Goal: Task Accomplishment & Management: Manage account settings

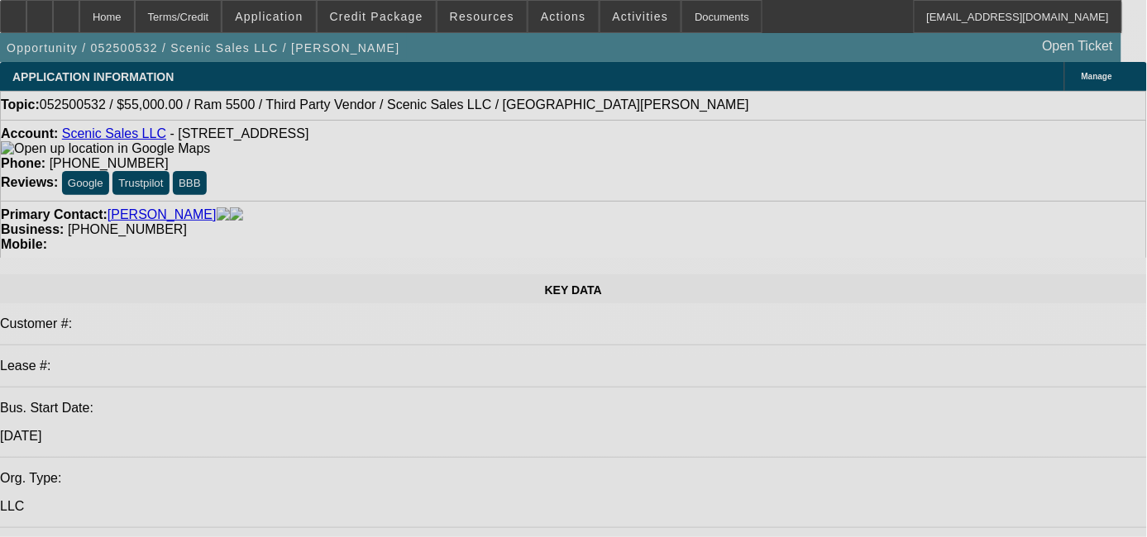
select select "0"
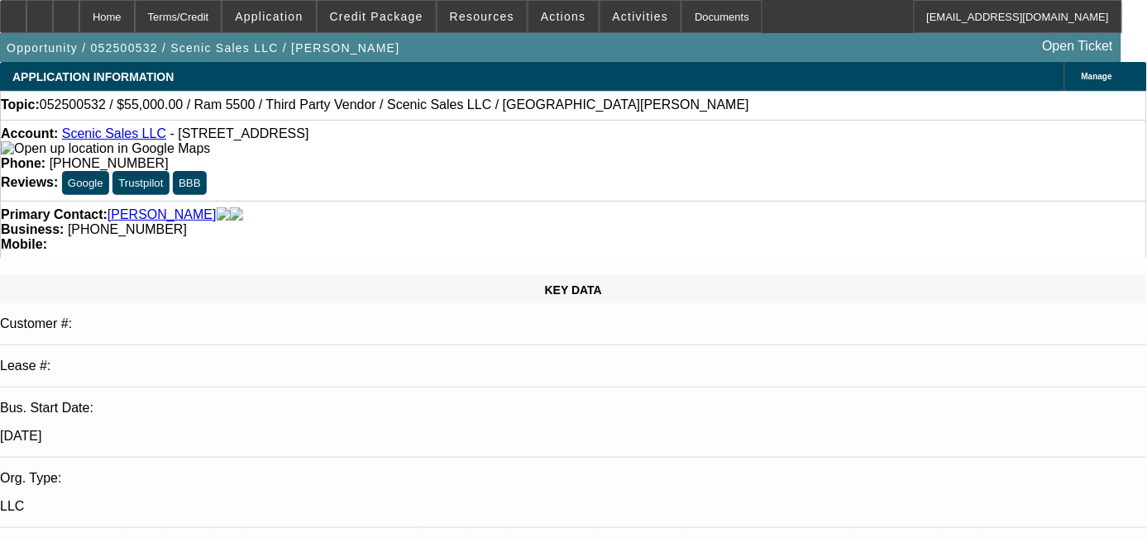
select select "0"
select select "3"
select select "0.1"
select select "4"
select select "0"
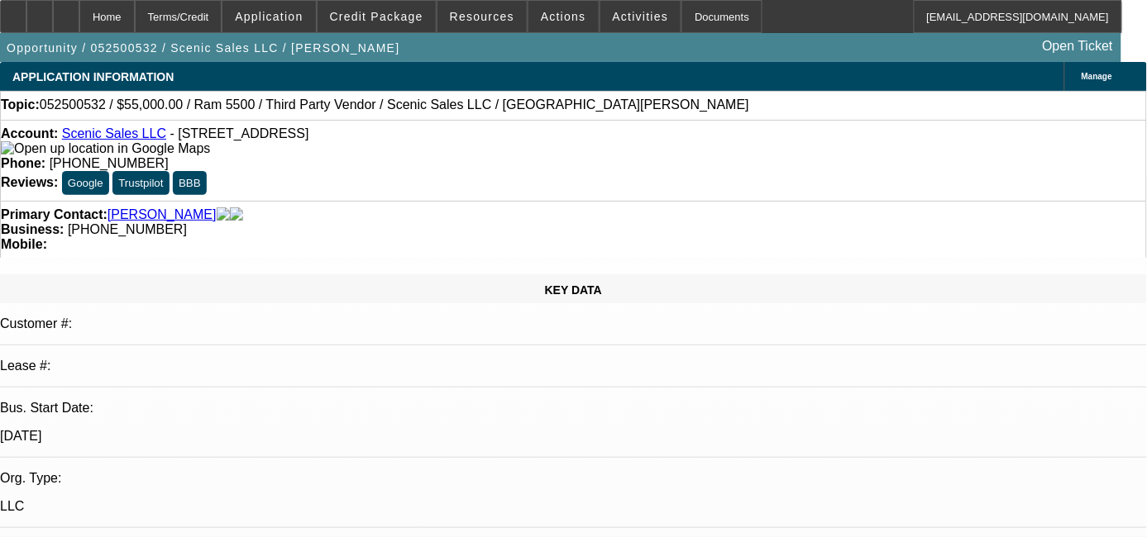
select select "0"
select select "0.1"
select select "4"
select select "0"
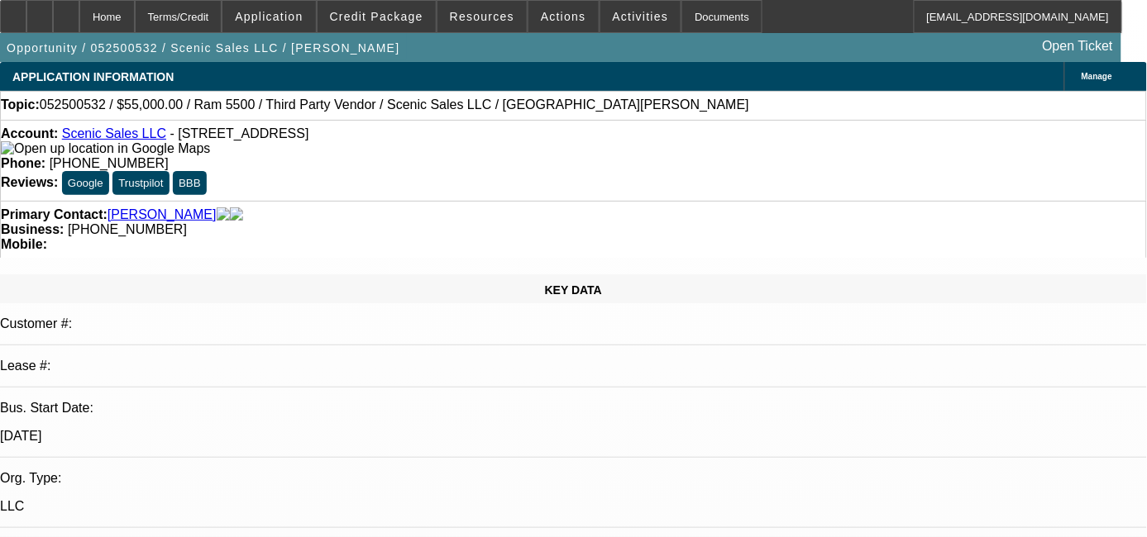
select select "3"
select select "0.1"
select select "4"
select select "0"
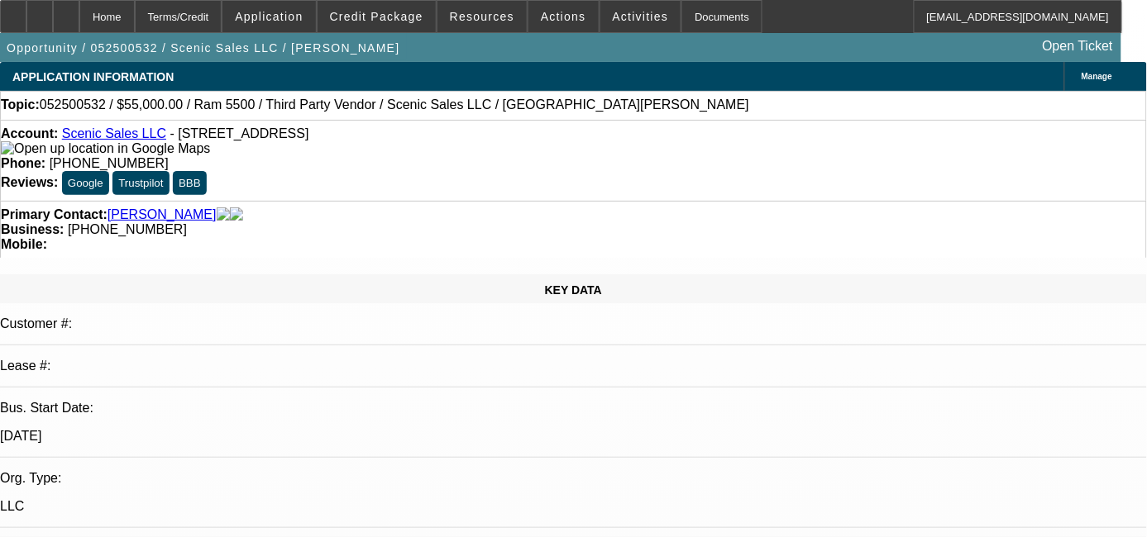
select select "3"
select select "0.1"
select select "4"
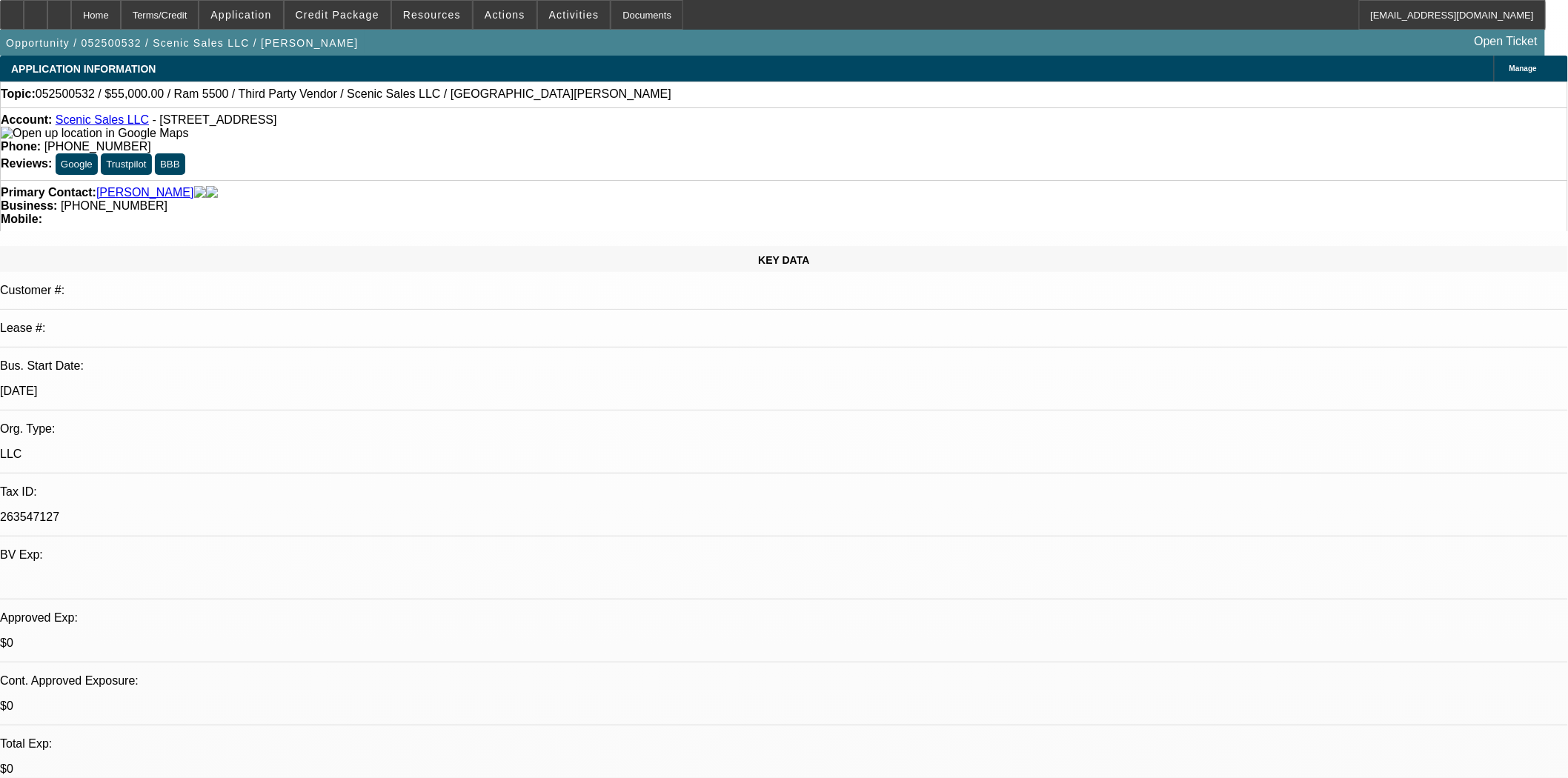
scroll to position [575, 0]
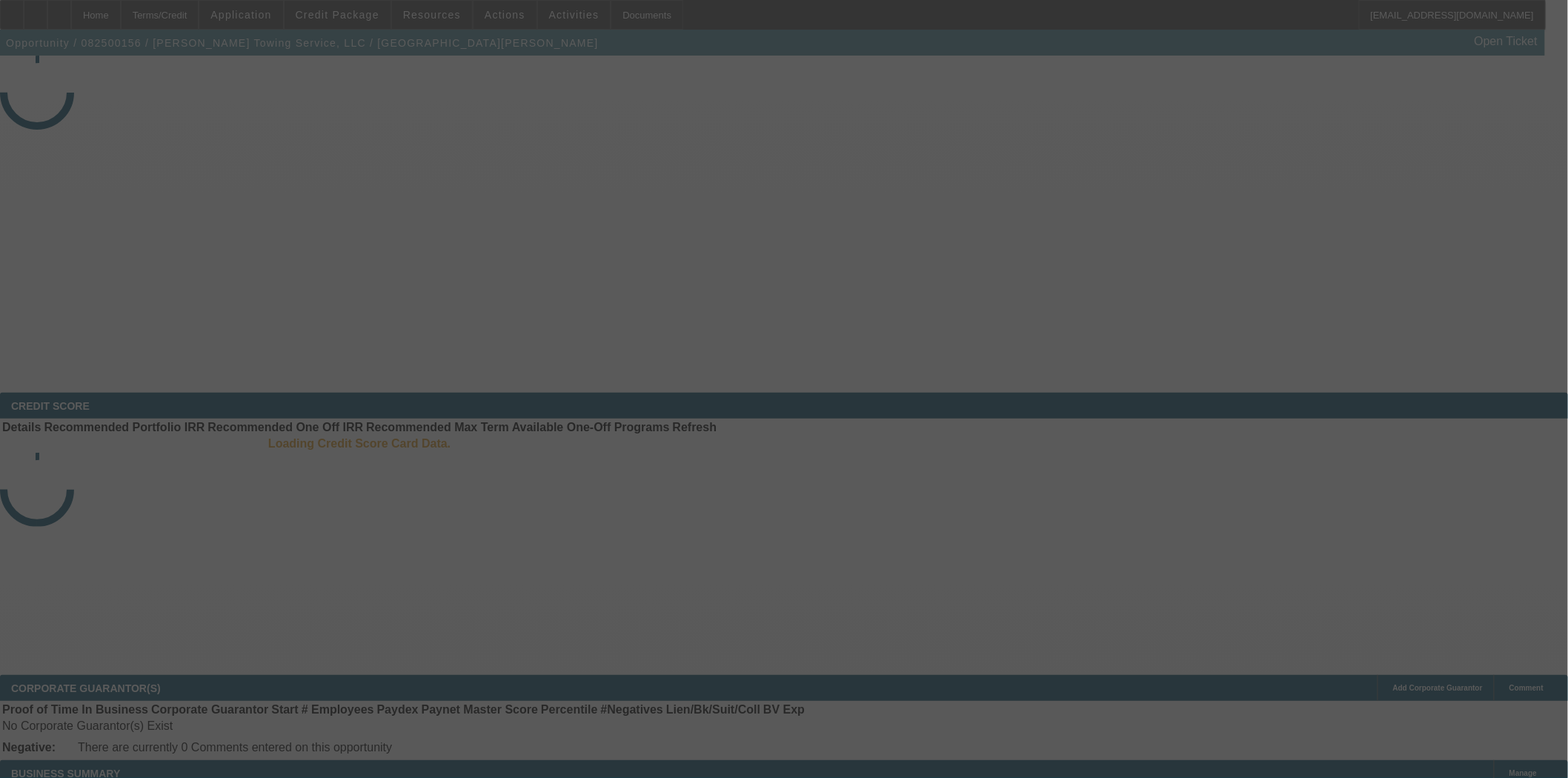
select select "3"
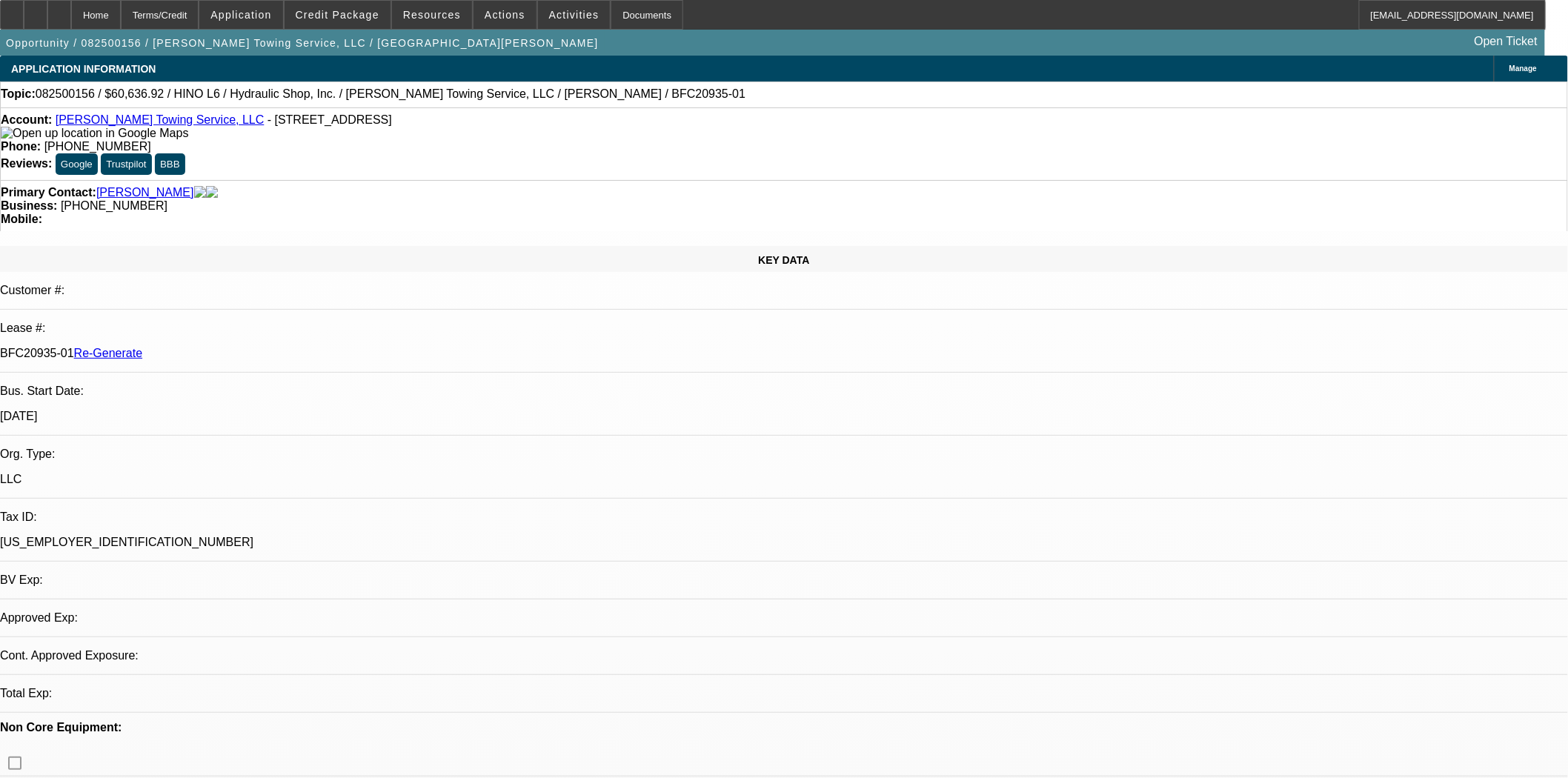
select select "0"
select select "6"
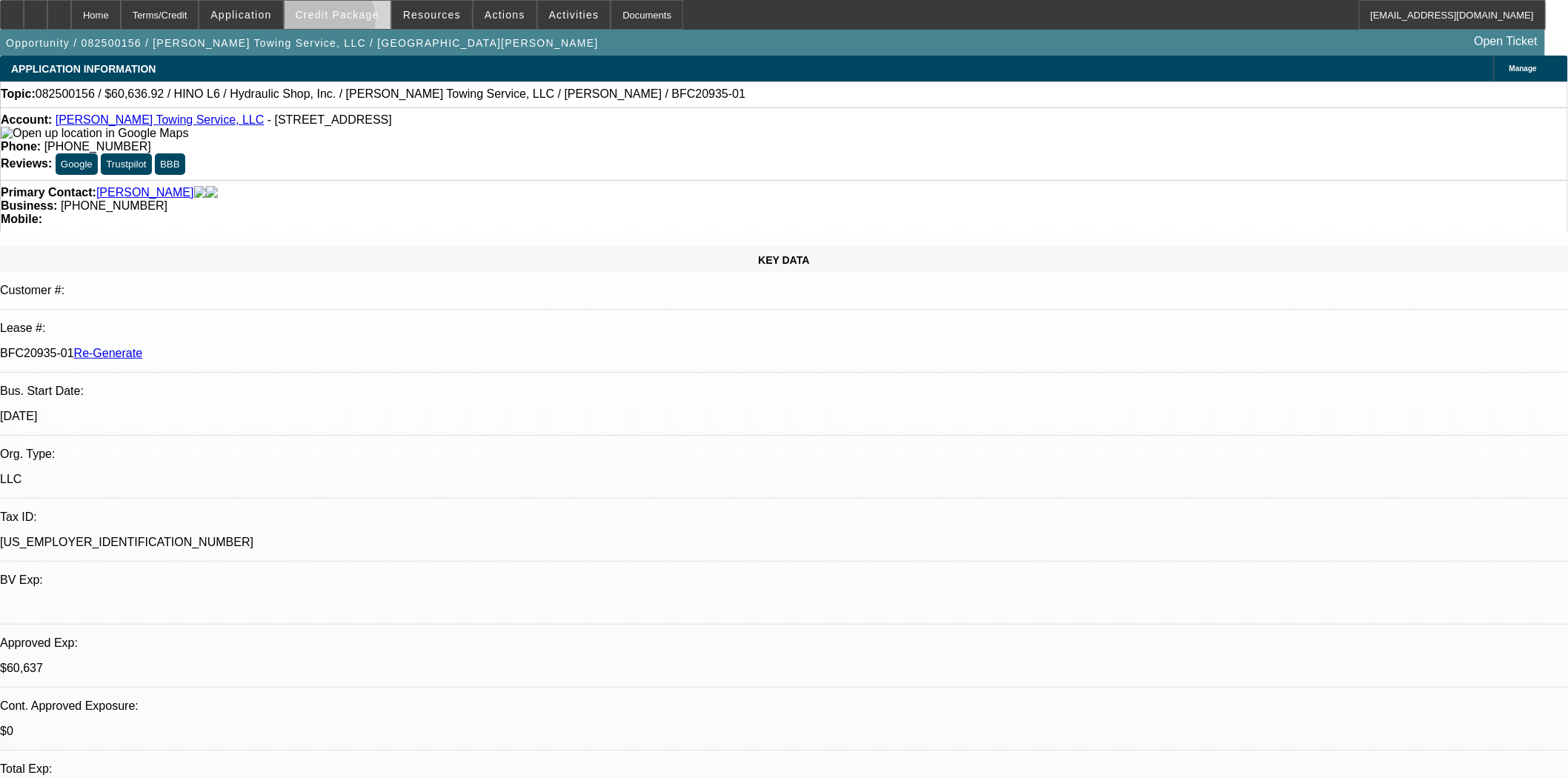
click at [351, 23] on span at bounding box center [337, 15] width 106 height 36
click at [356, 18] on span "Credit Package" at bounding box center [337, 14] width 83 height 12
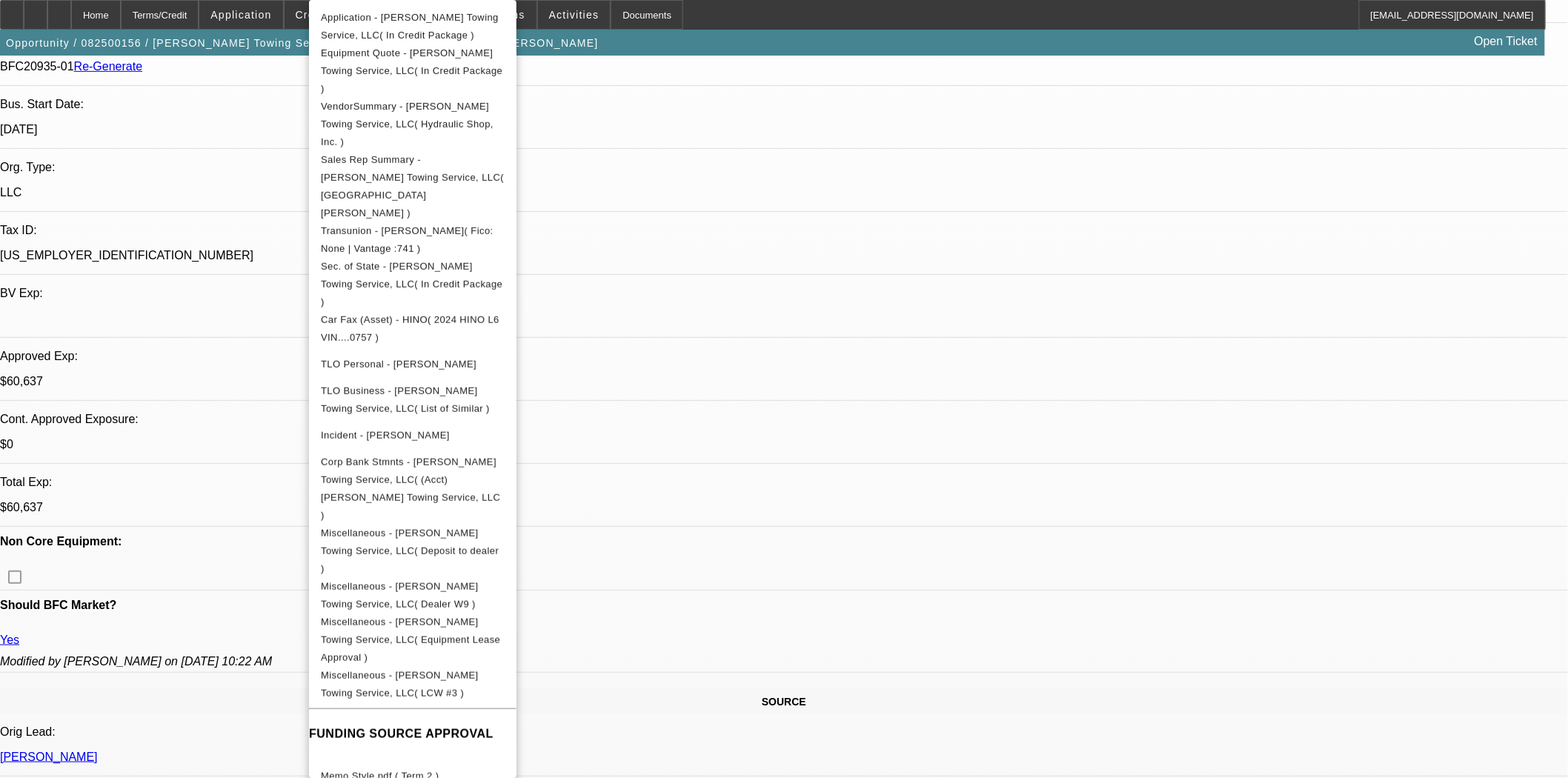
scroll to position [575, 0]
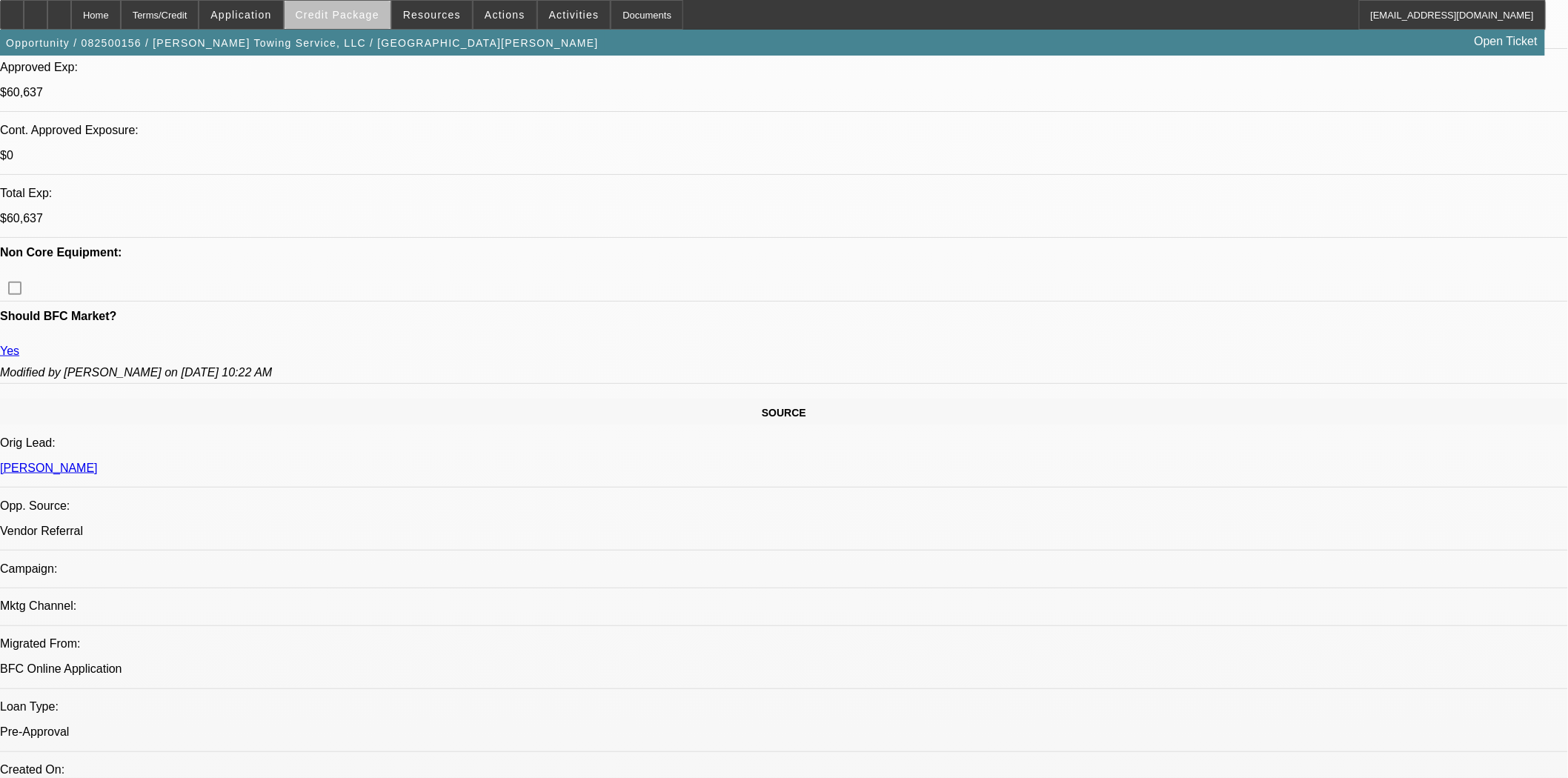
click at [380, 23] on span at bounding box center [337, 15] width 106 height 36
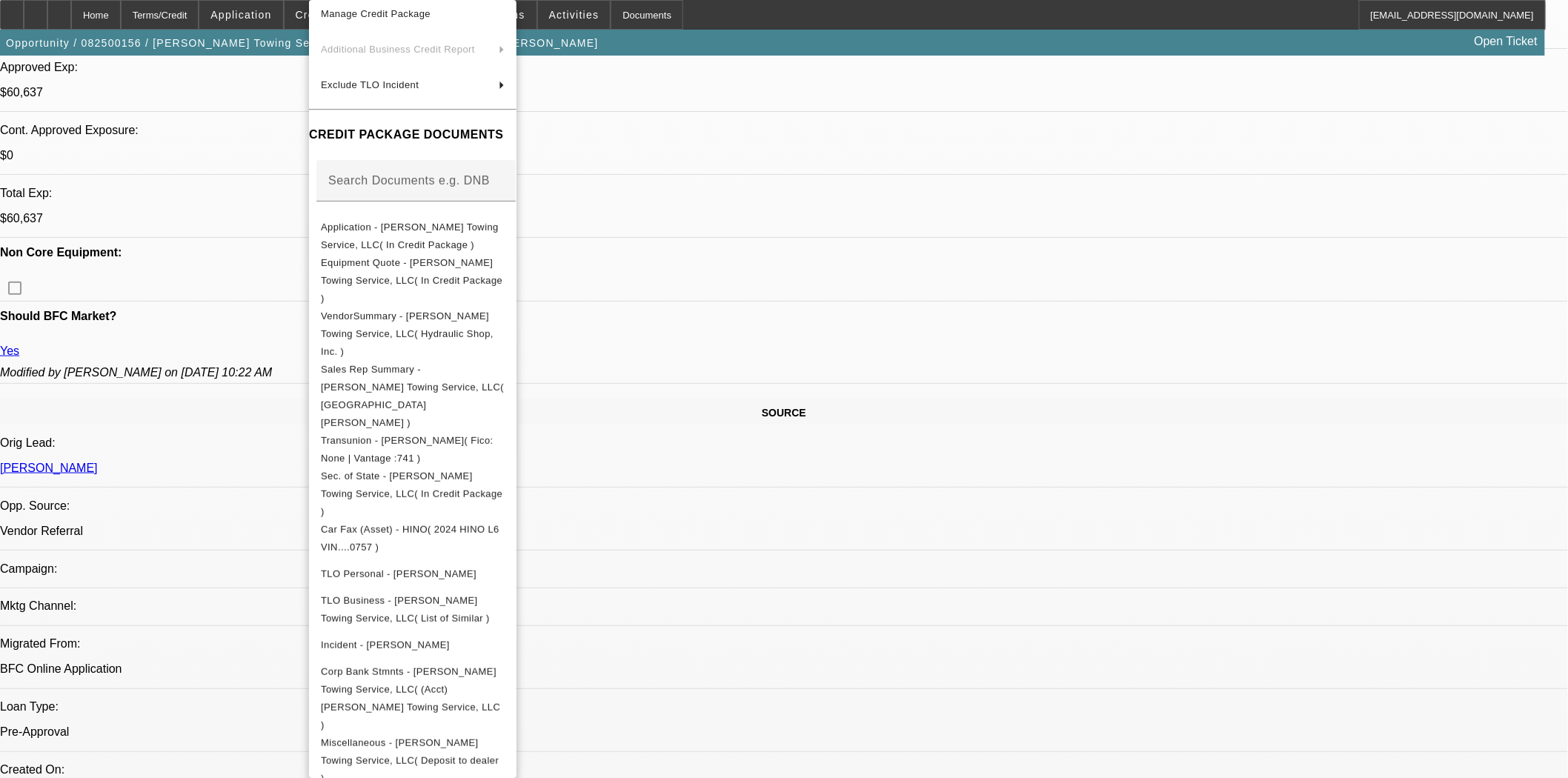
scroll to position [79, 0]
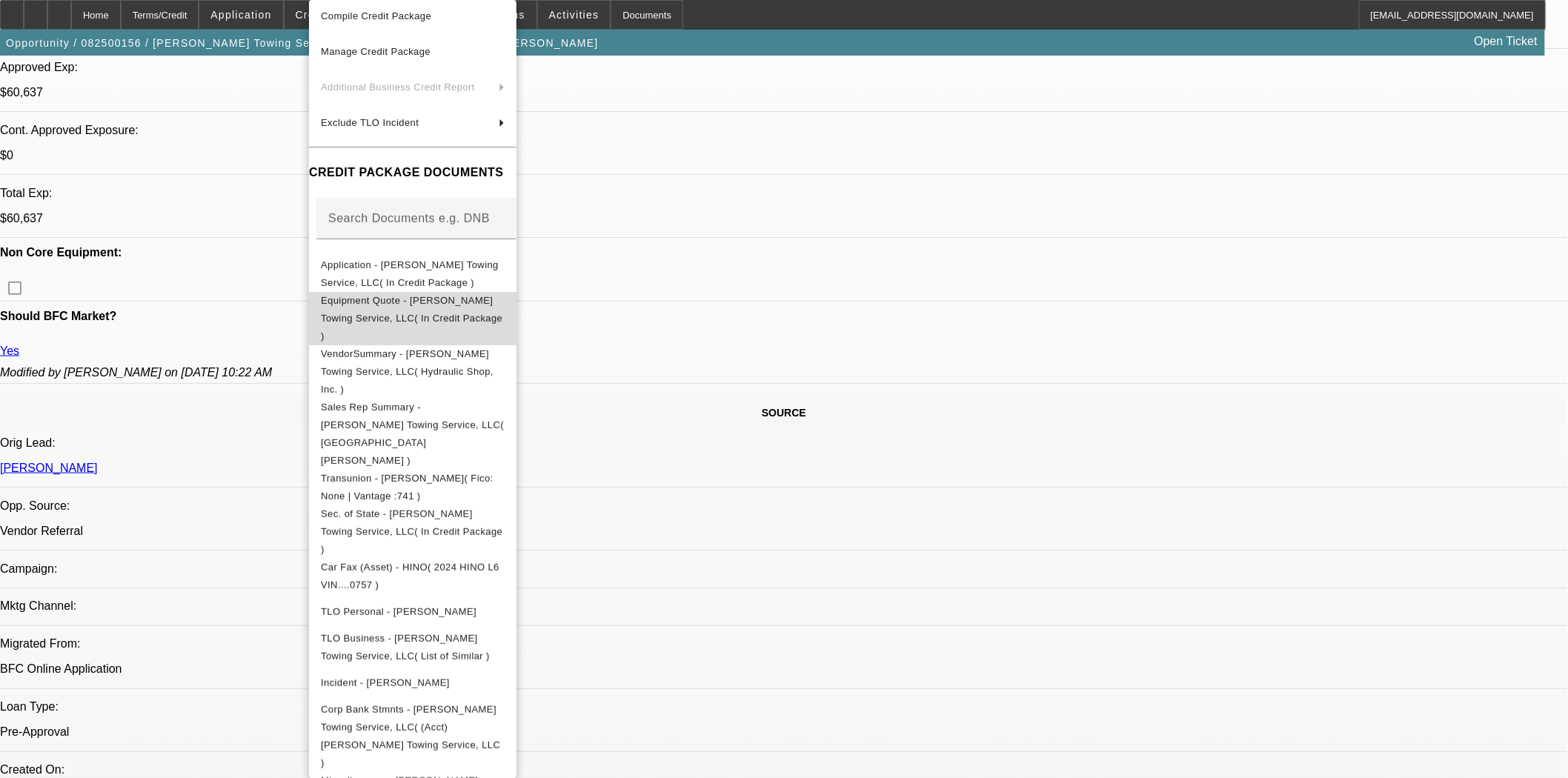
click at [378, 304] on span "Equipment Quote - [PERSON_NAME] Towing Service, LLC( In Credit Package )" at bounding box center [411, 318] width 182 height 47
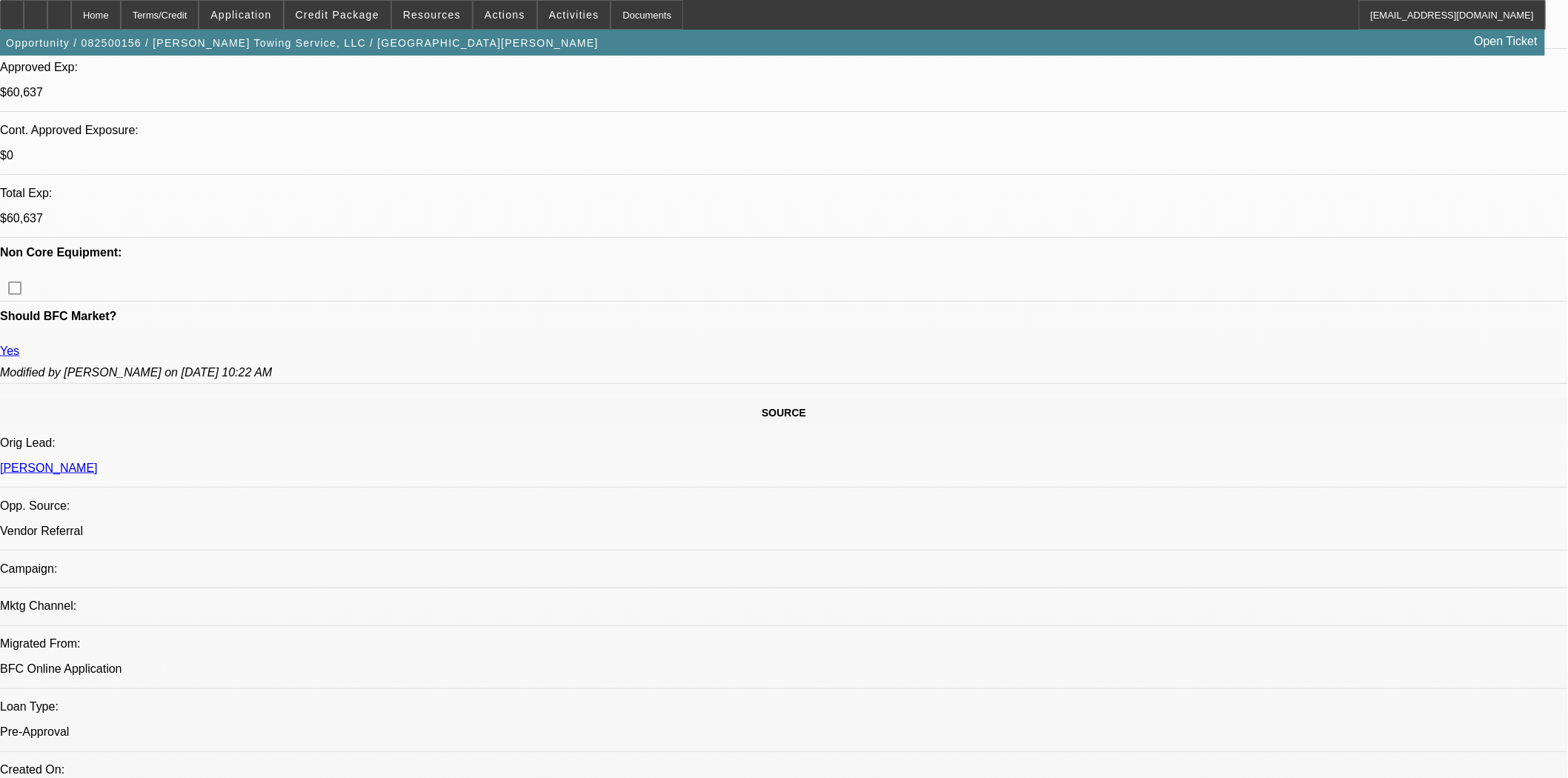
scroll to position [246, 0]
click at [334, 12] on span "Credit Package" at bounding box center [337, 14] width 83 height 12
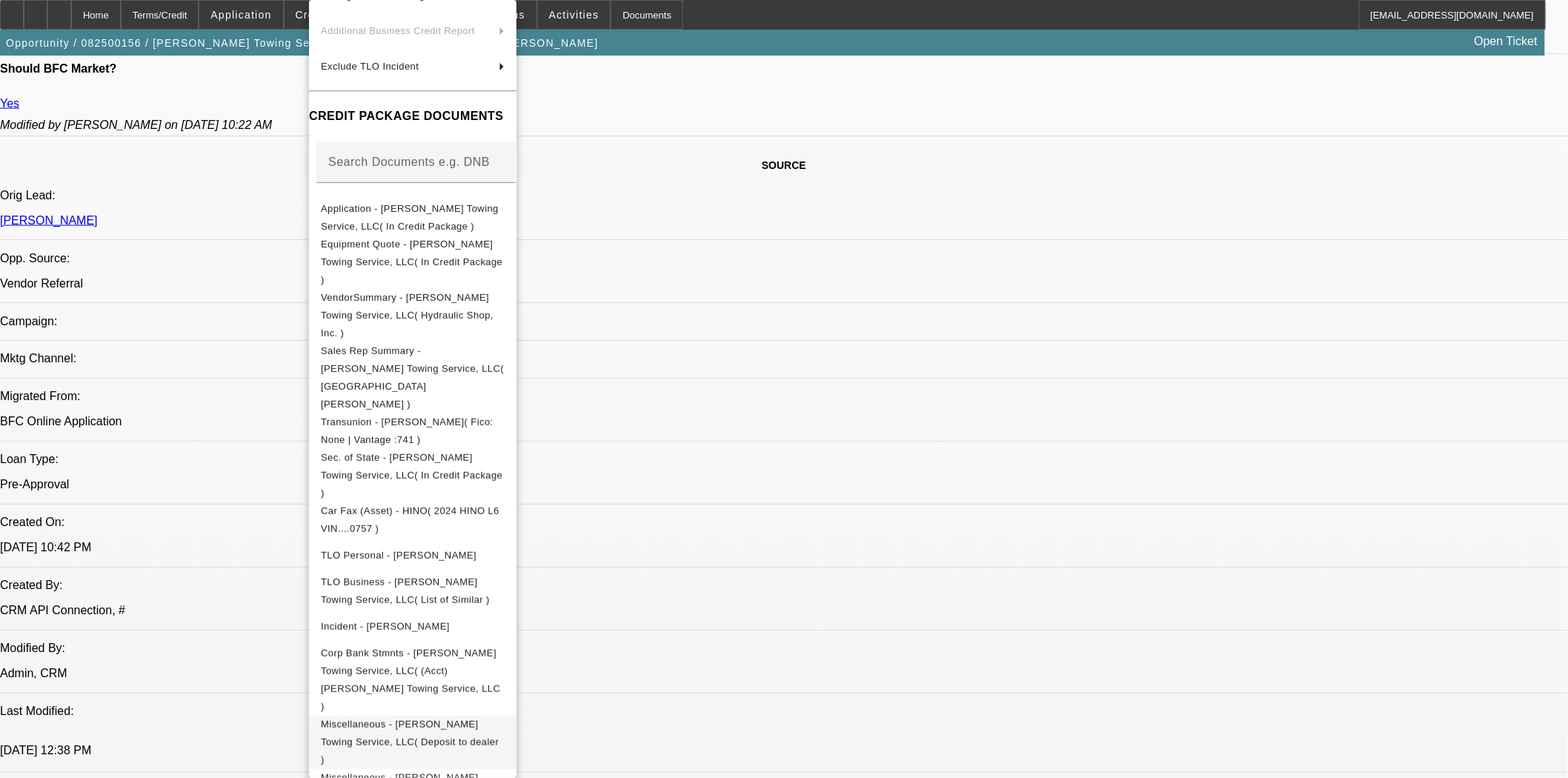
scroll to position [79, 0]
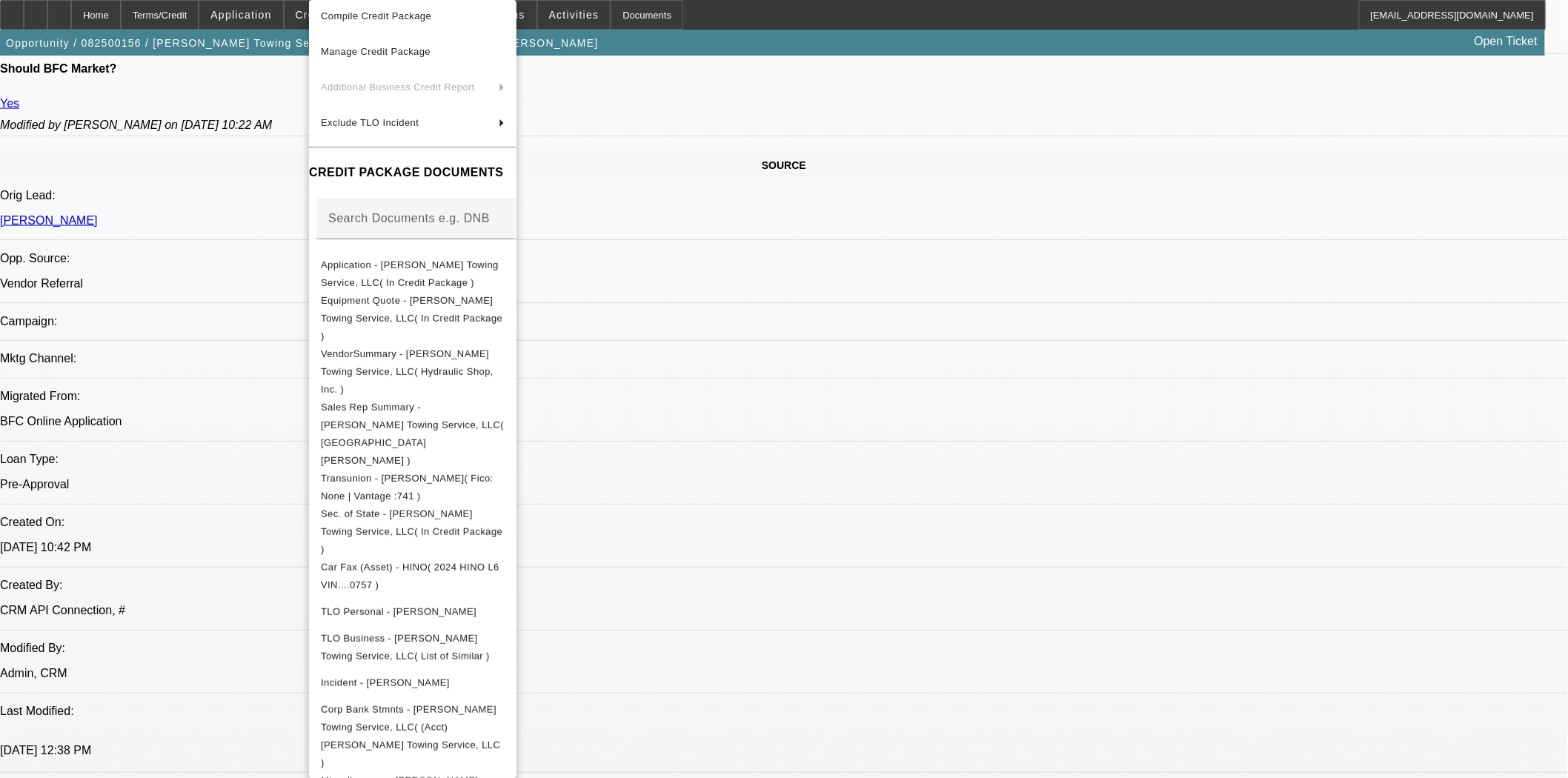
click at [118, 326] on div at bounding box center [784, 389] width 1568 height 778
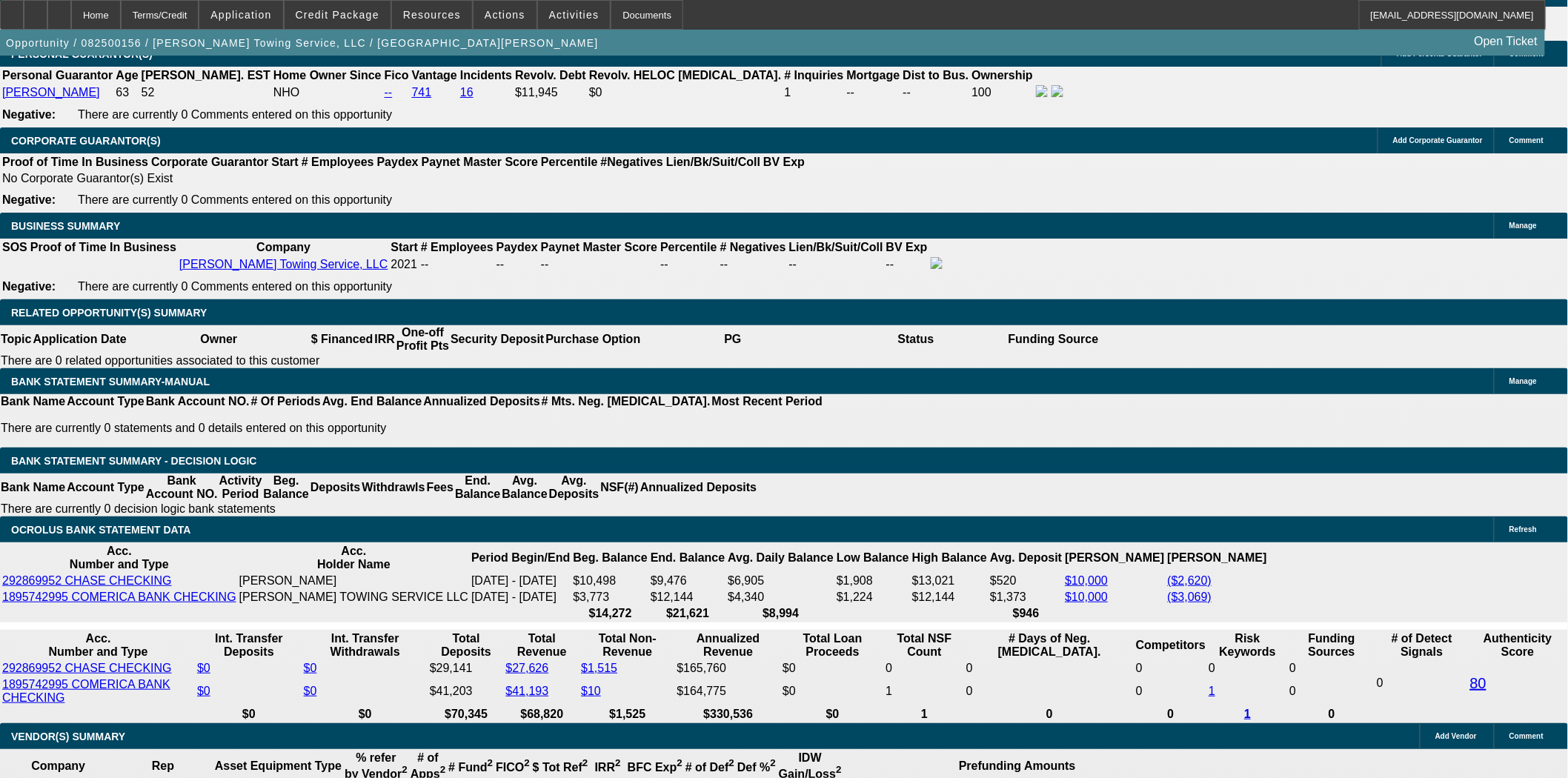
scroll to position [2223, 0]
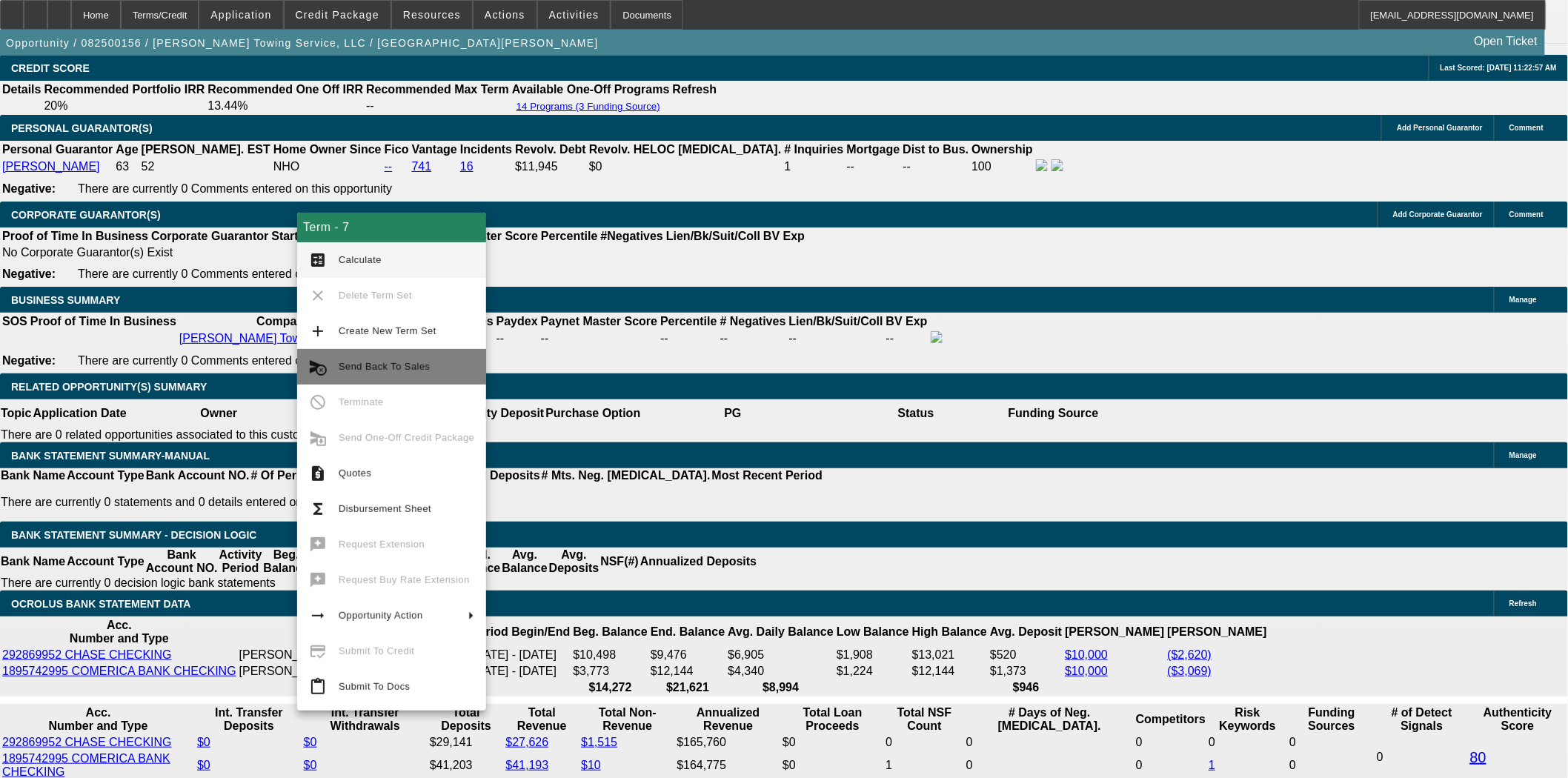
click at [416, 366] on span "Send Back To Sales" at bounding box center [385, 367] width 91 height 11
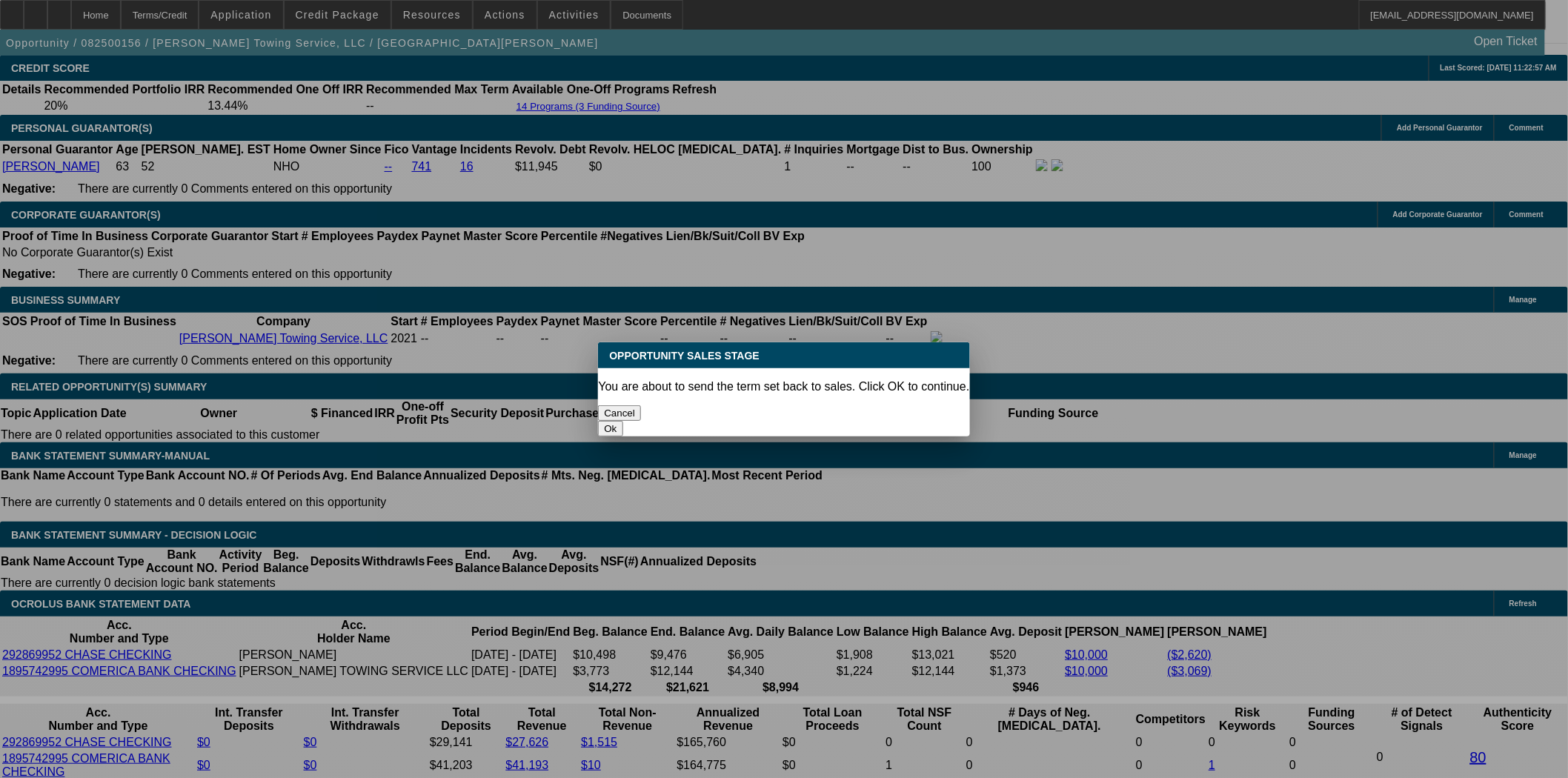
scroll to position [0, 0]
click at [622, 421] on button "Ok" at bounding box center [610, 428] width 24 height 15
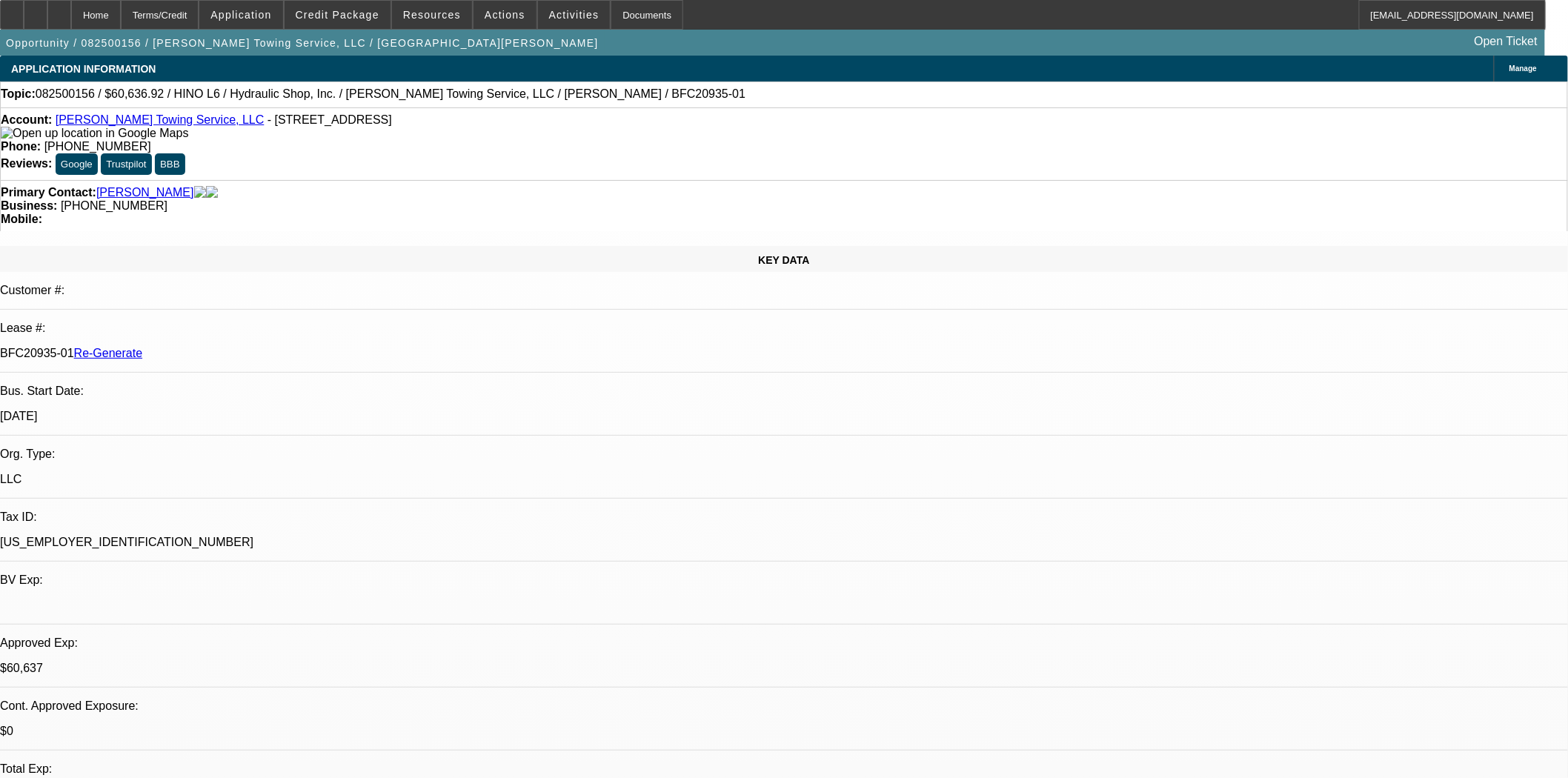
drag, startPoint x: 1162, startPoint y: 198, endPoint x: 1157, endPoint y: 177, distance: 21.6
type textarea "Still missing the copy of the title."
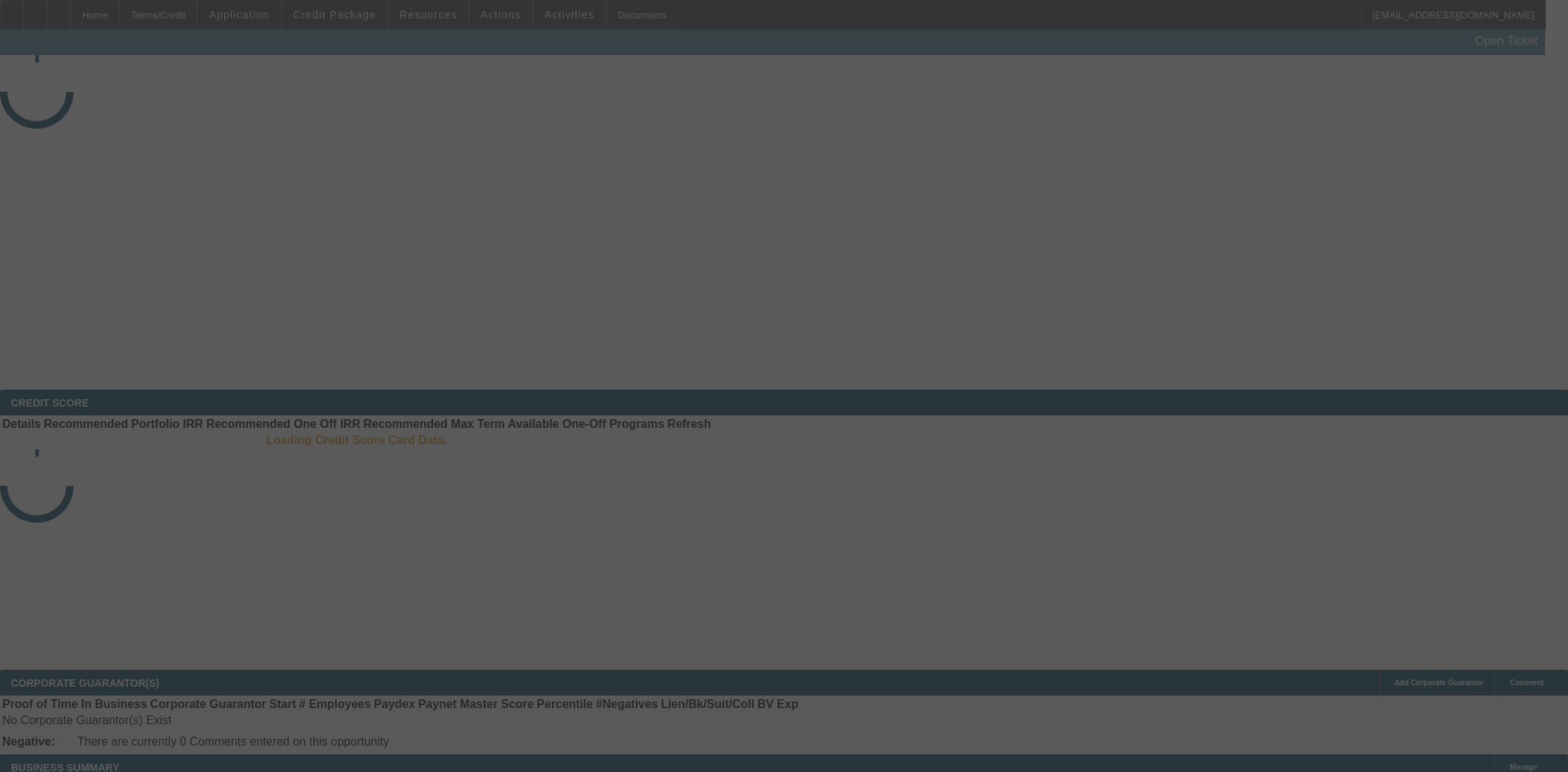
select select "4"
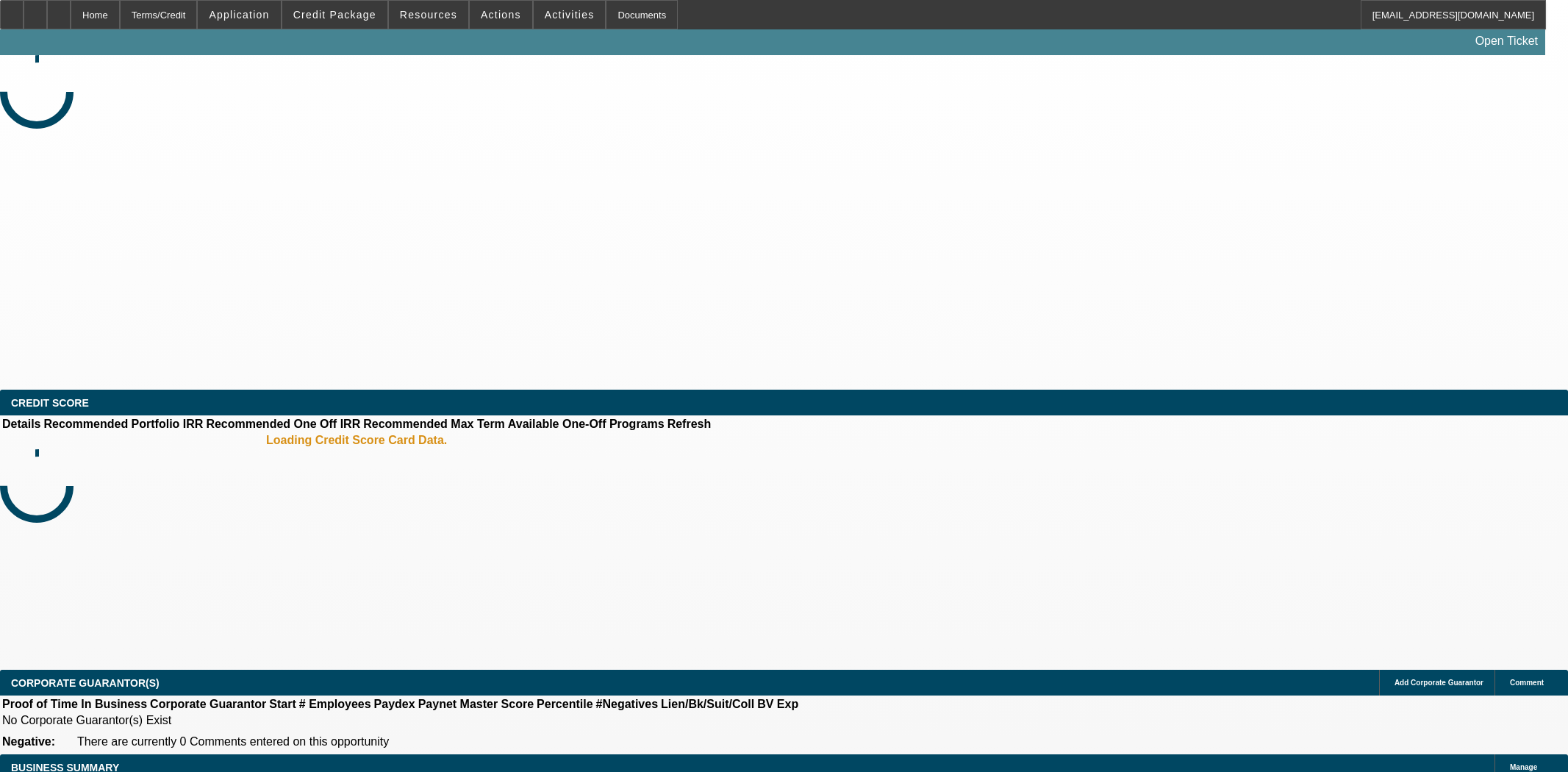
select select "0"
select select "2"
select select "0.1"
select select "4"
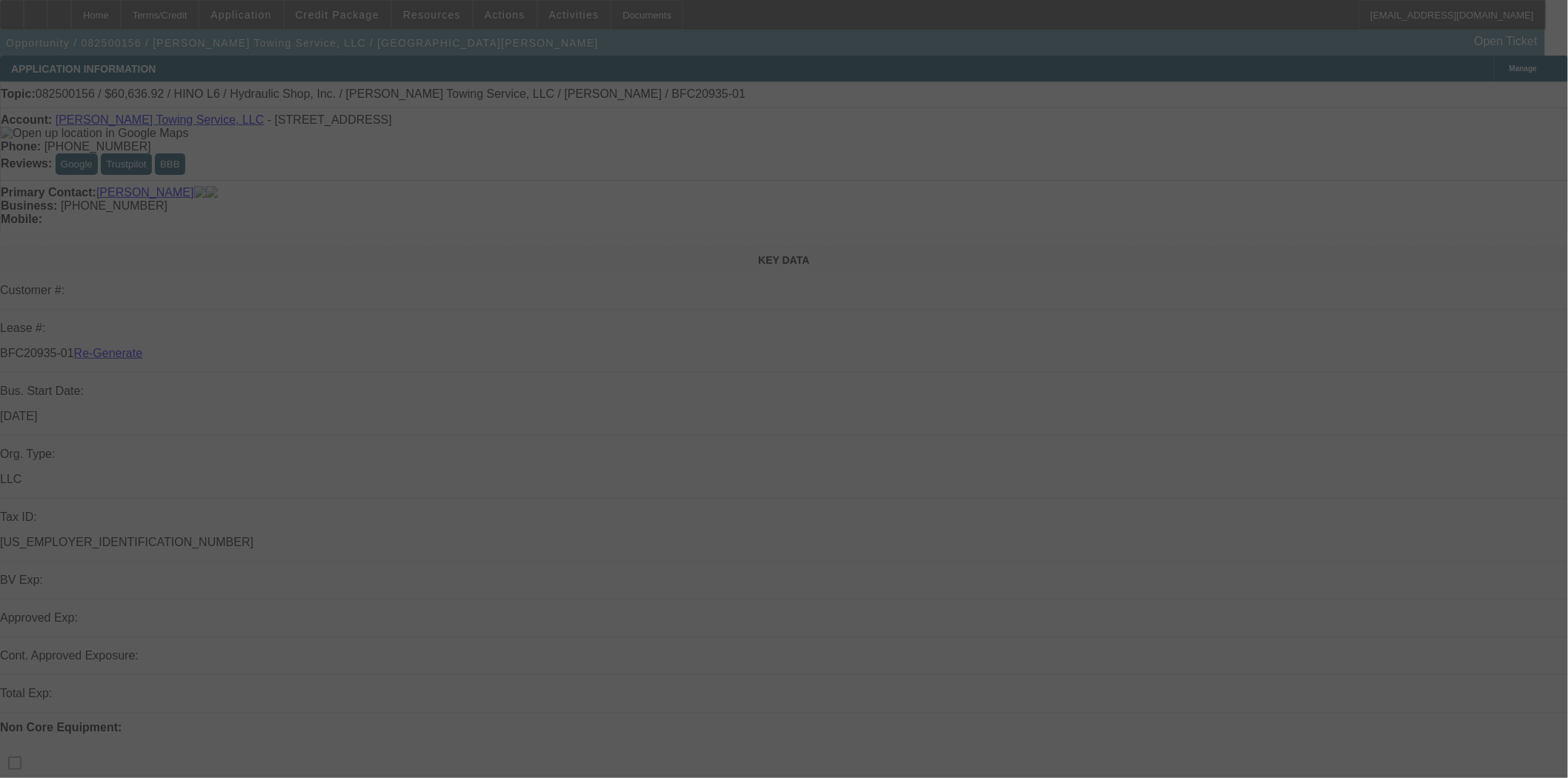
select select "3"
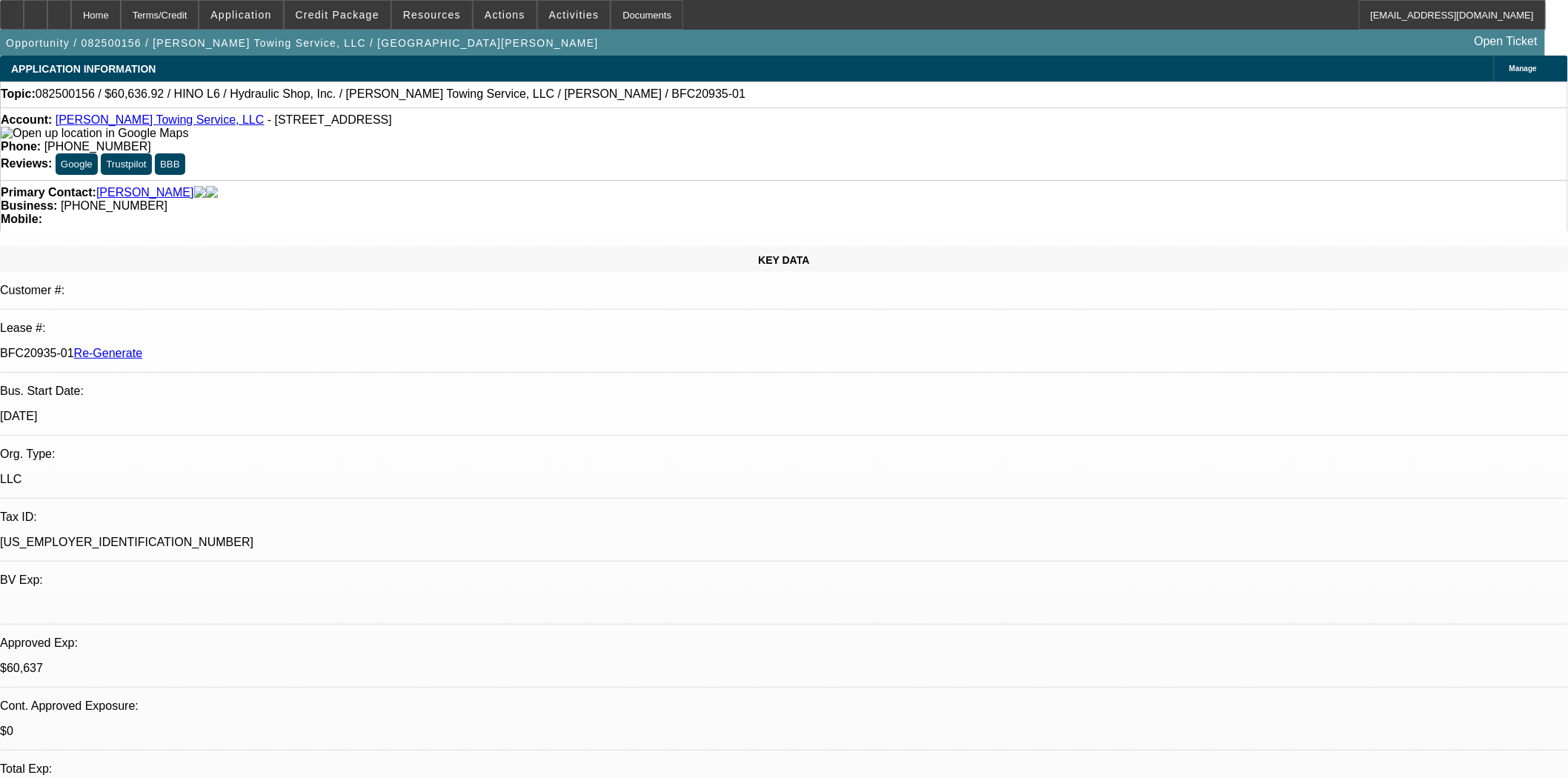
select select "0"
select select "6"
click at [334, 15] on span "Credit Package" at bounding box center [337, 14] width 83 height 12
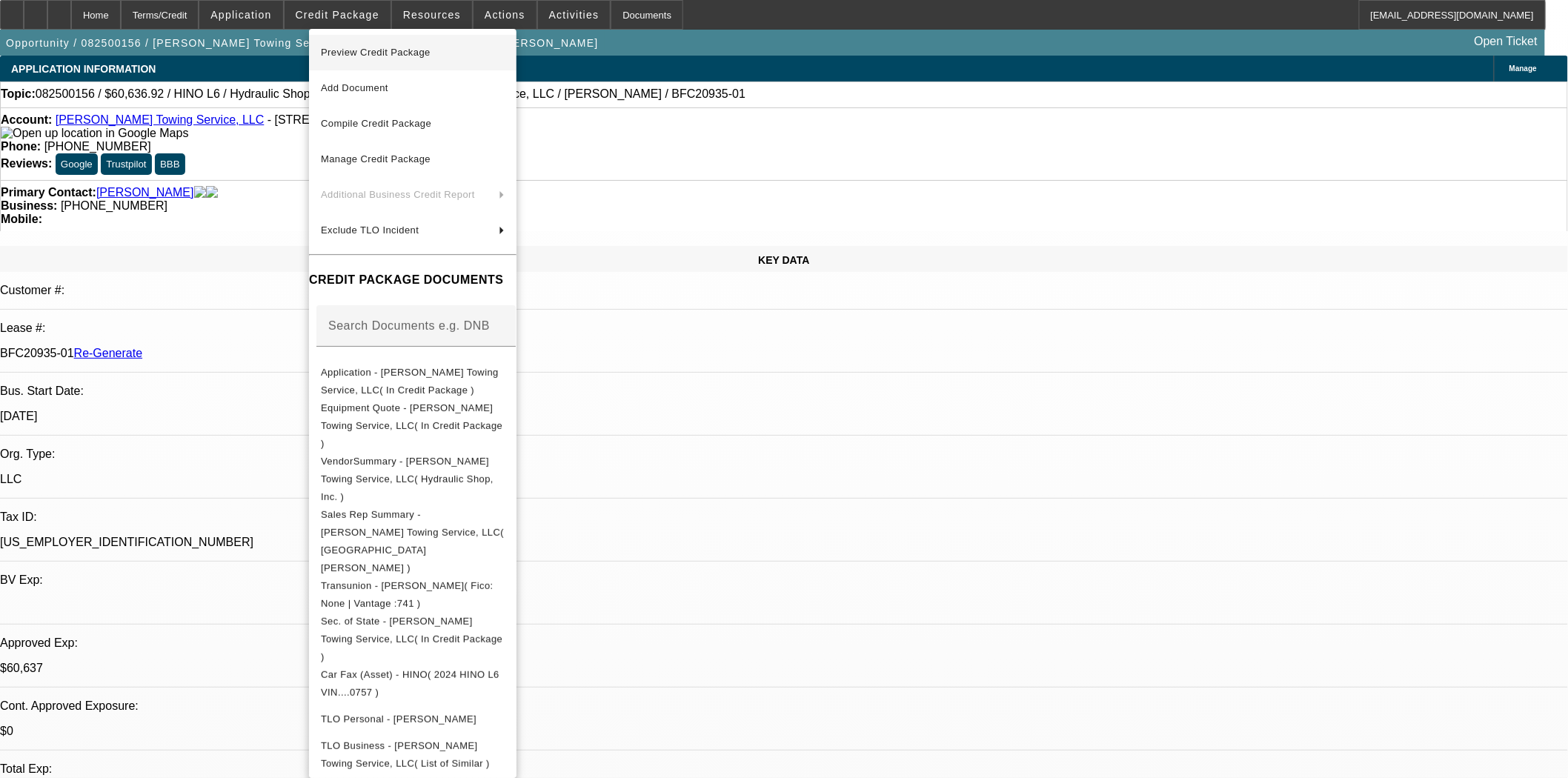
click at [366, 49] on span "Preview Credit Package" at bounding box center [376, 52] width 109 height 11
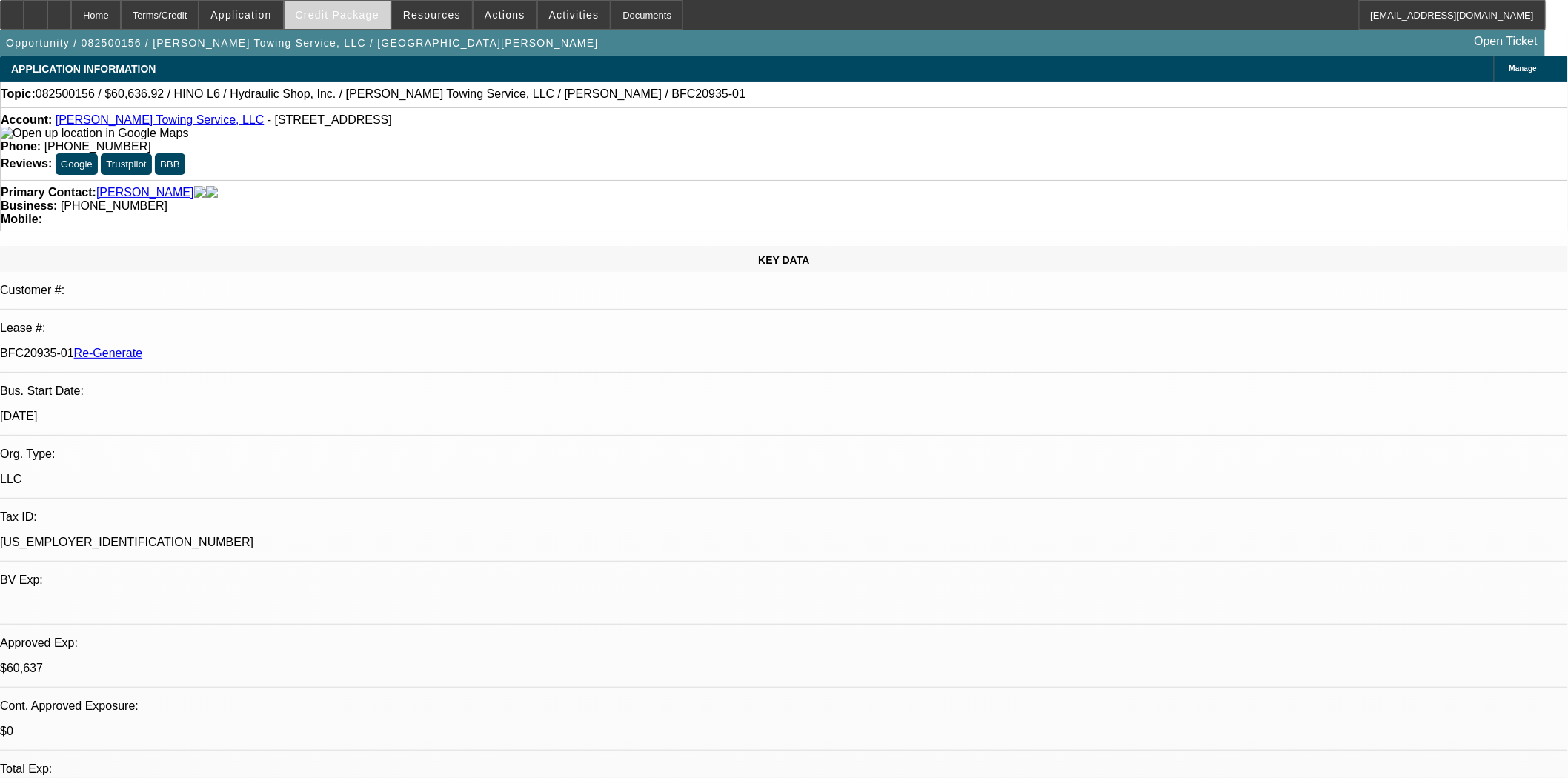
click at [317, 15] on span at bounding box center [337, 15] width 106 height 36
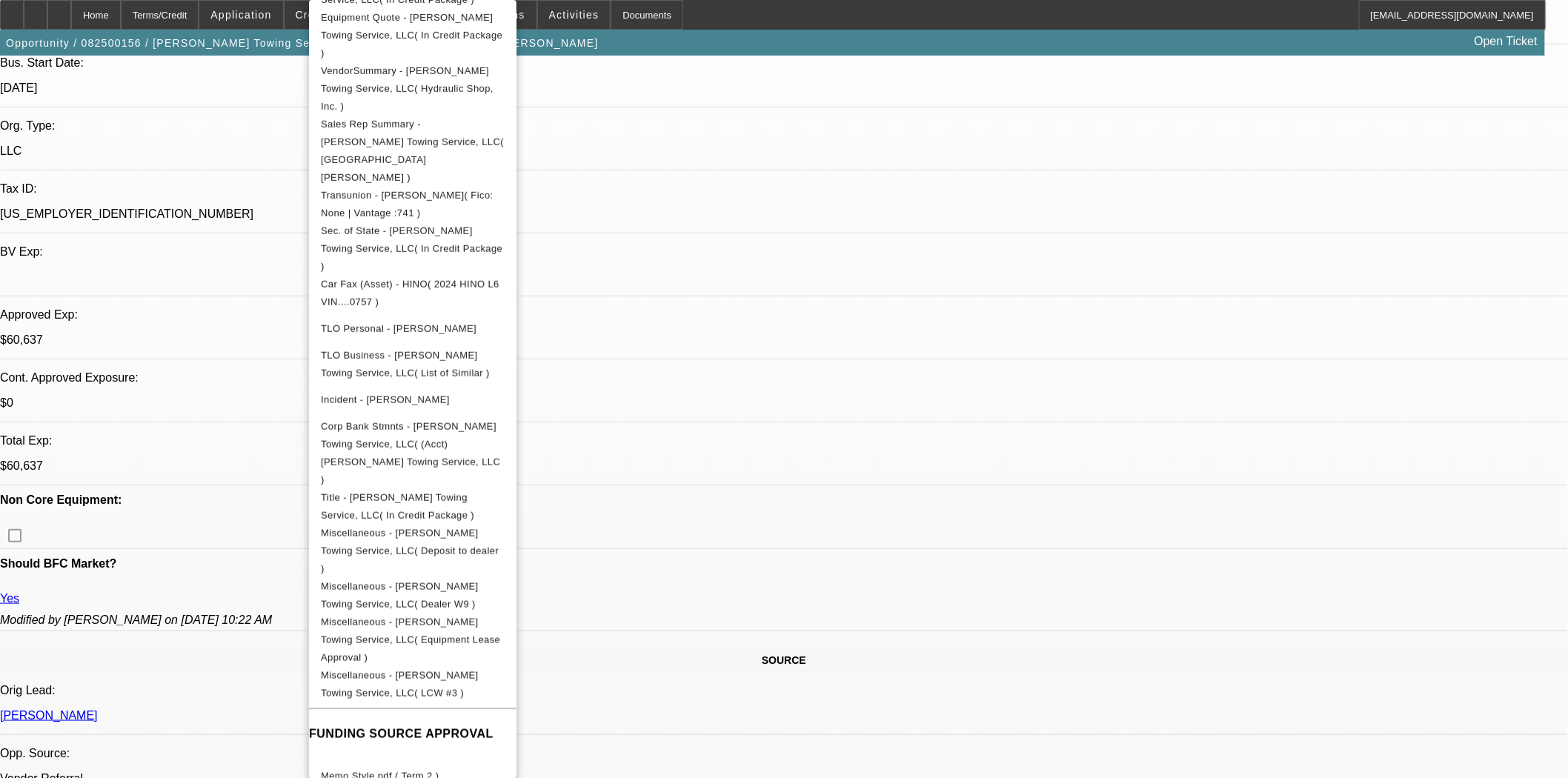
scroll to position [658, 0]
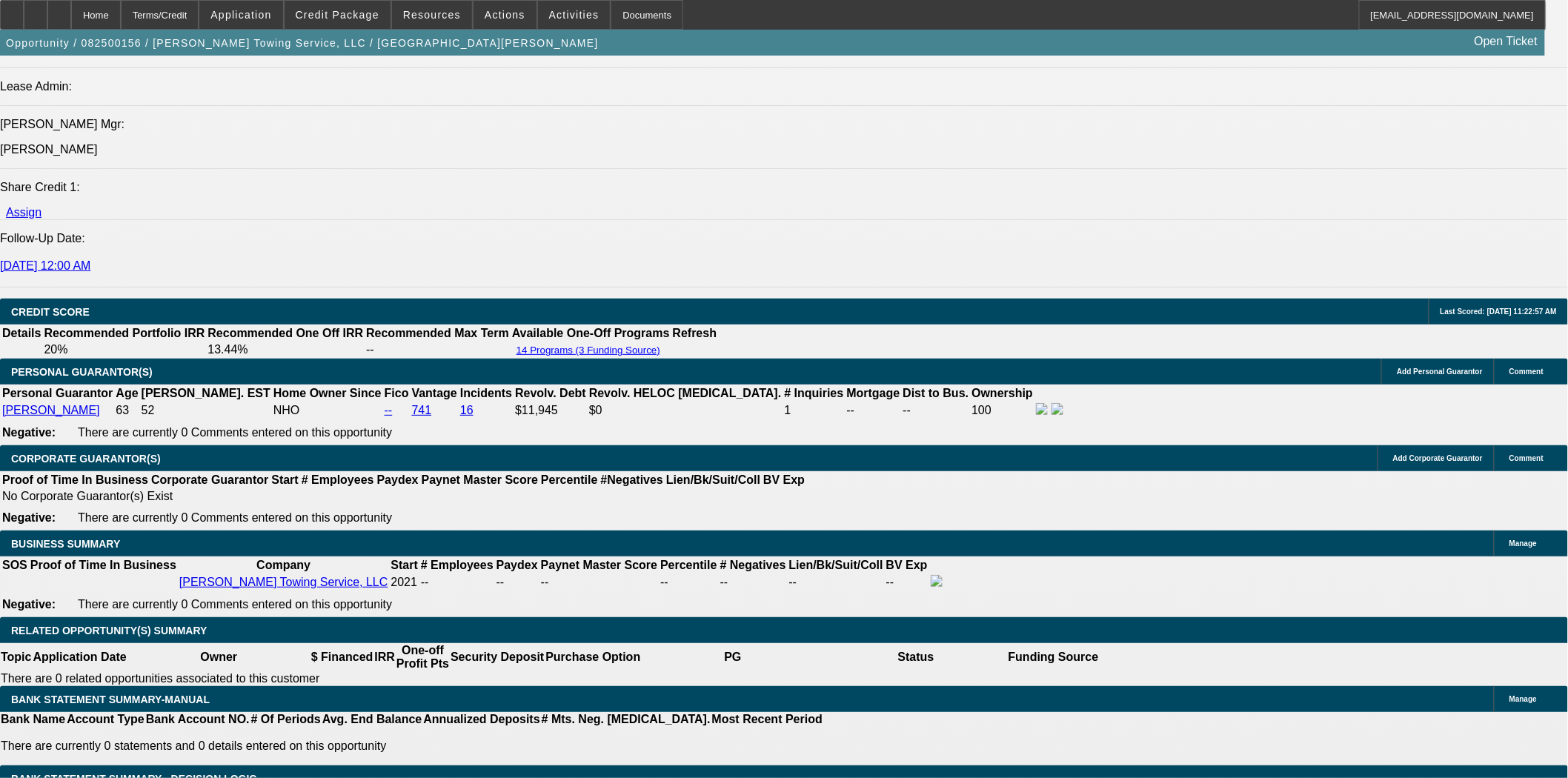
scroll to position [2470, 0]
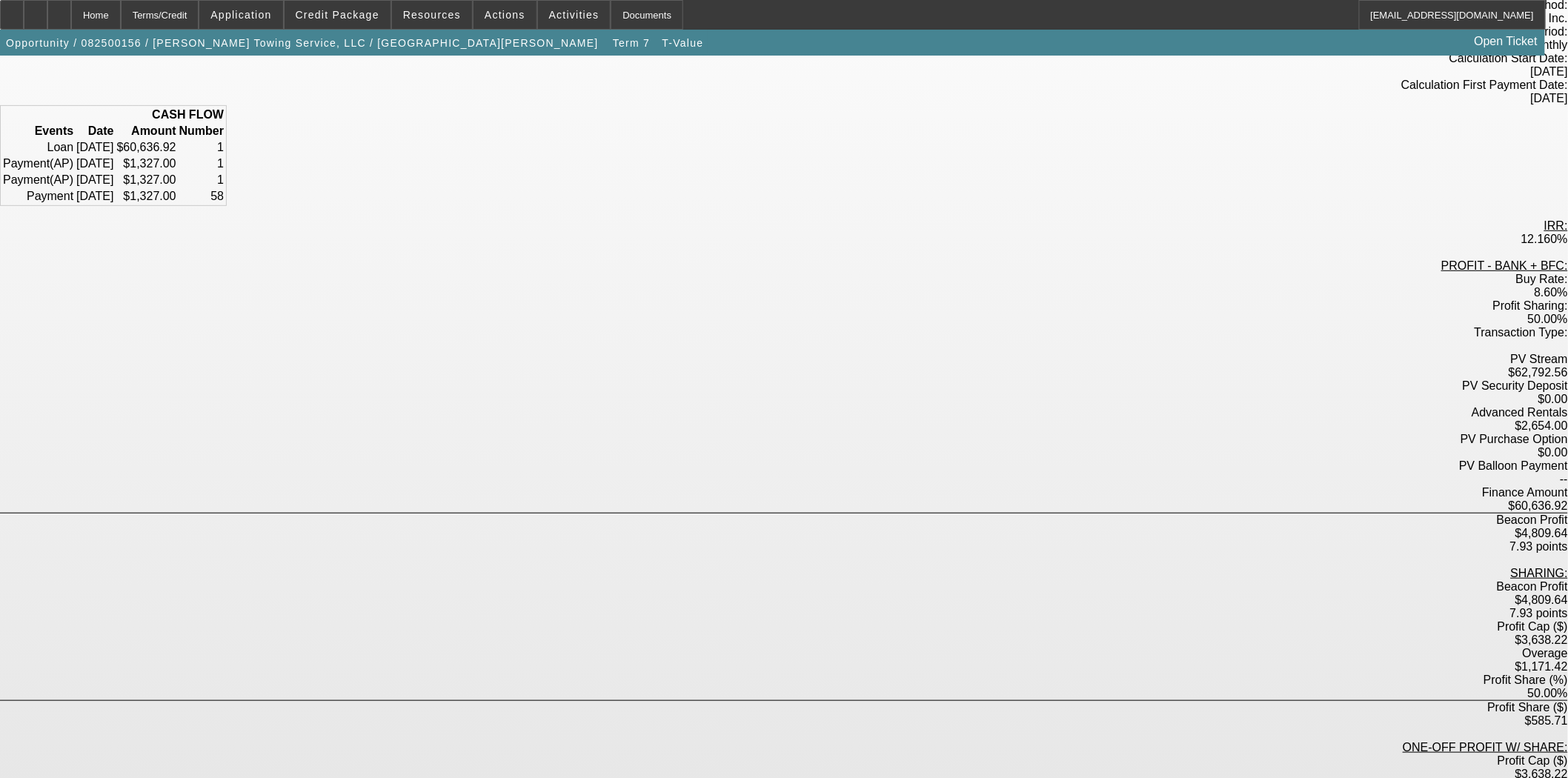
scroll to position [160, 0]
click at [121, 9] on div "Home" at bounding box center [95, 14] width 49 height 30
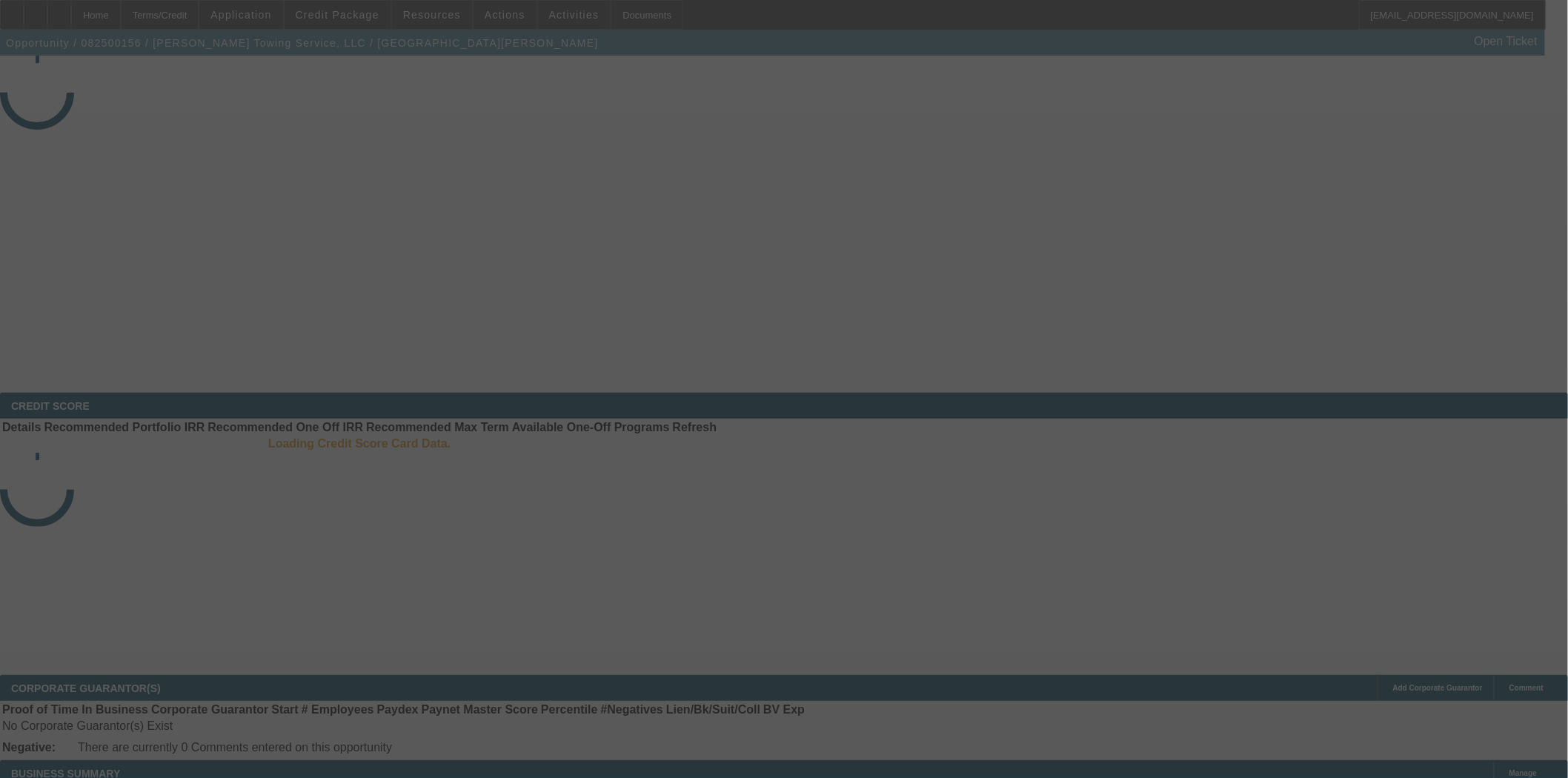
select select "3"
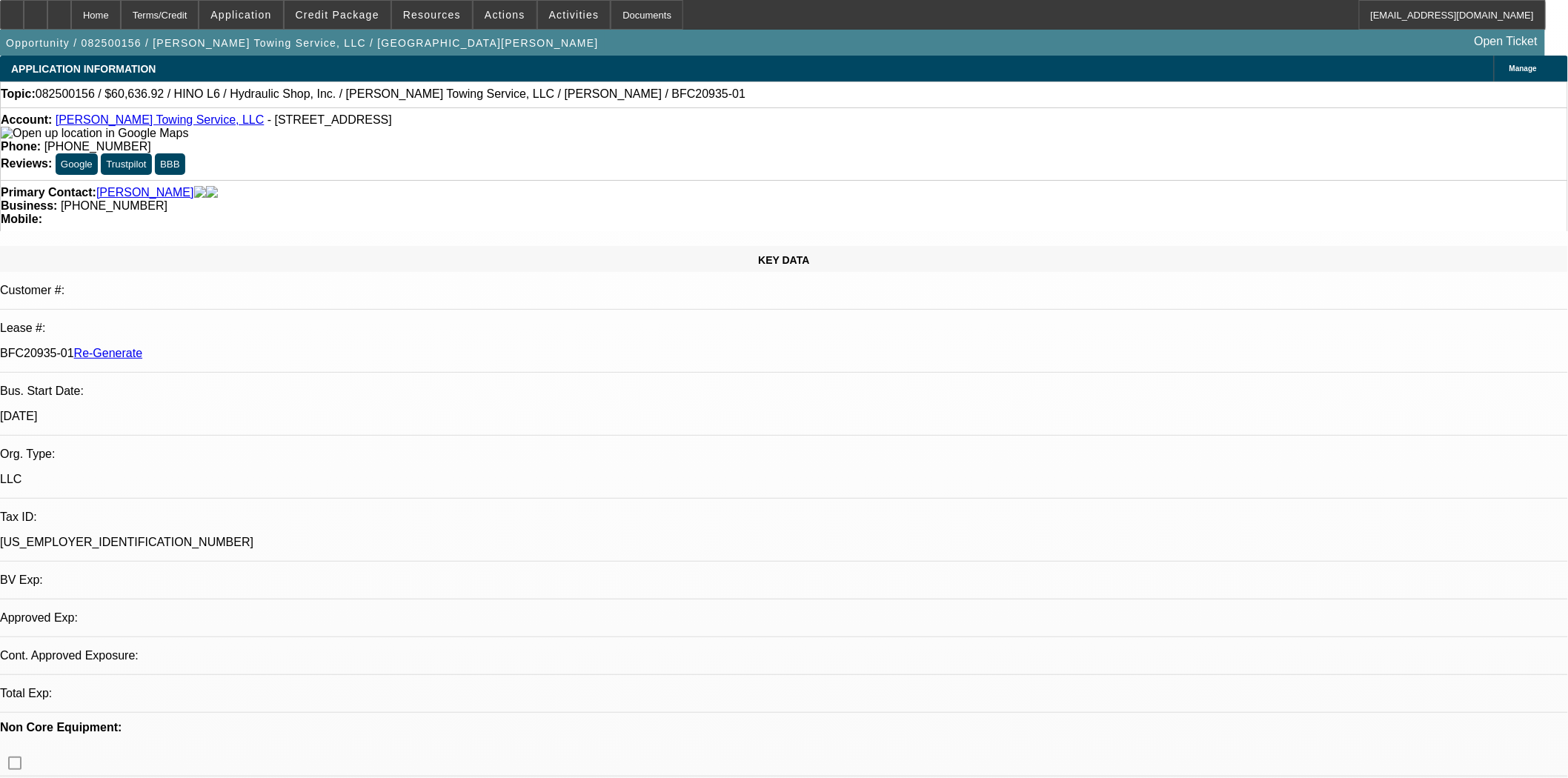
select select "0"
select select "6"
click at [517, 15] on span at bounding box center [505, 15] width 63 height 36
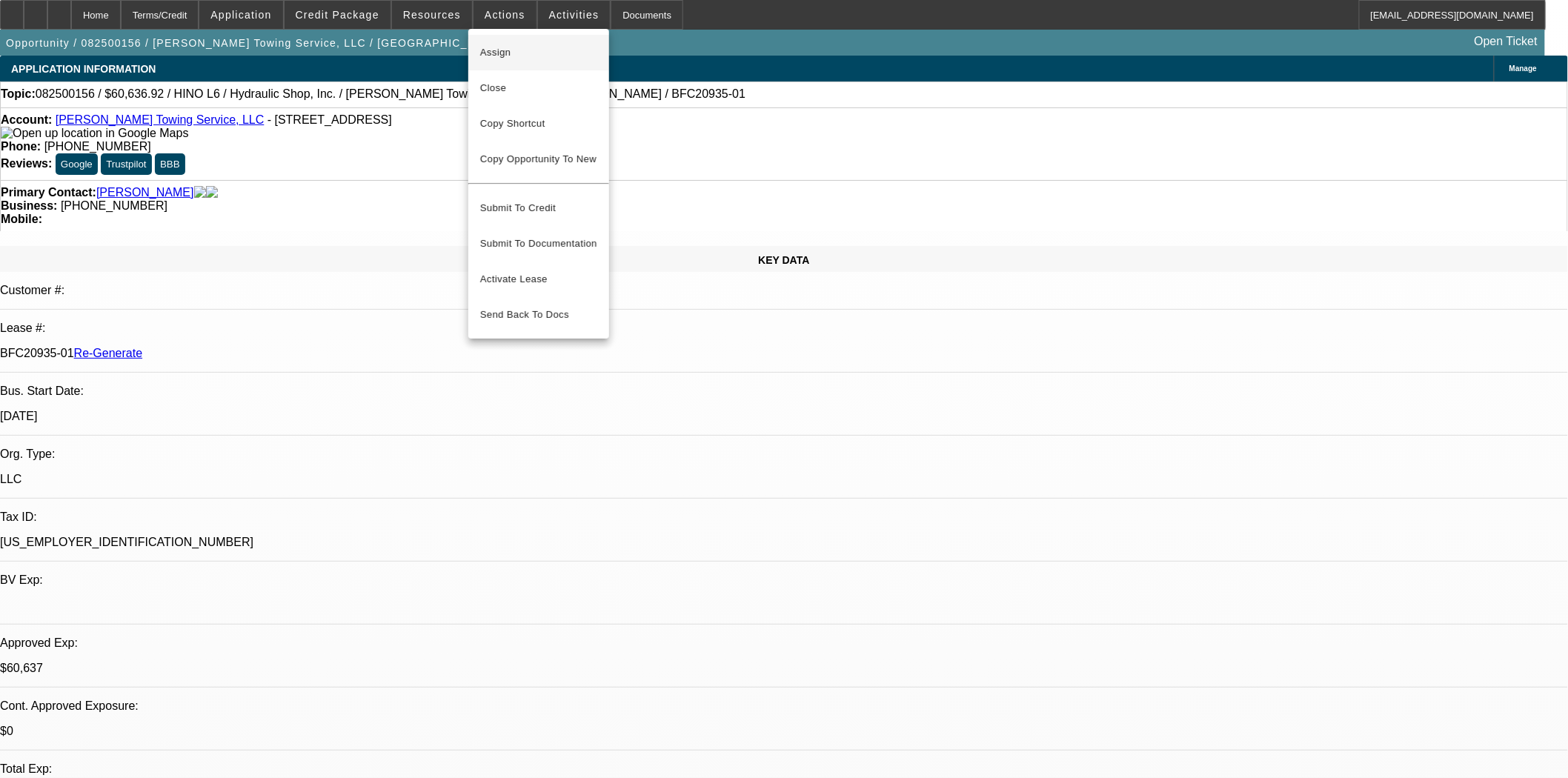
click at [516, 49] on span "Assign" at bounding box center [539, 53] width 117 height 18
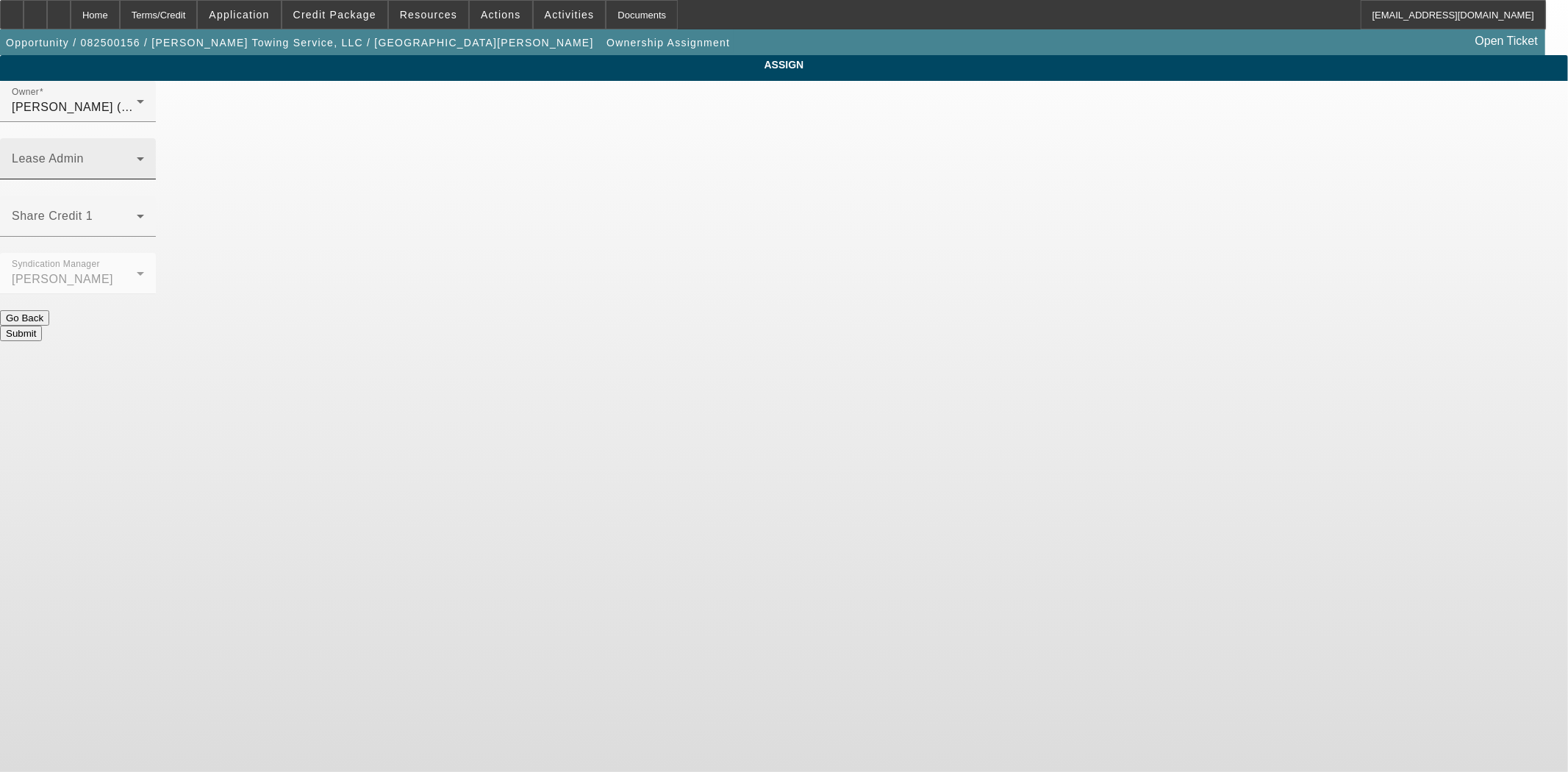
click at [137, 156] on span at bounding box center [74, 165] width 125 height 18
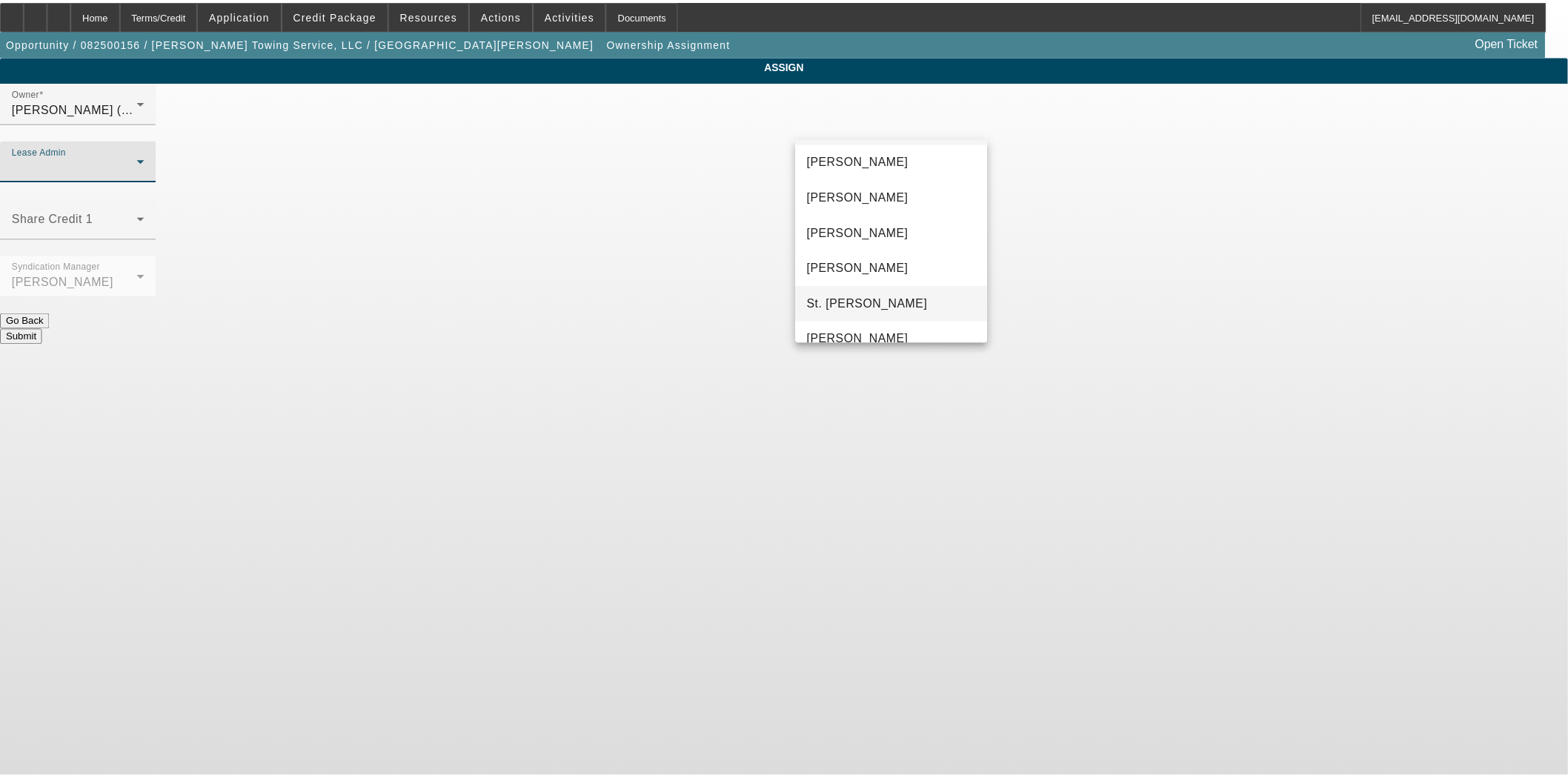
scroll to position [56, 0]
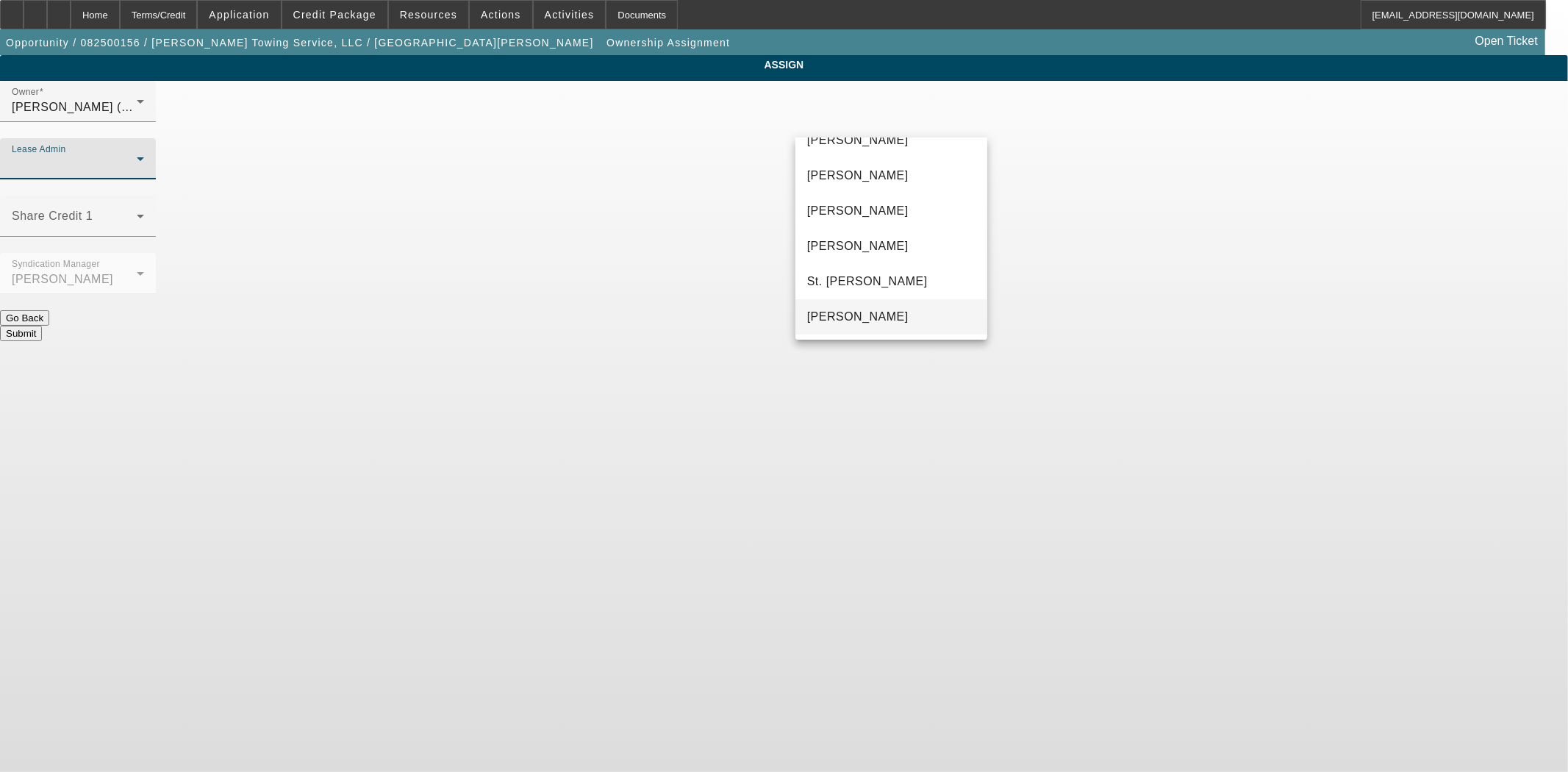
click at [889, 314] on span "[PERSON_NAME]" at bounding box center [858, 317] width 101 height 18
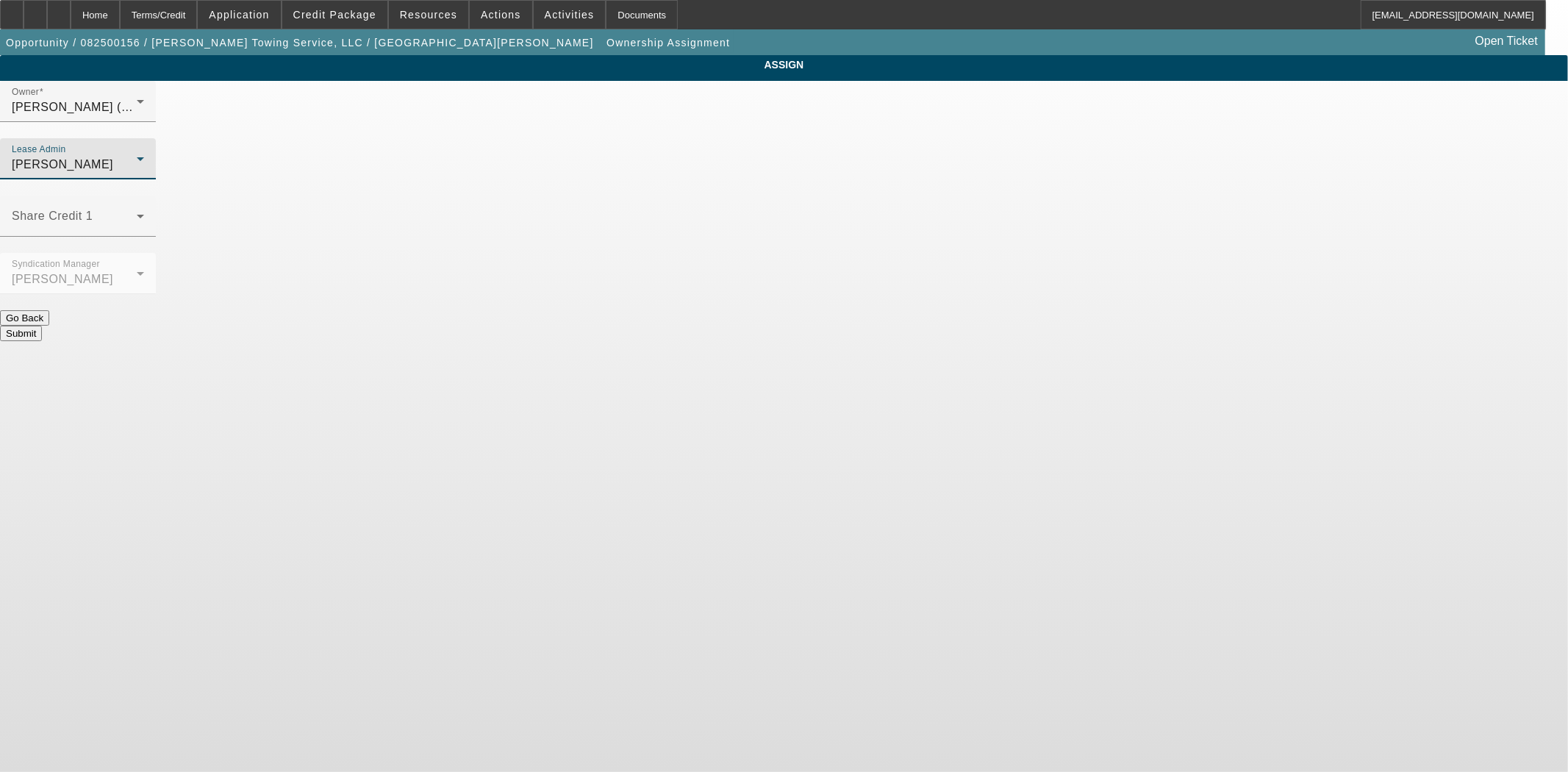
click at [42, 326] on button "Submit" at bounding box center [20, 333] width 42 height 15
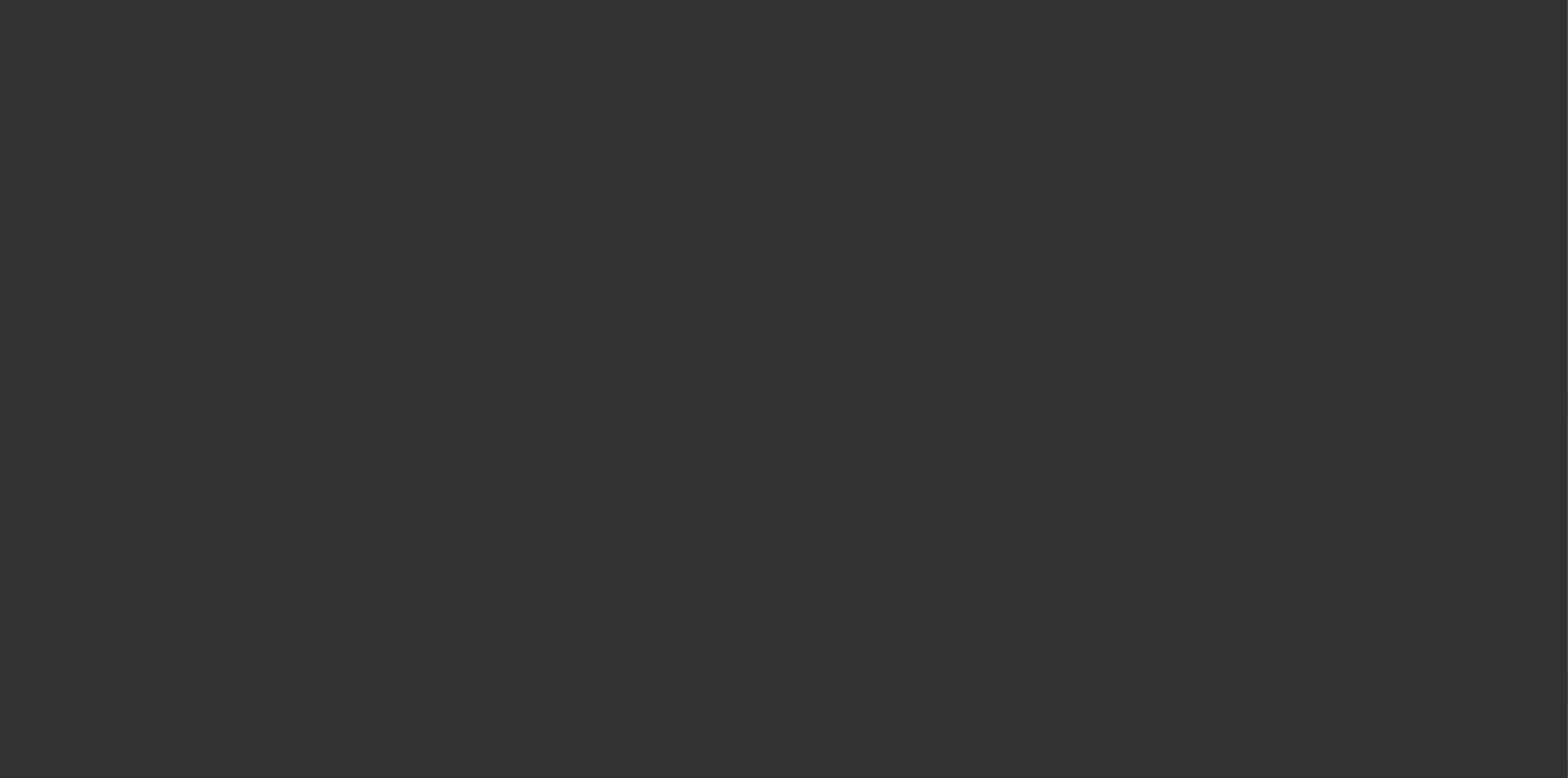
select select "3"
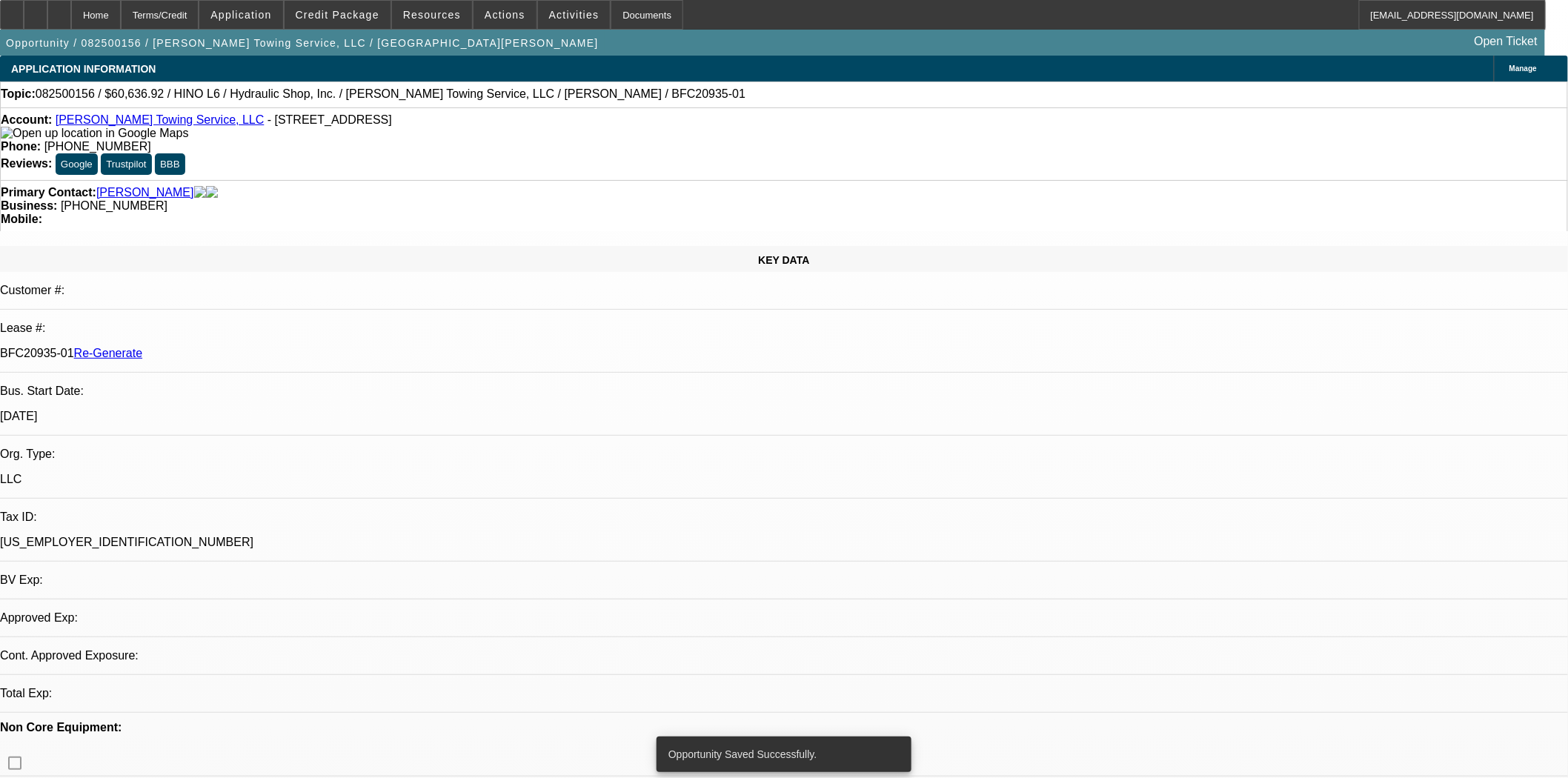
select select "0"
select select "6"
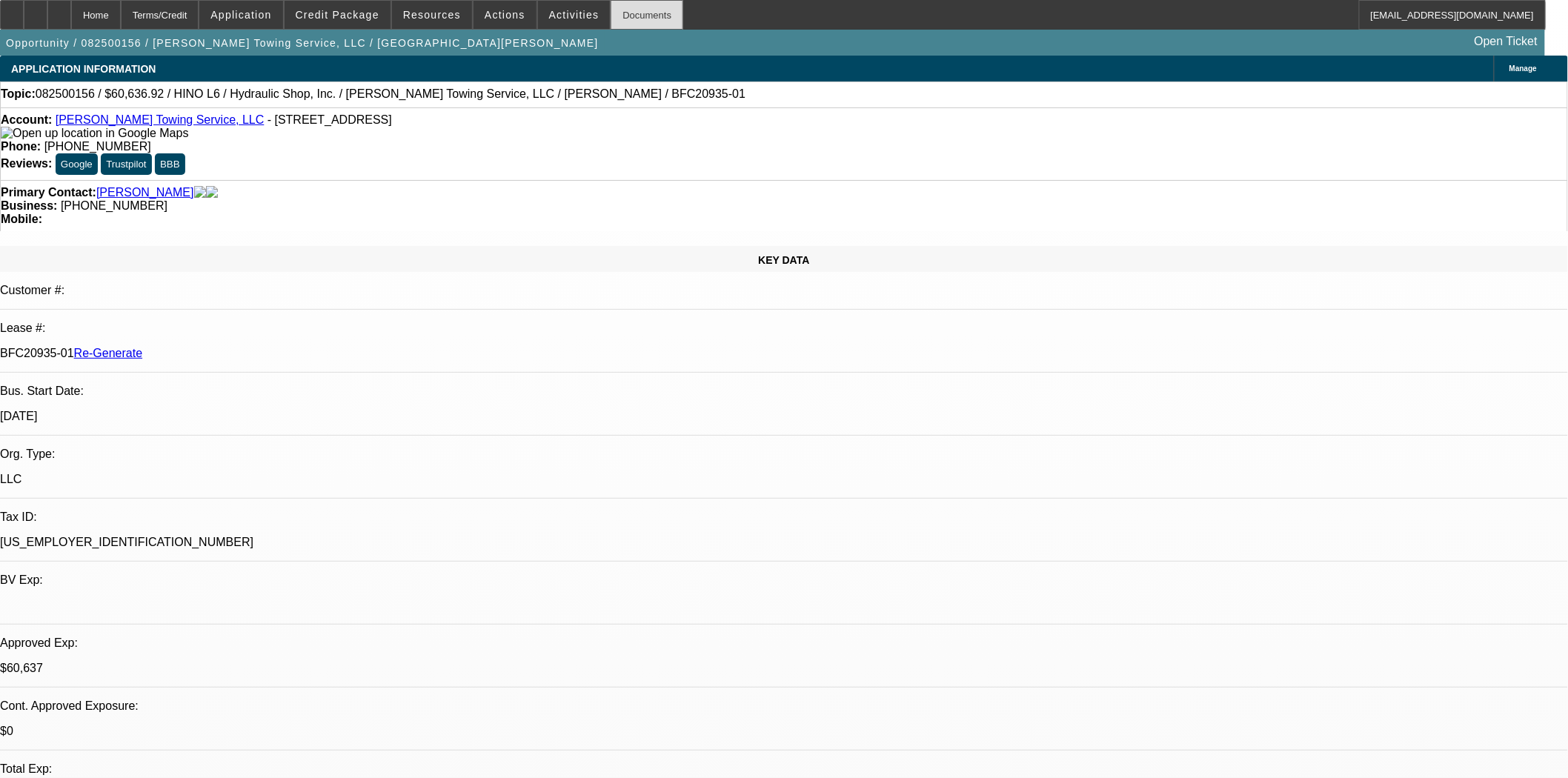
click at [611, 19] on div "Documents" at bounding box center [646, 14] width 73 height 30
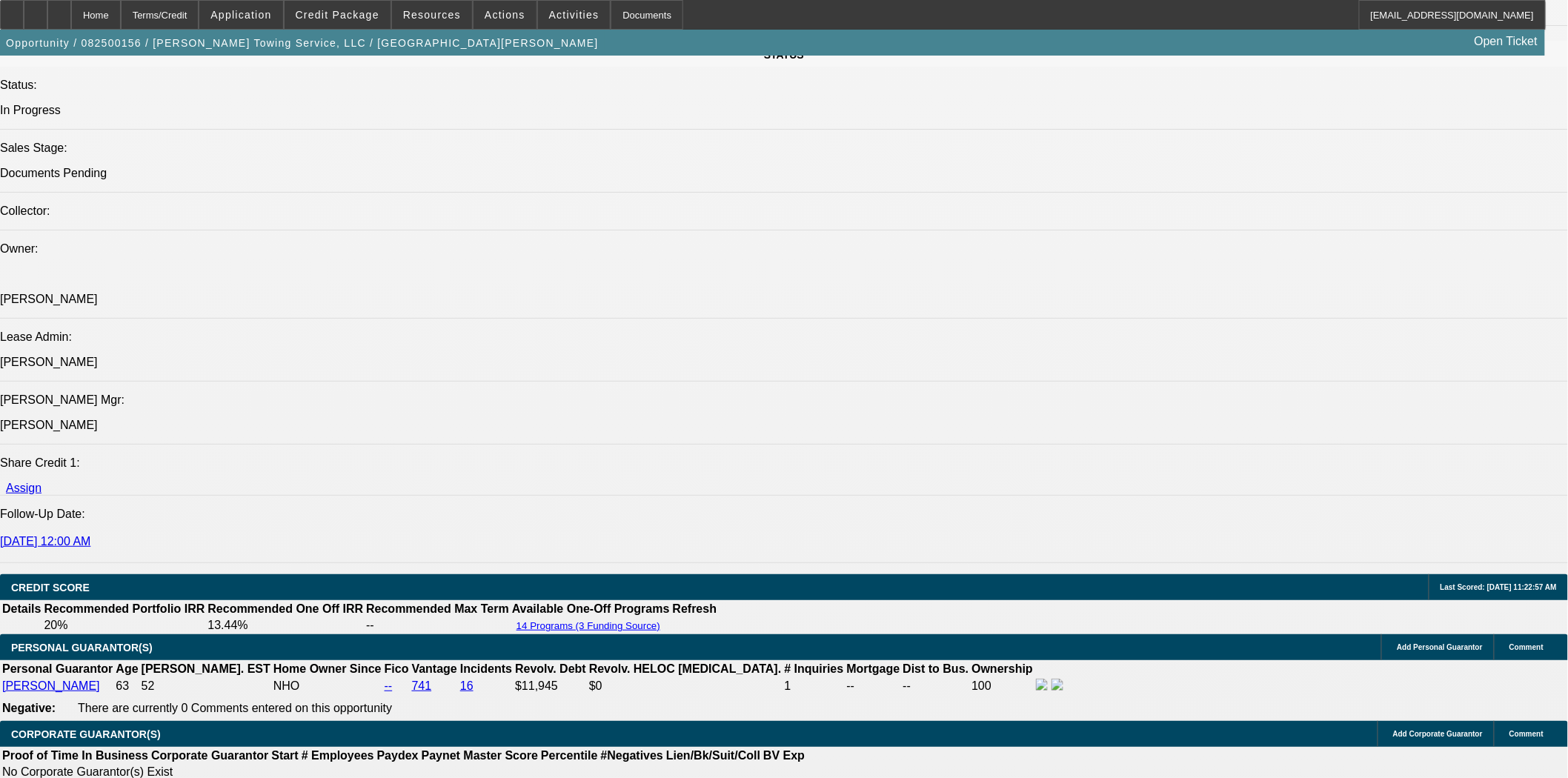
scroll to position [2058, 0]
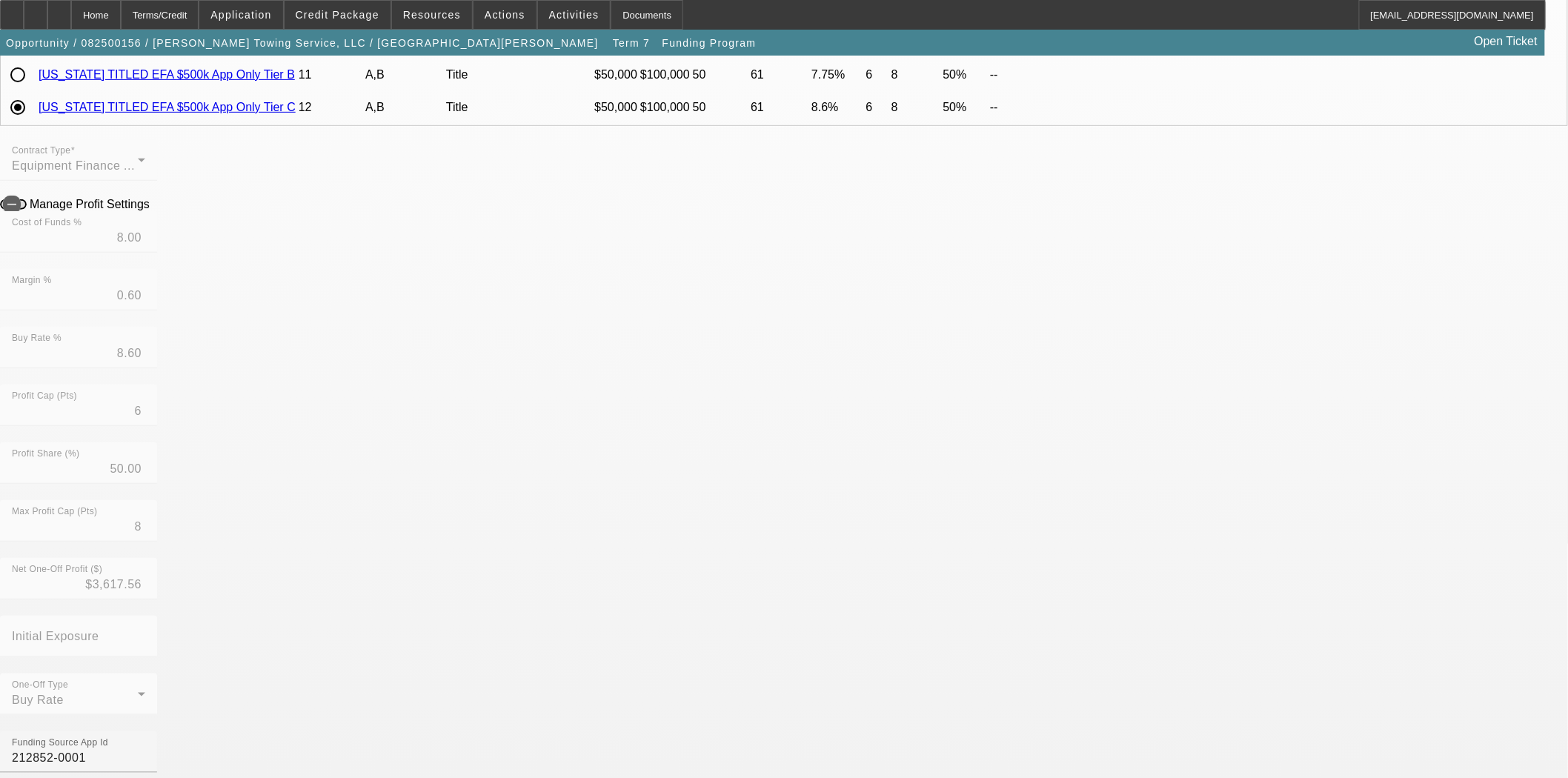
scroll to position [494, 0]
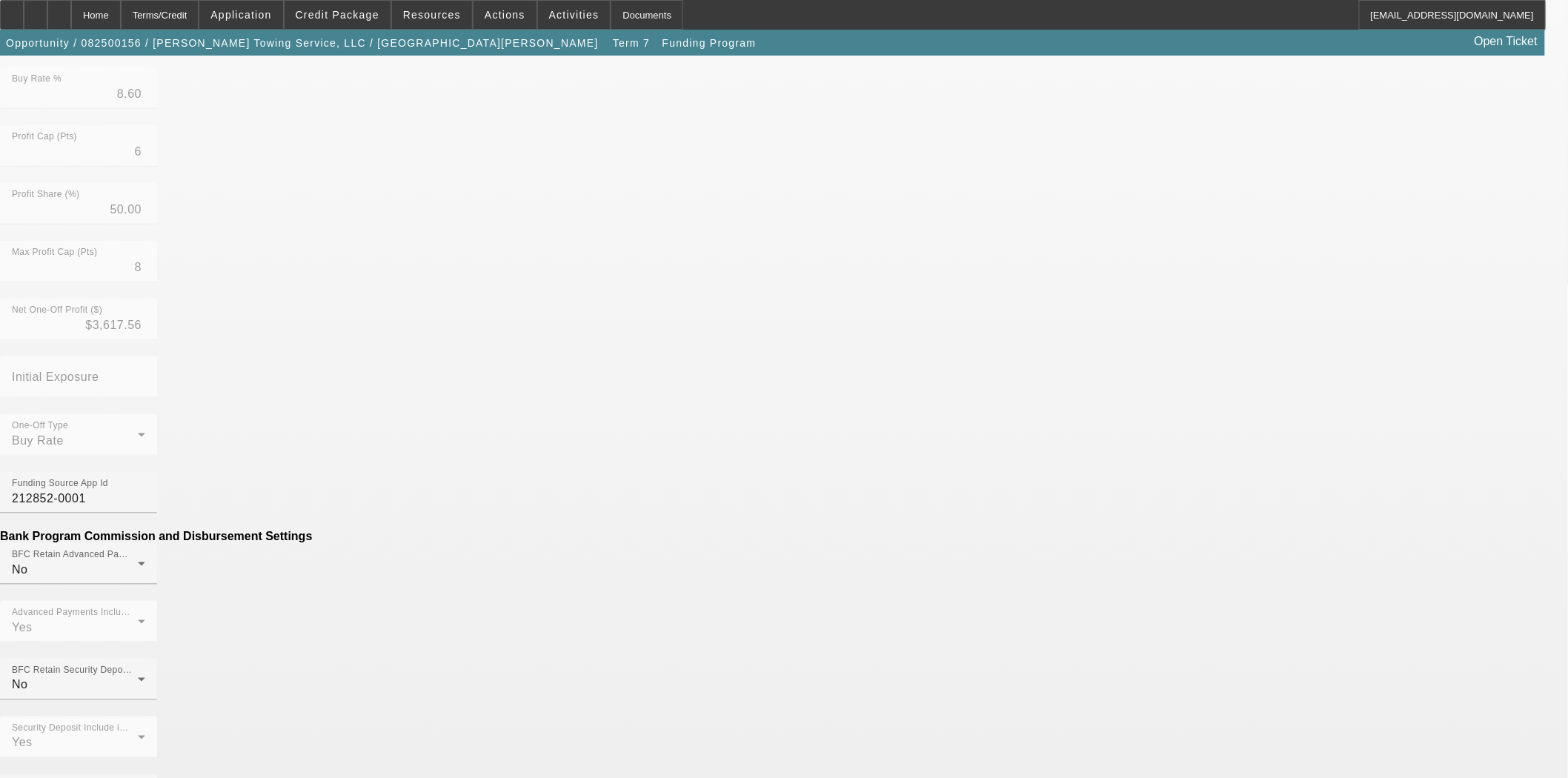
drag, startPoint x: 461, startPoint y: 511, endPoint x: 530, endPoint y: 494, distance: 71.1
type input "($184.00)"
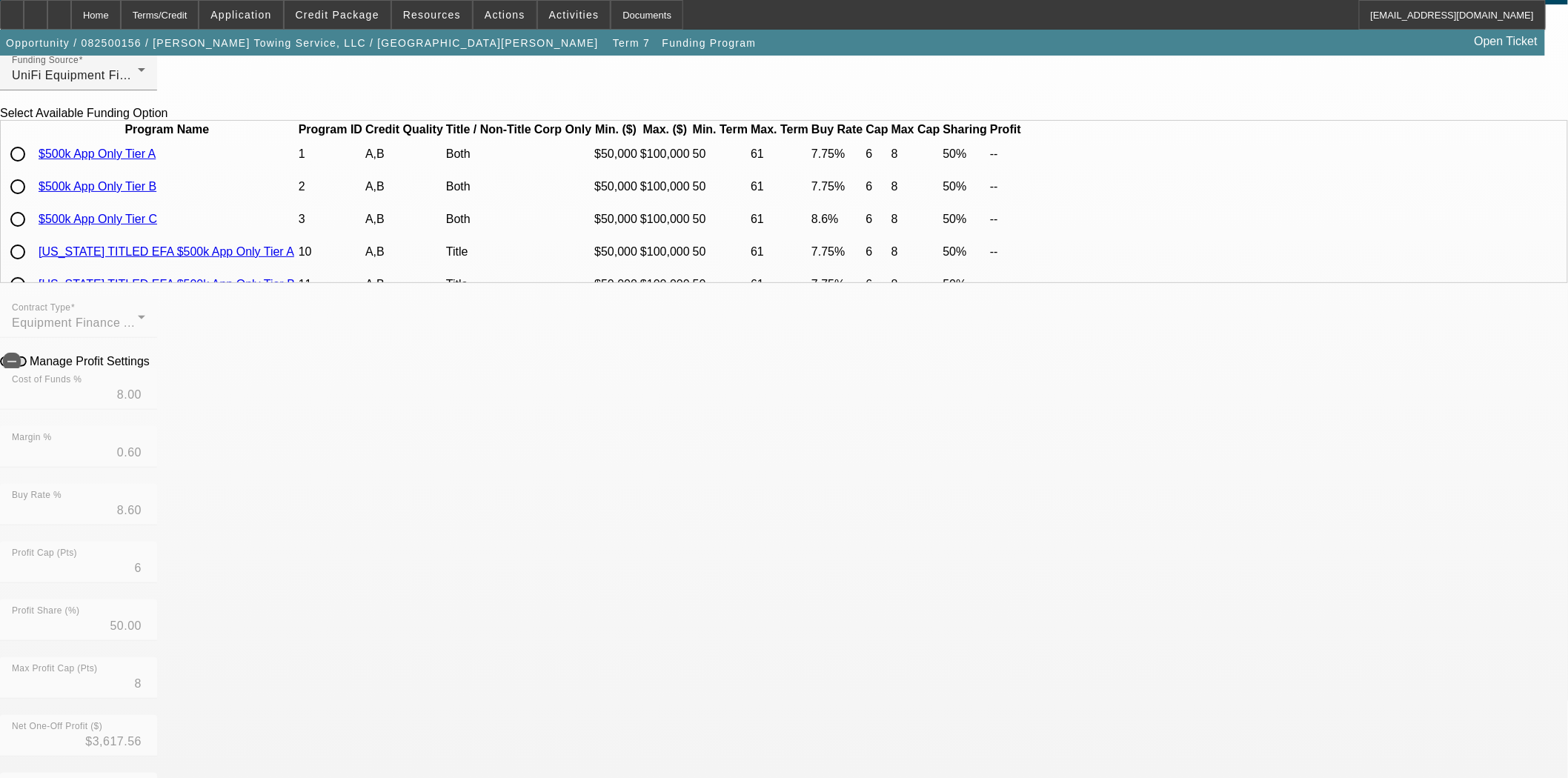
scroll to position [165, 0]
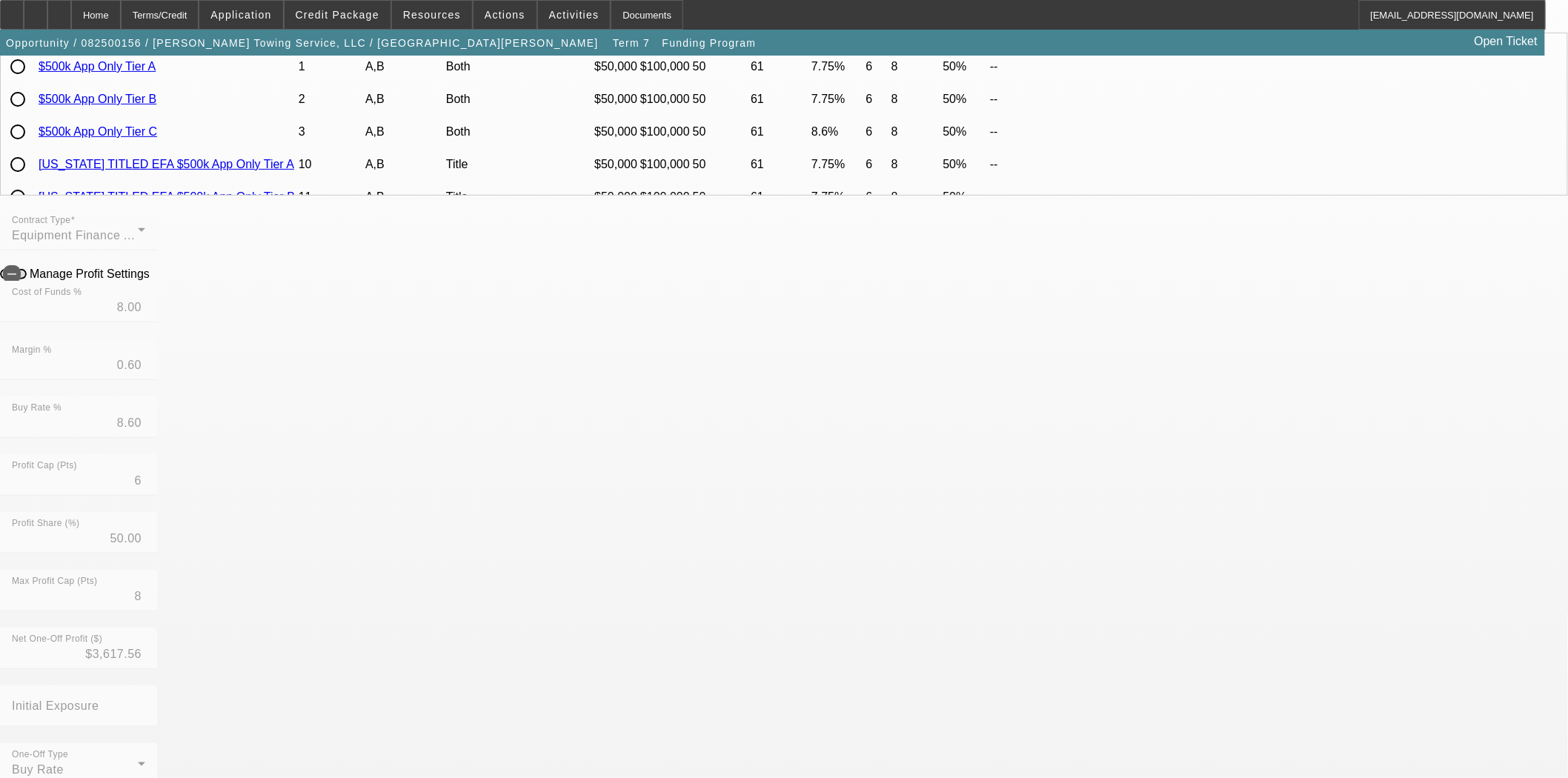
click at [640, 609] on mat-option "Bank" at bounding box center [676, 615] width 195 height 36
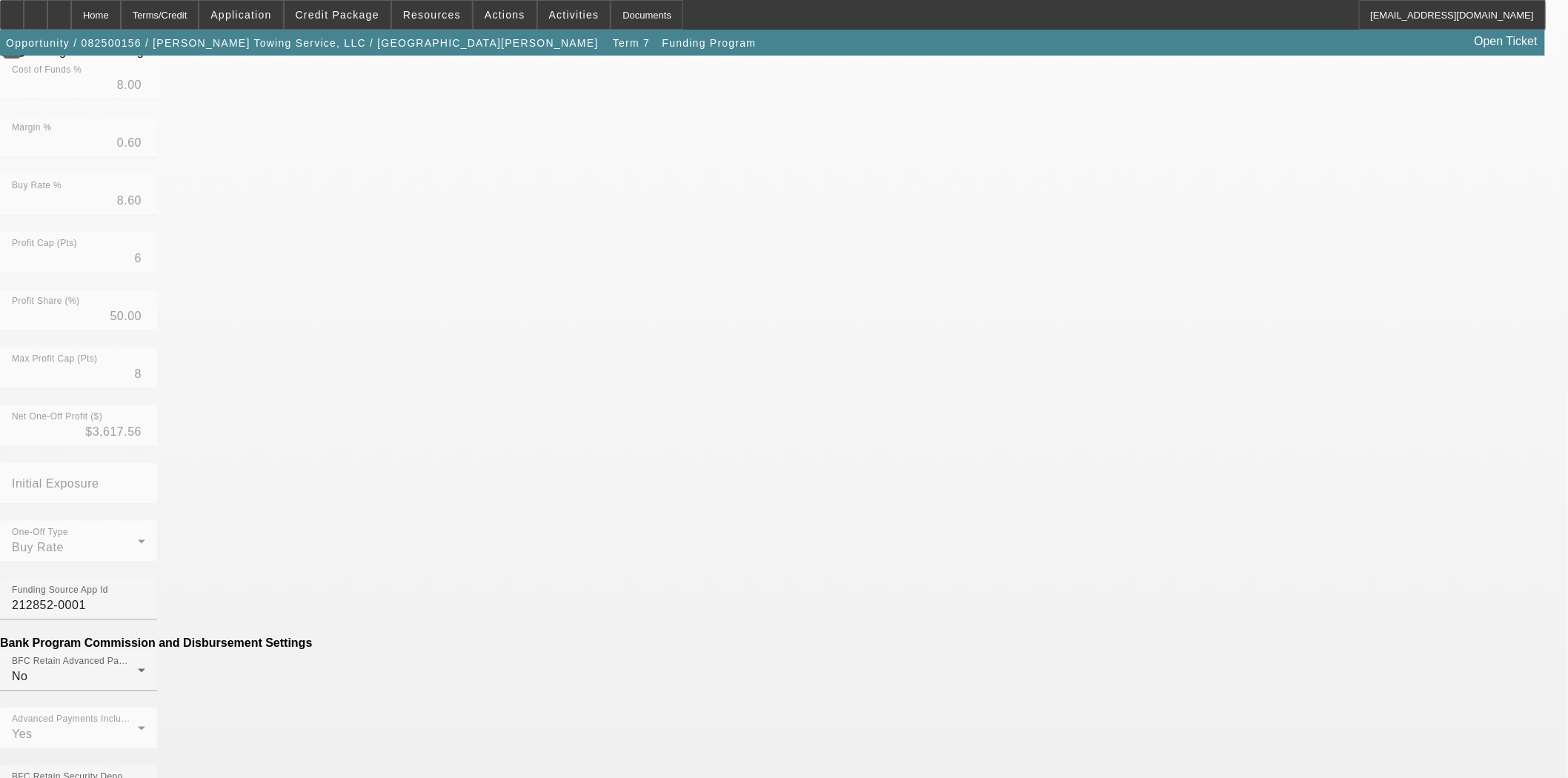
scroll to position [411, 0]
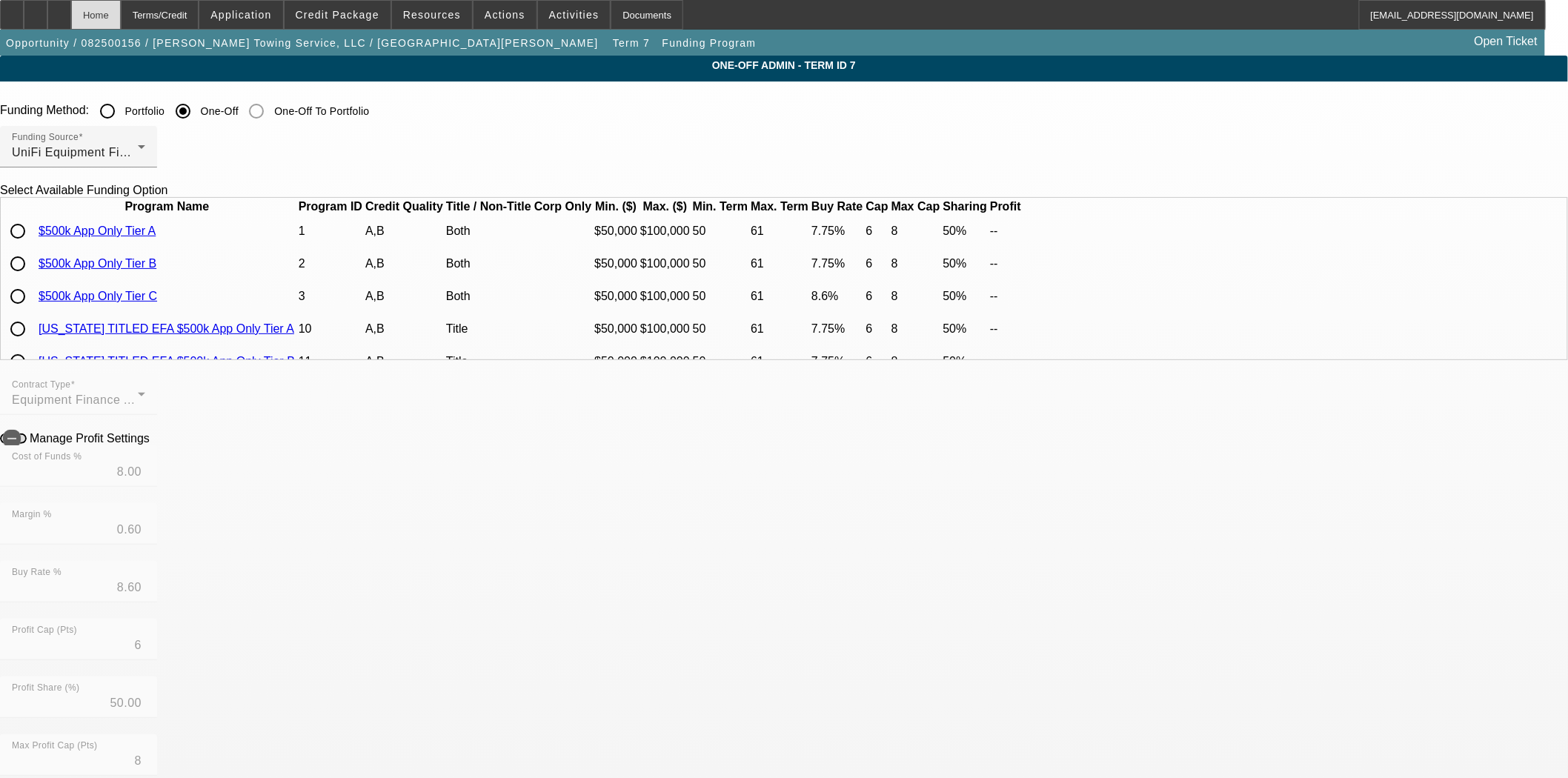
click at [121, 13] on div "Home" at bounding box center [95, 14] width 49 height 30
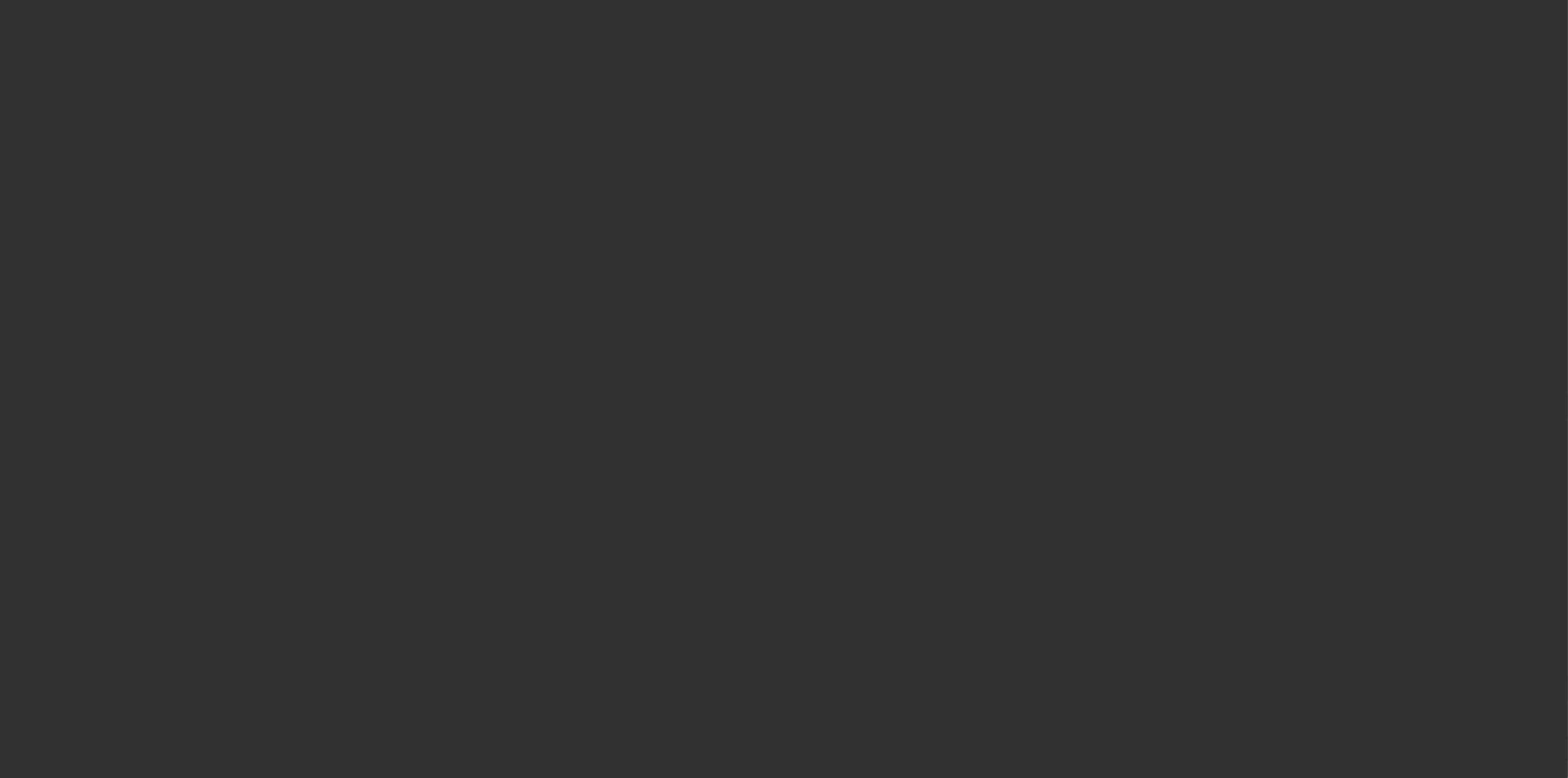
select select "3"
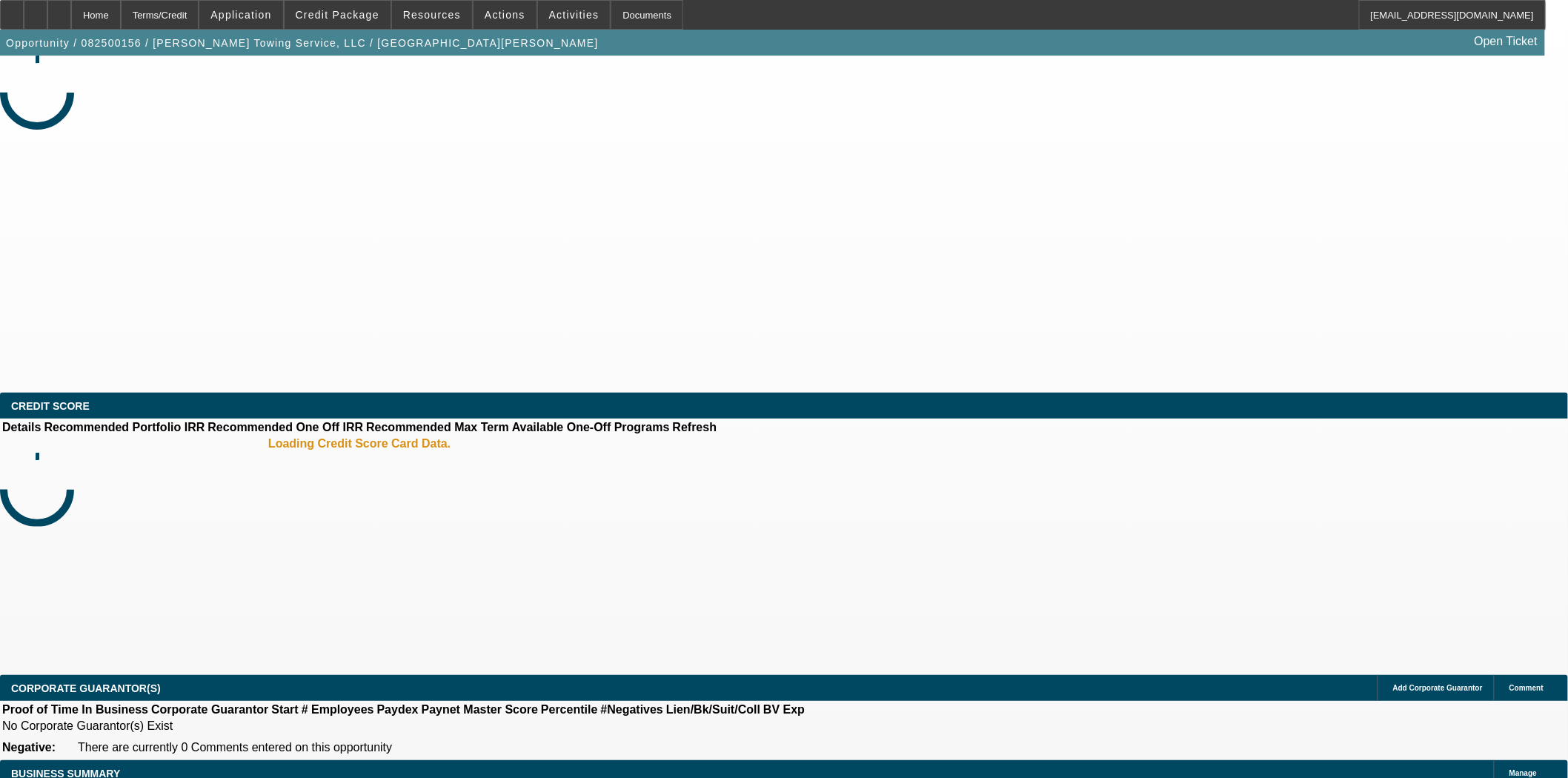
select select "0"
select select "6"
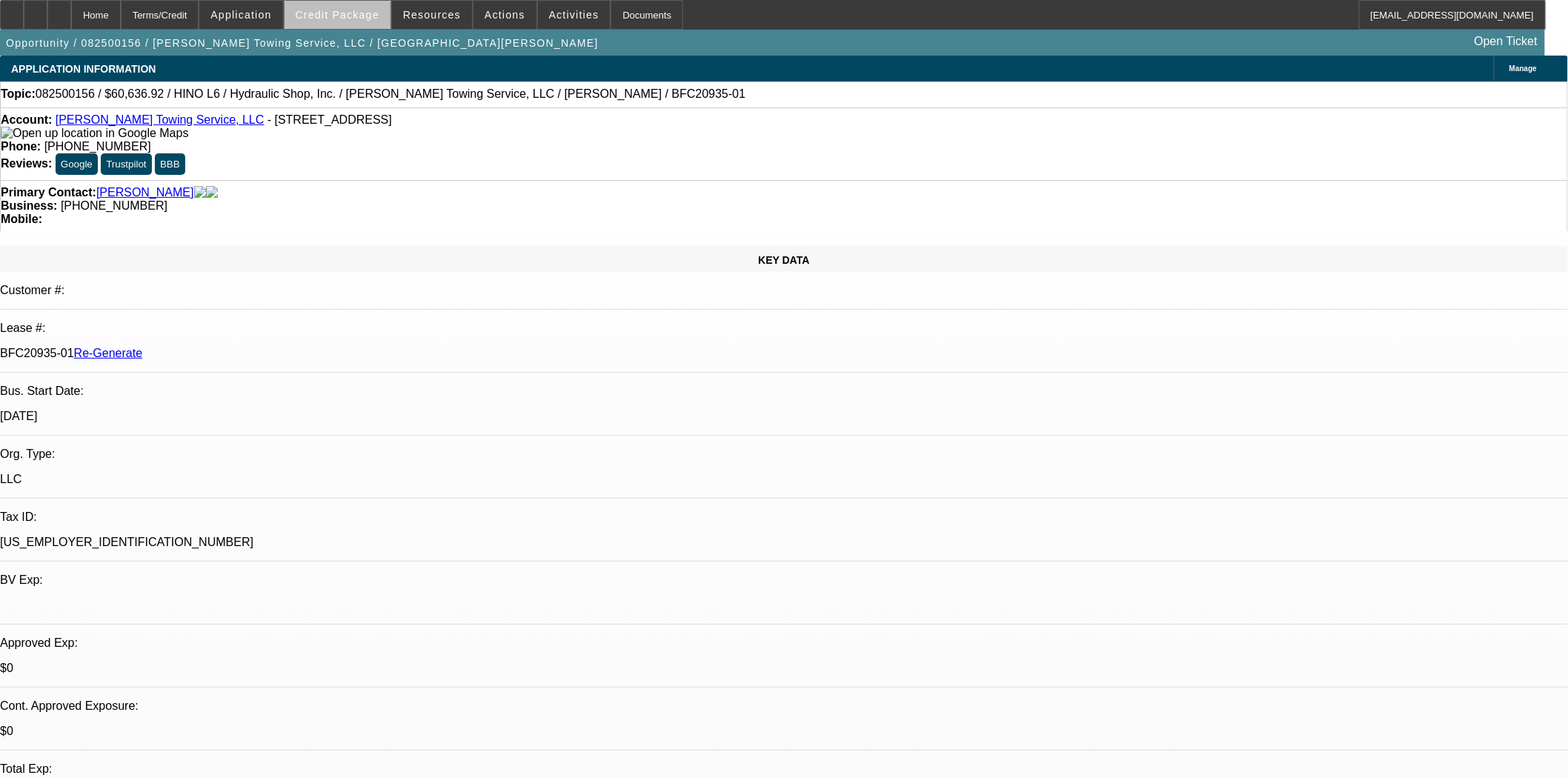
click at [367, 17] on span "Credit Package" at bounding box center [337, 14] width 83 height 12
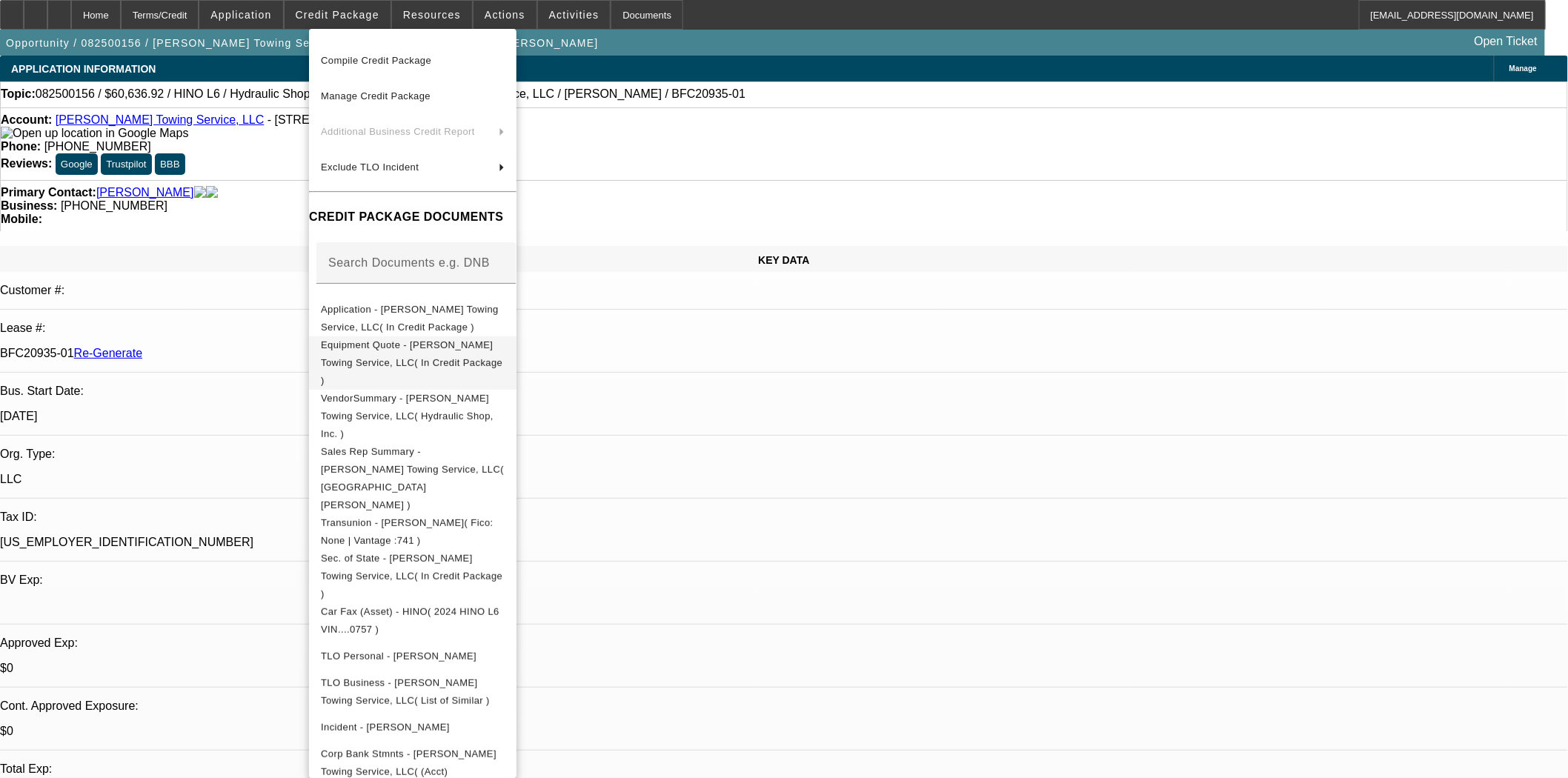
scroll to position [246, 0]
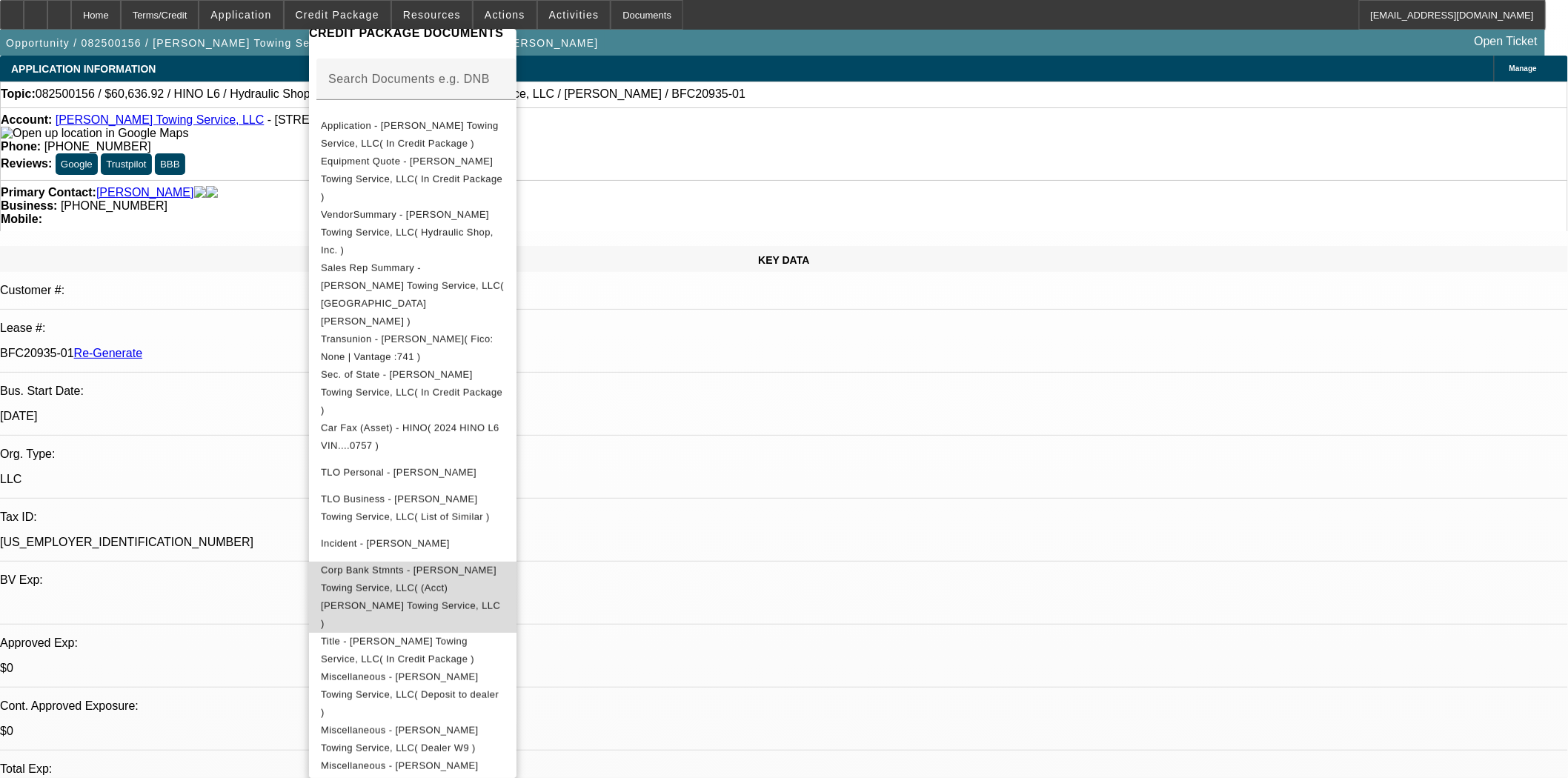
click at [399, 564] on span "Corp Bank Stmnts - Padilla Towing Service, LLC( (Acct) Padilla Towing Service, …" at bounding box center [411, 596] width 179 height 65
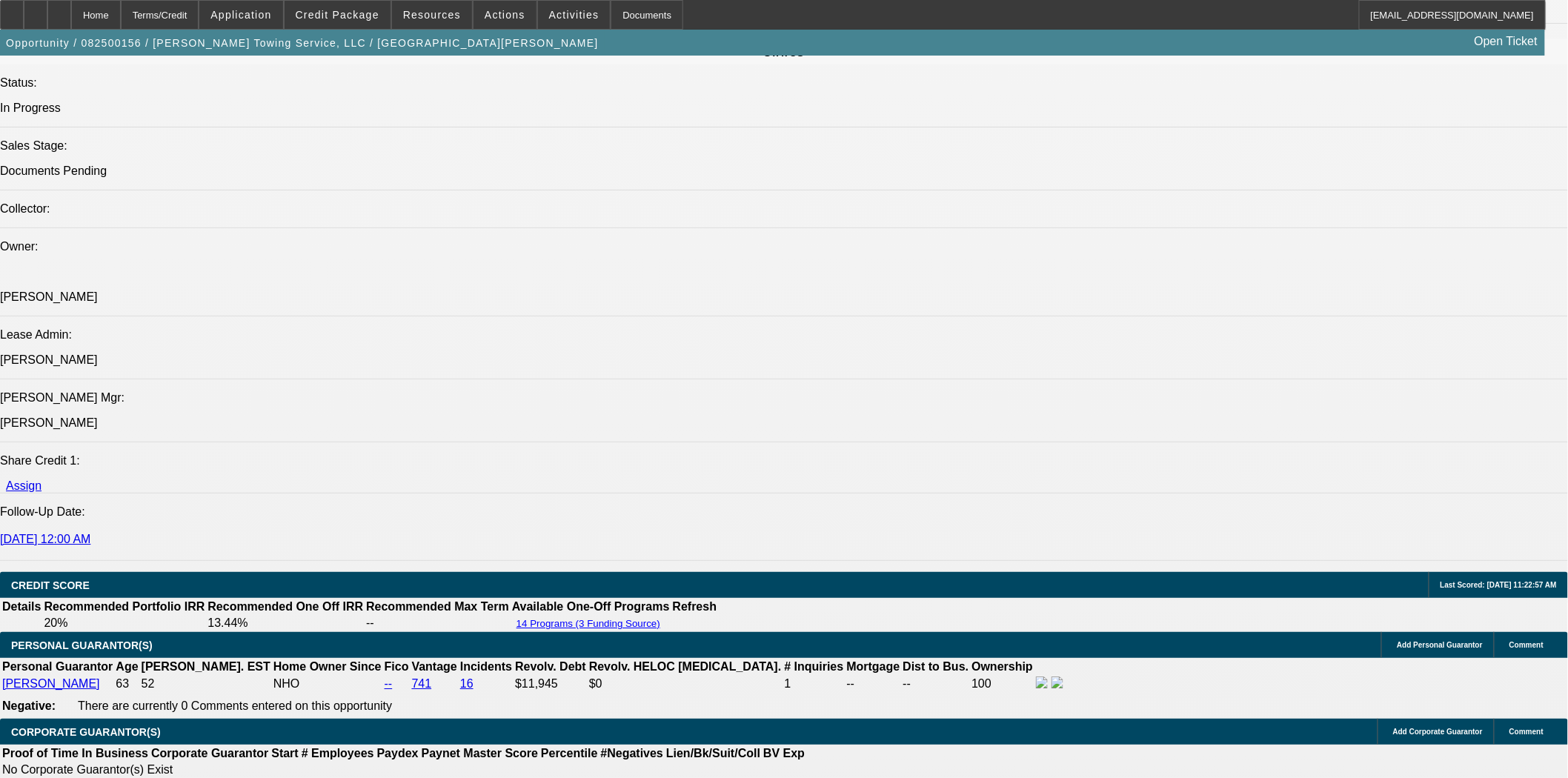
scroll to position [1975, 0]
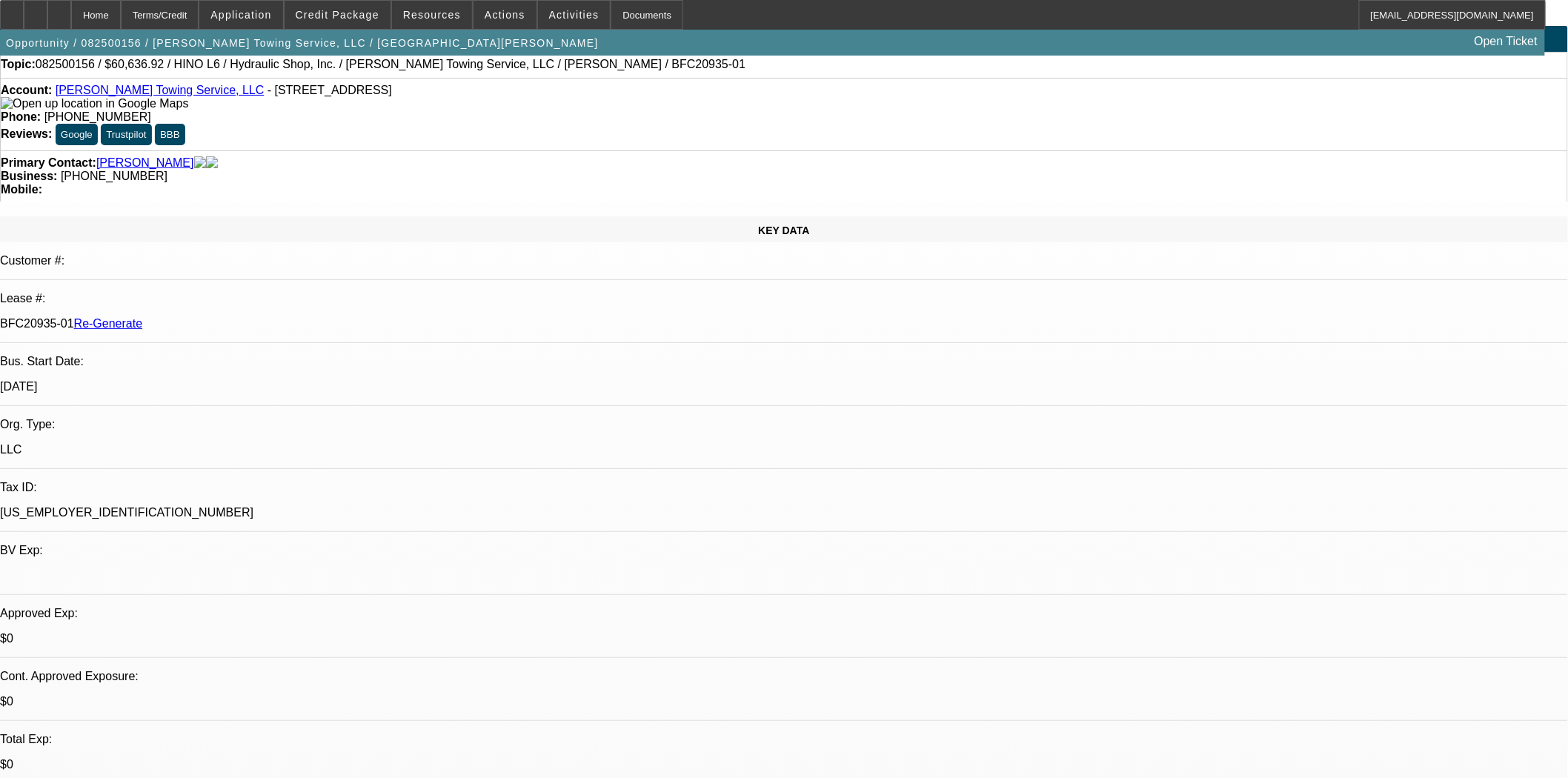
scroll to position [0, 0]
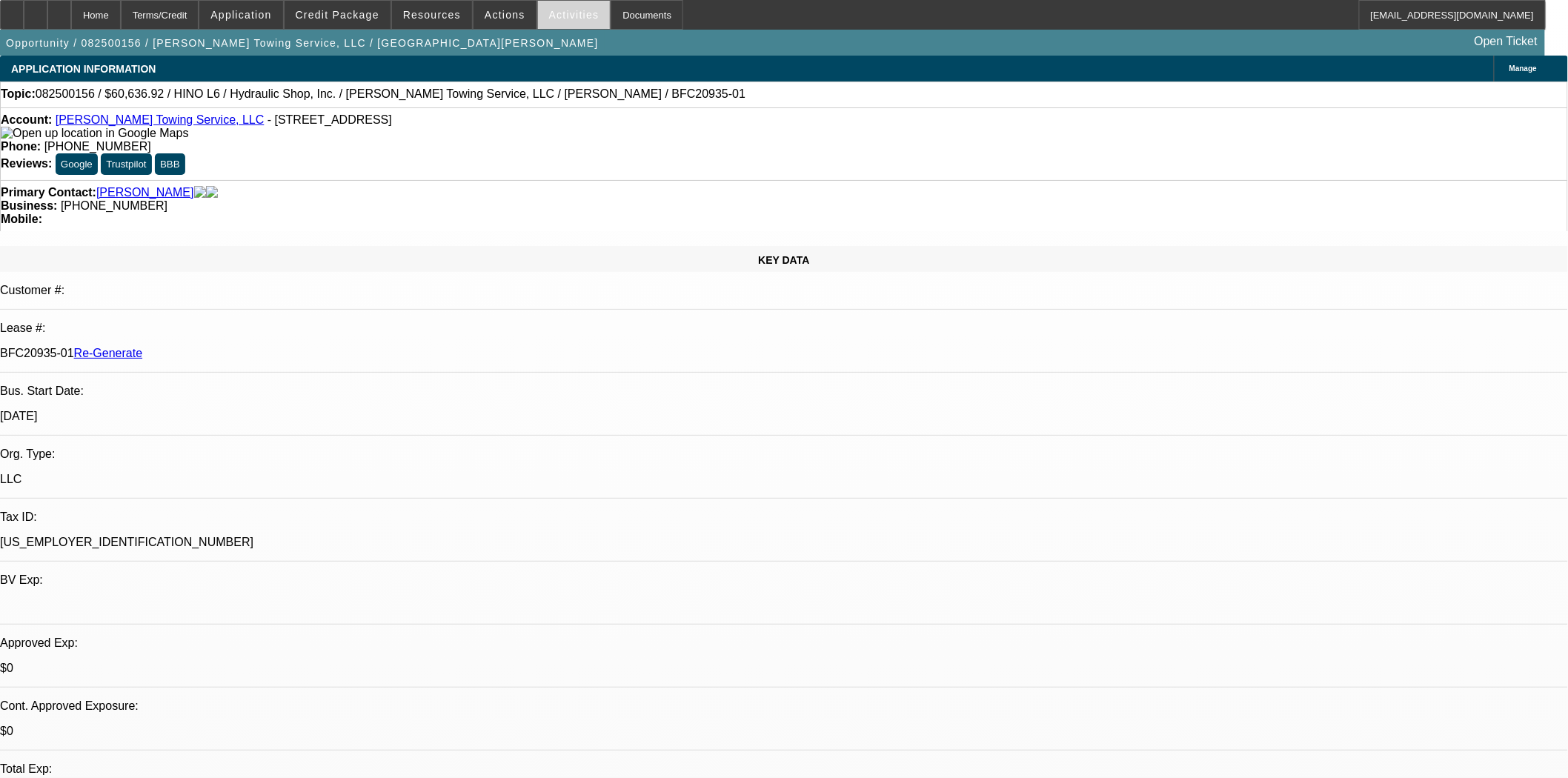
click at [563, 23] on span at bounding box center [574, 15] width 73 height 36
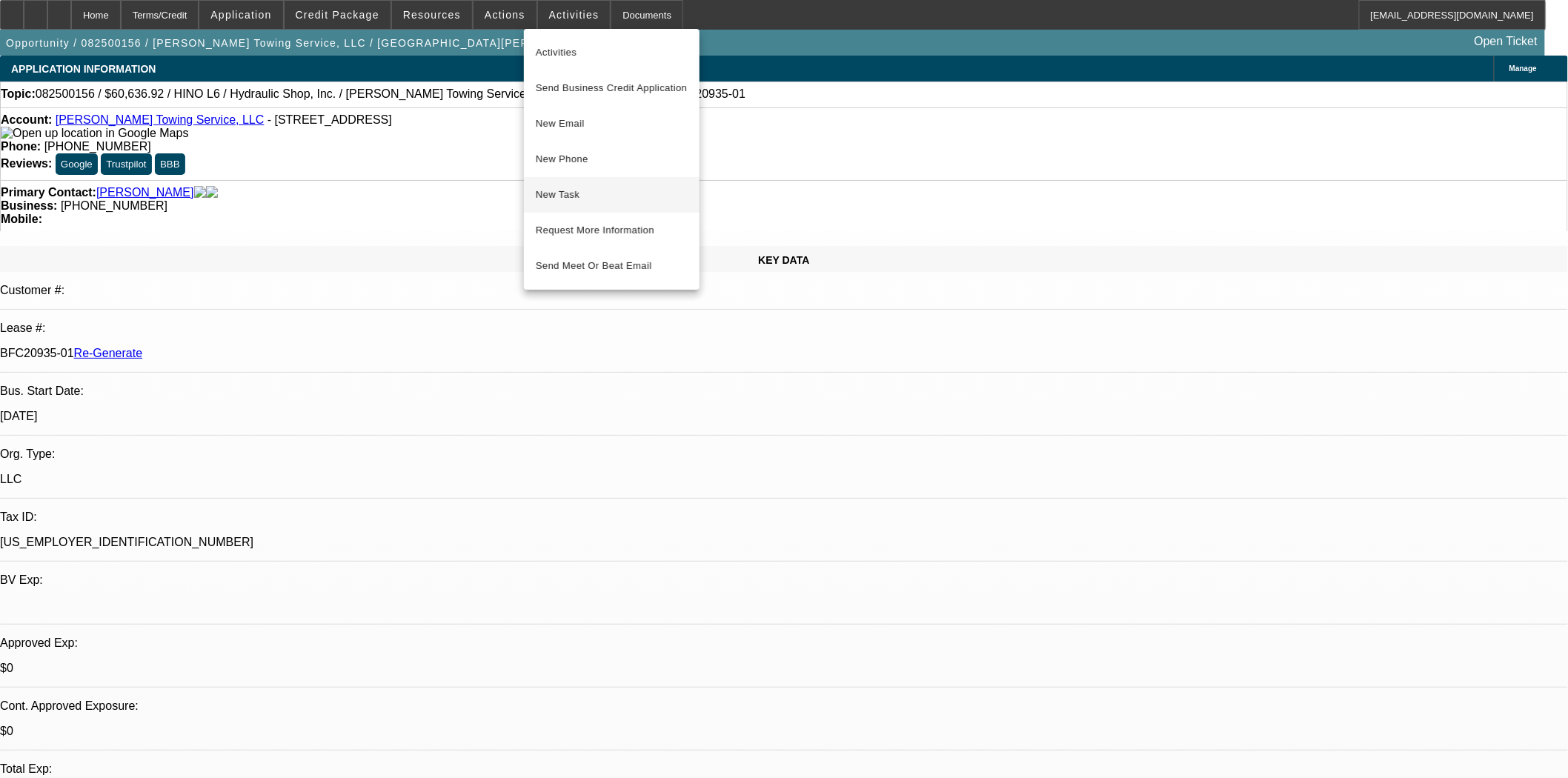
click at [580, 199] on span "New Task" at bounding box center [611, 195] width 152 height 18
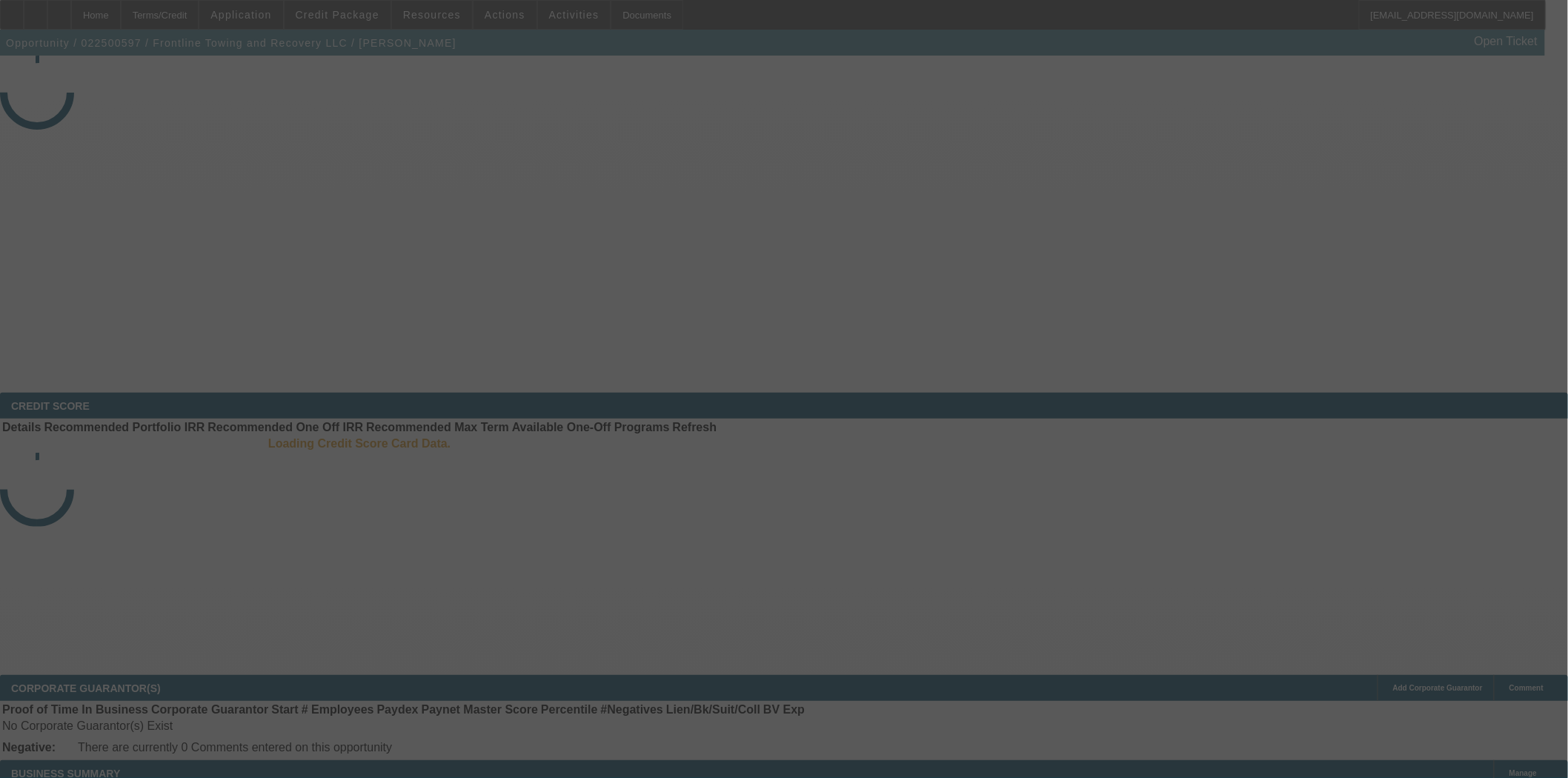
select select "4"
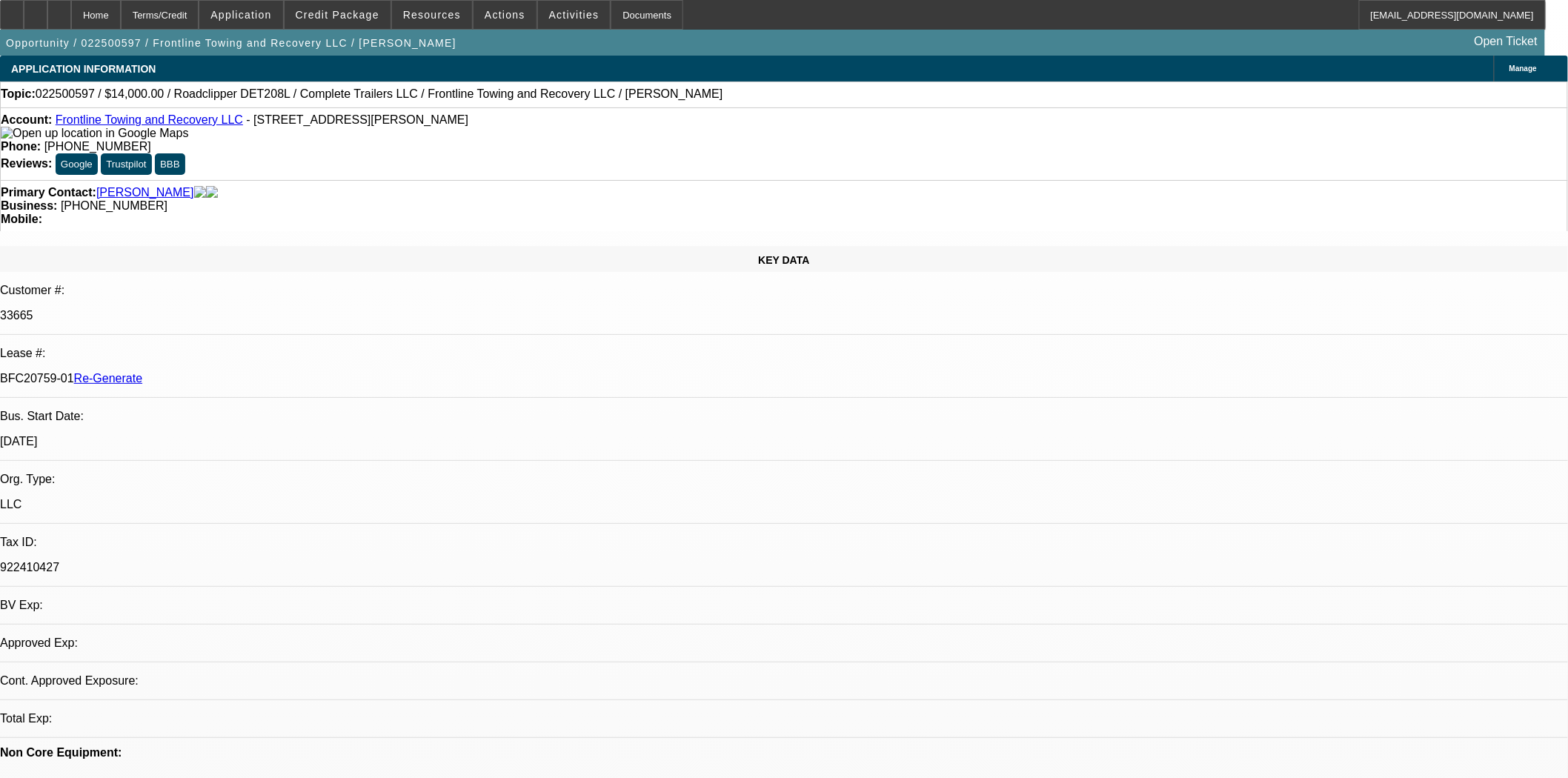
select select "0"
select select "2"
select select "0"
select select "6"
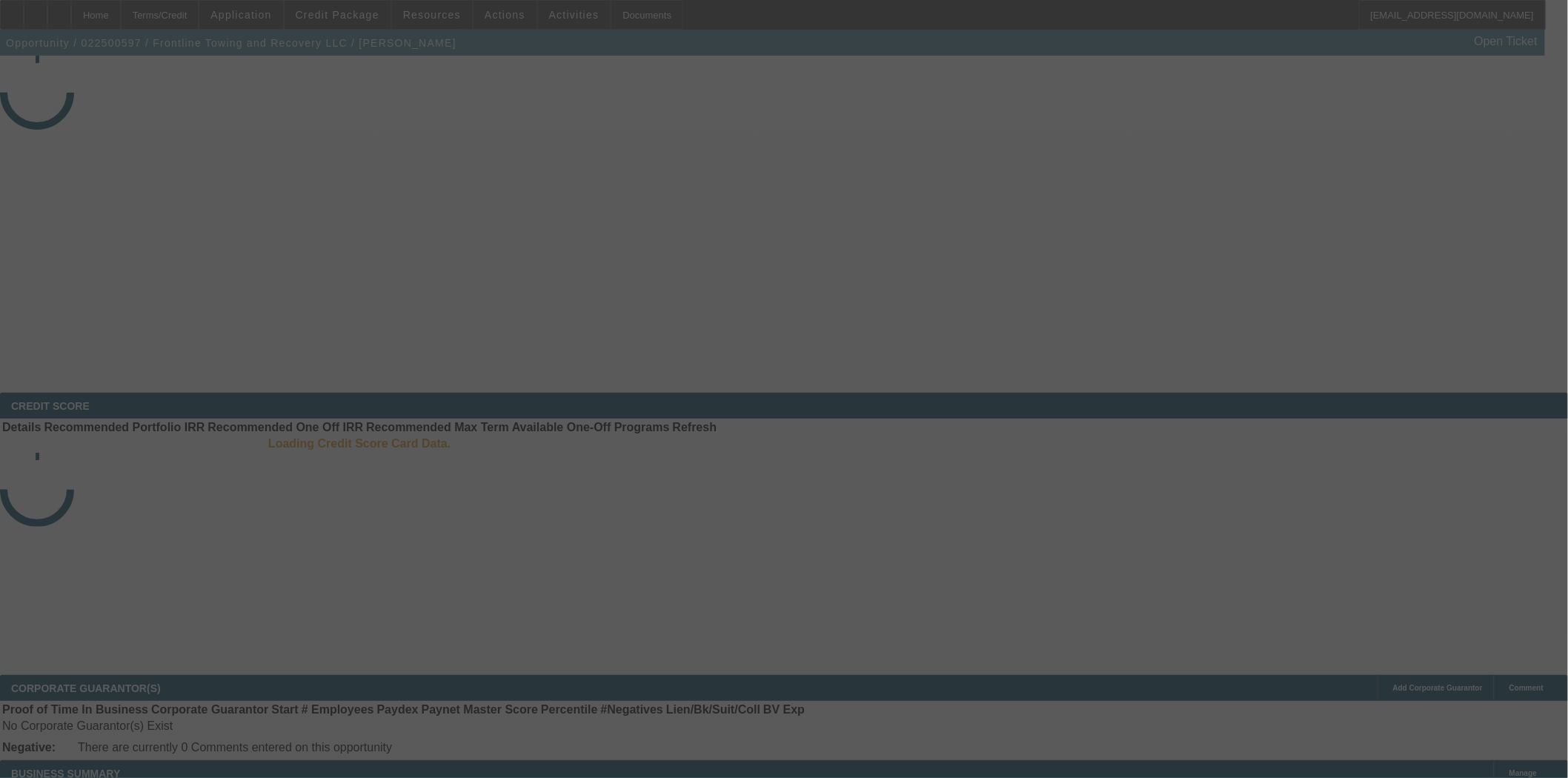
select select "4"
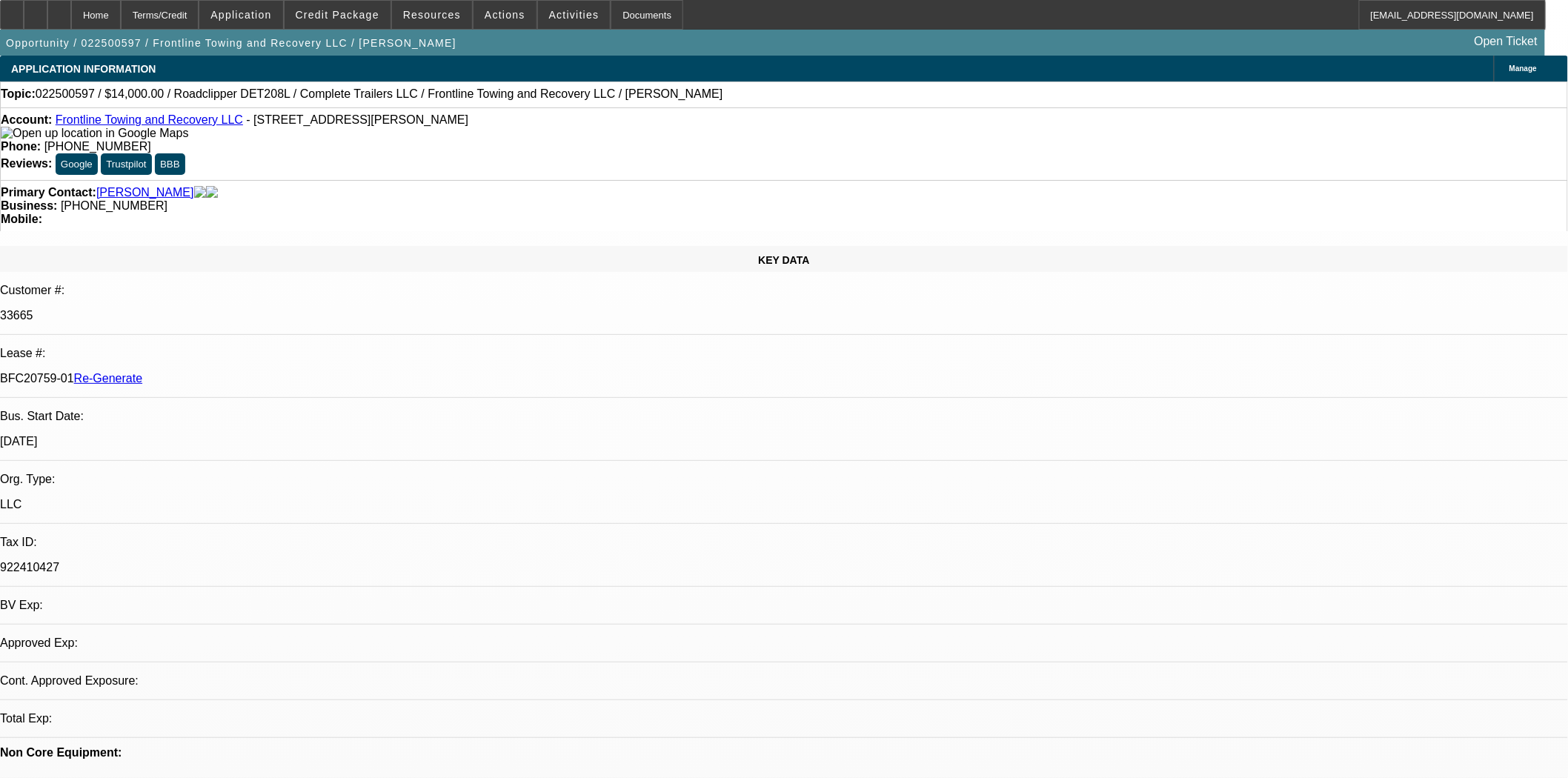
select select "0"
select select "2"
select select "0"
select select "6"
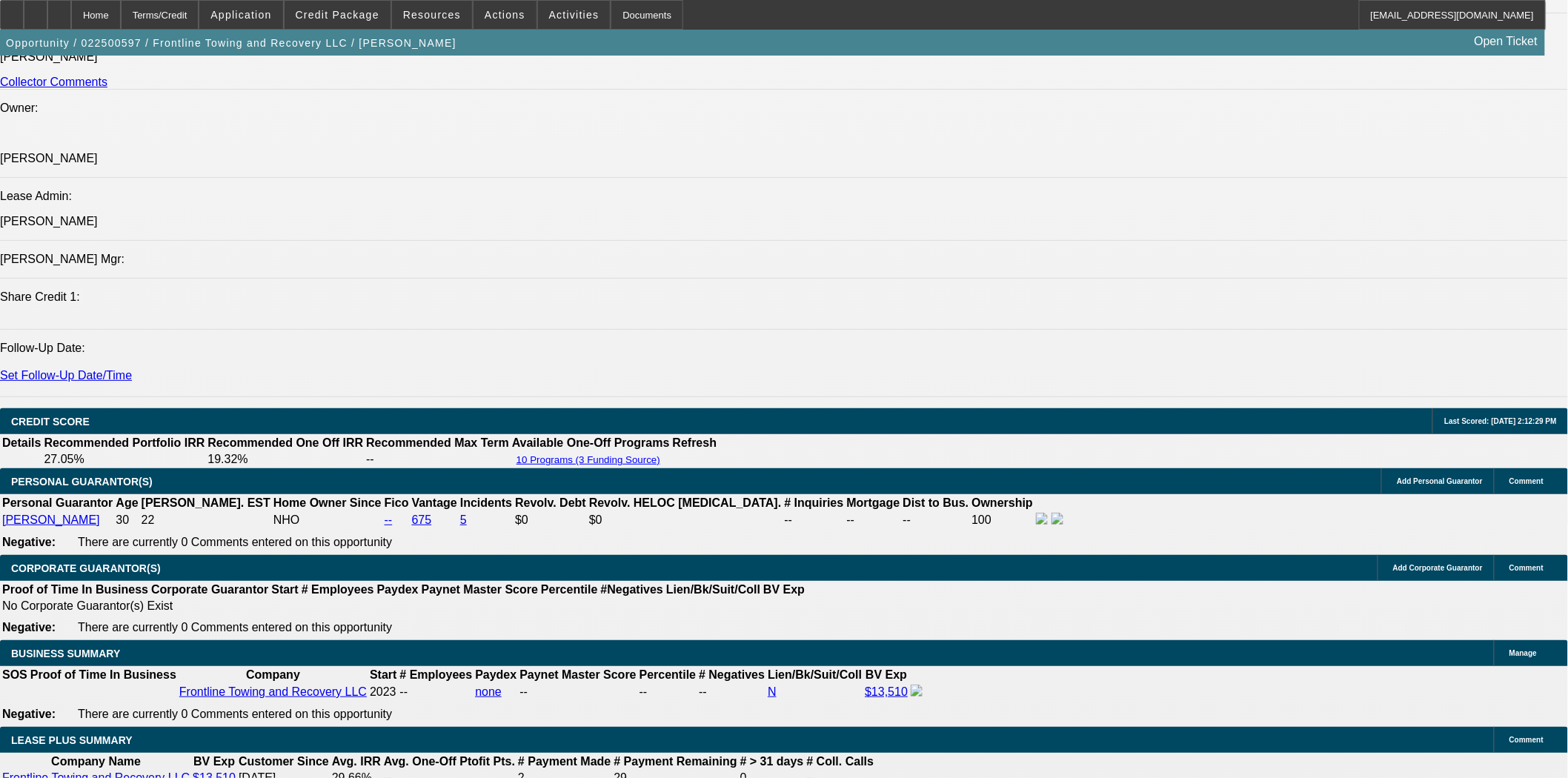
scroll to position [1811, 0]
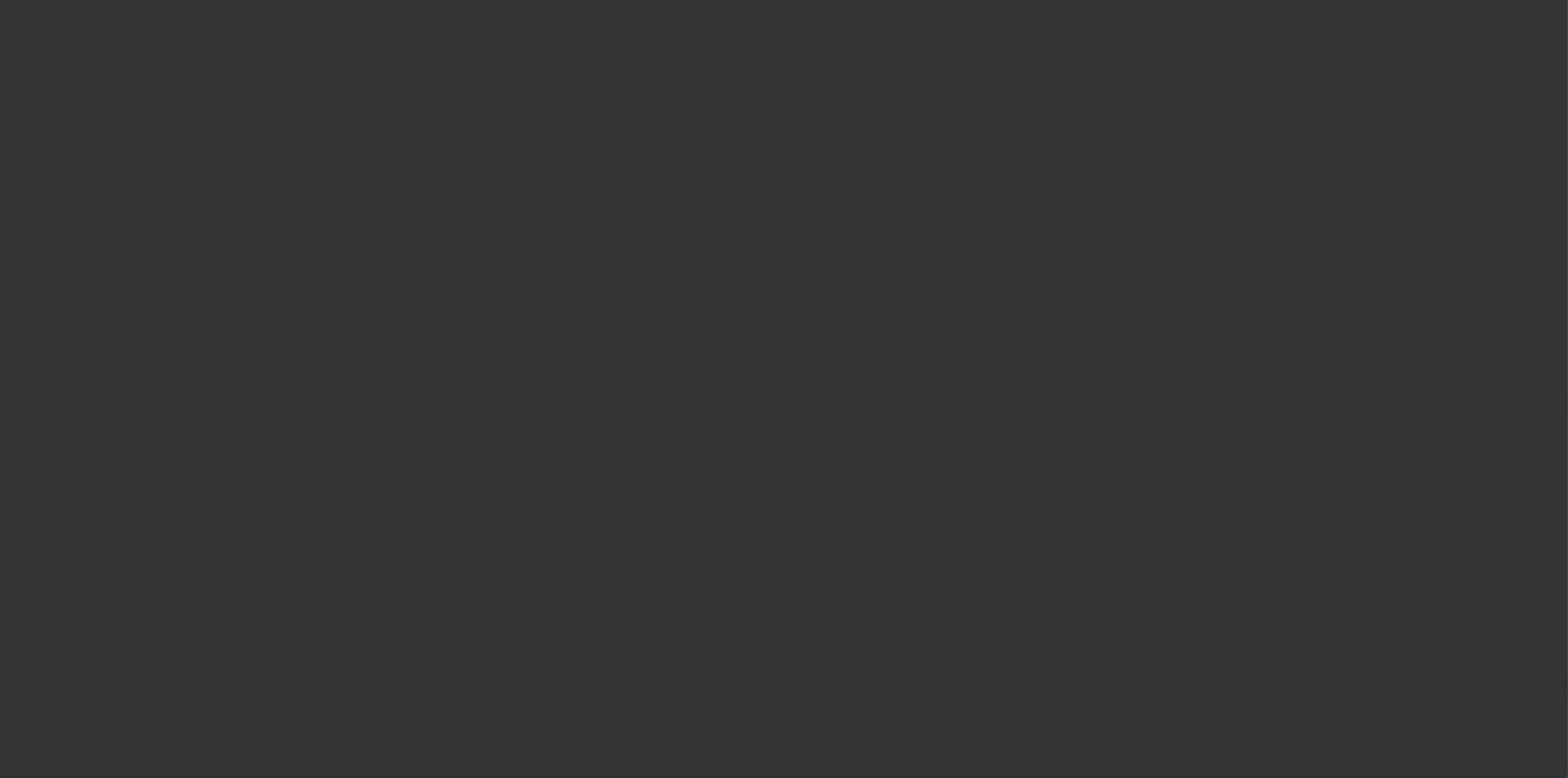
select select "4"
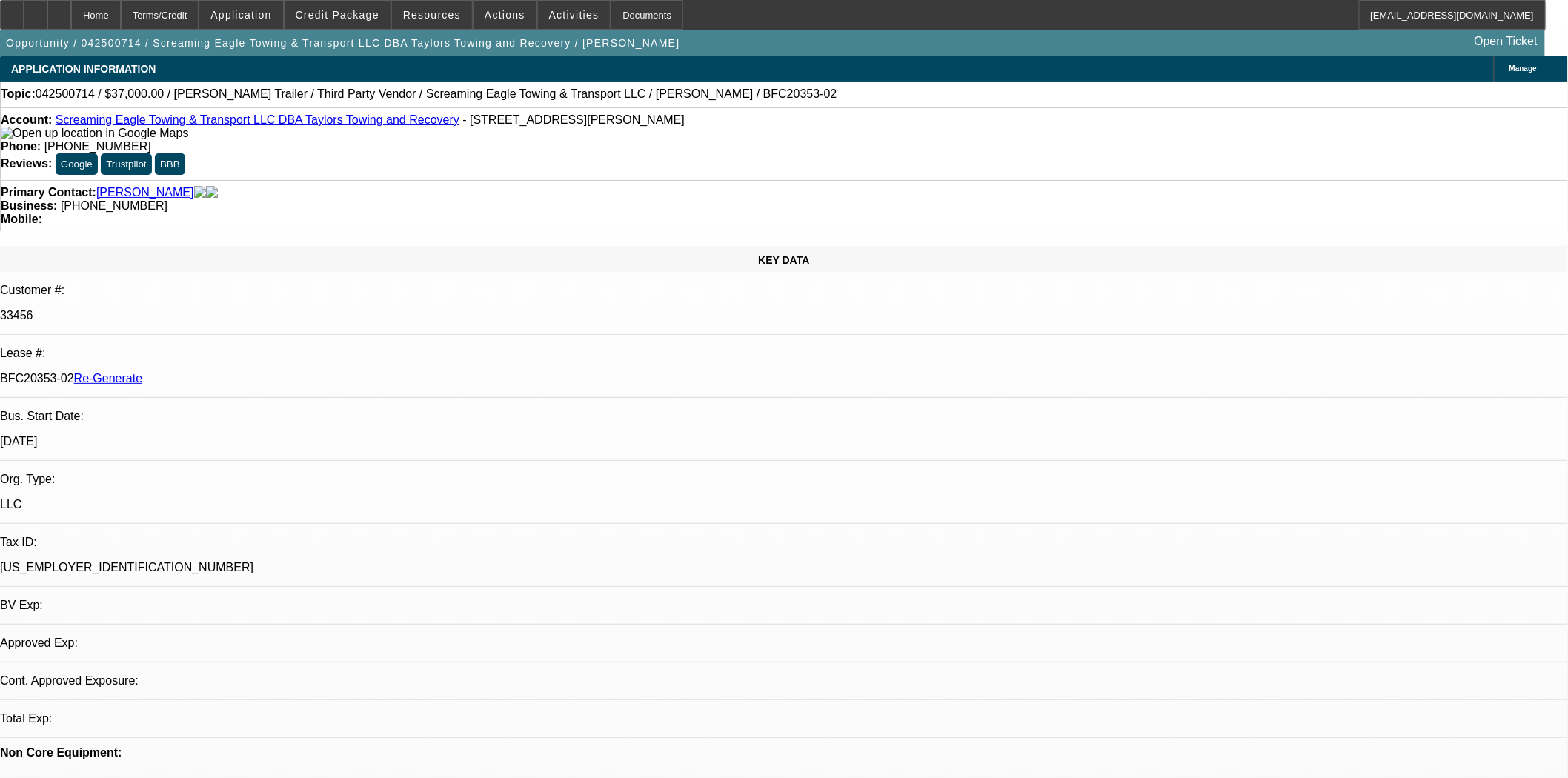
select select "0"
select select "0.1"
select select "4"
click at [339, 19] on span "Credit Package" at bounding box center [337, 14] width 83 height 12
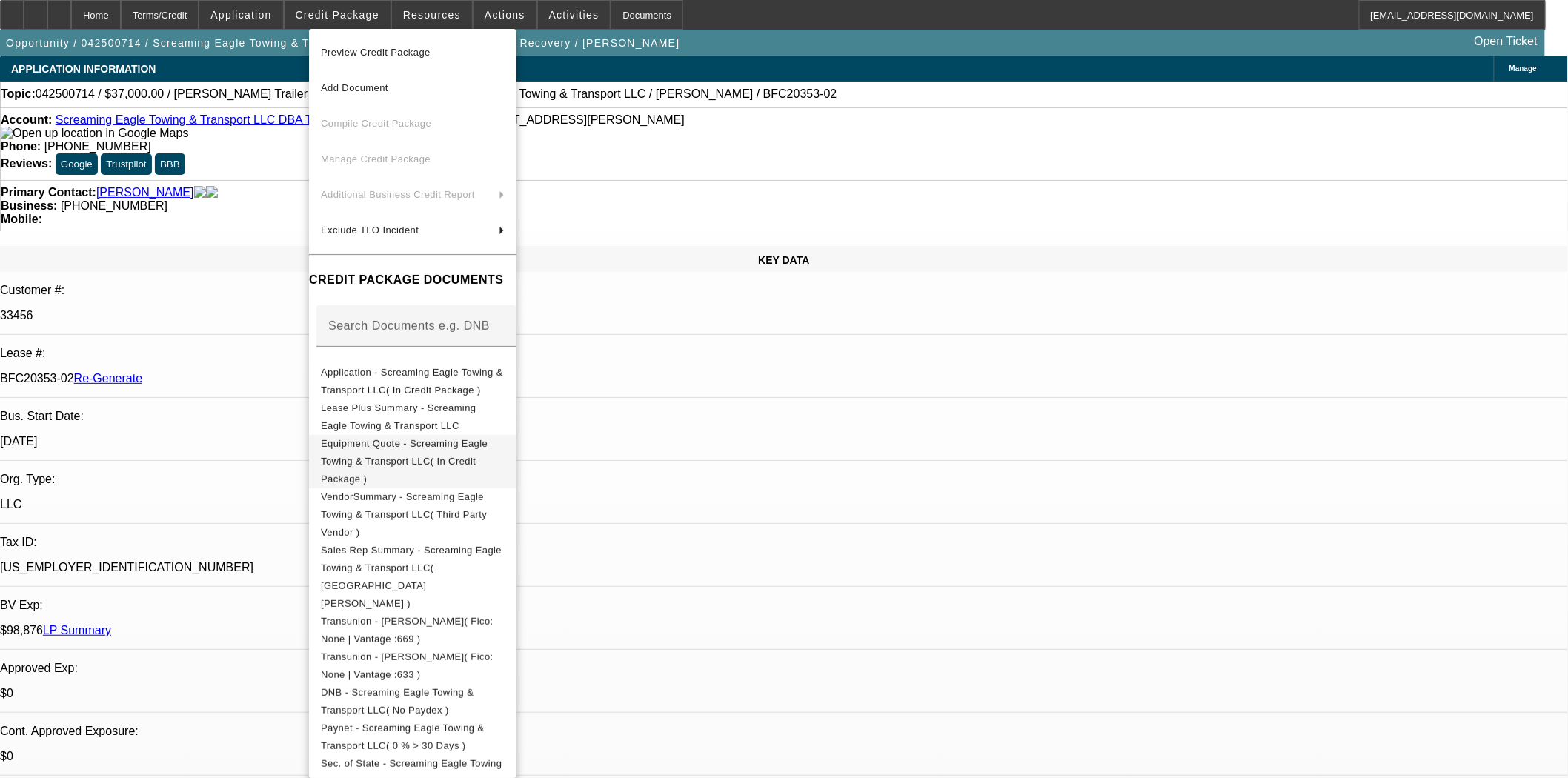
click at [411, 454] on span "Equipment Quote - Screaming Eagle Towing & Transport LLC( In Credit Package )" at bounding box center [412, 461] width 184 height 54
